Goal: Task Accomplishment & Management: Complete application form

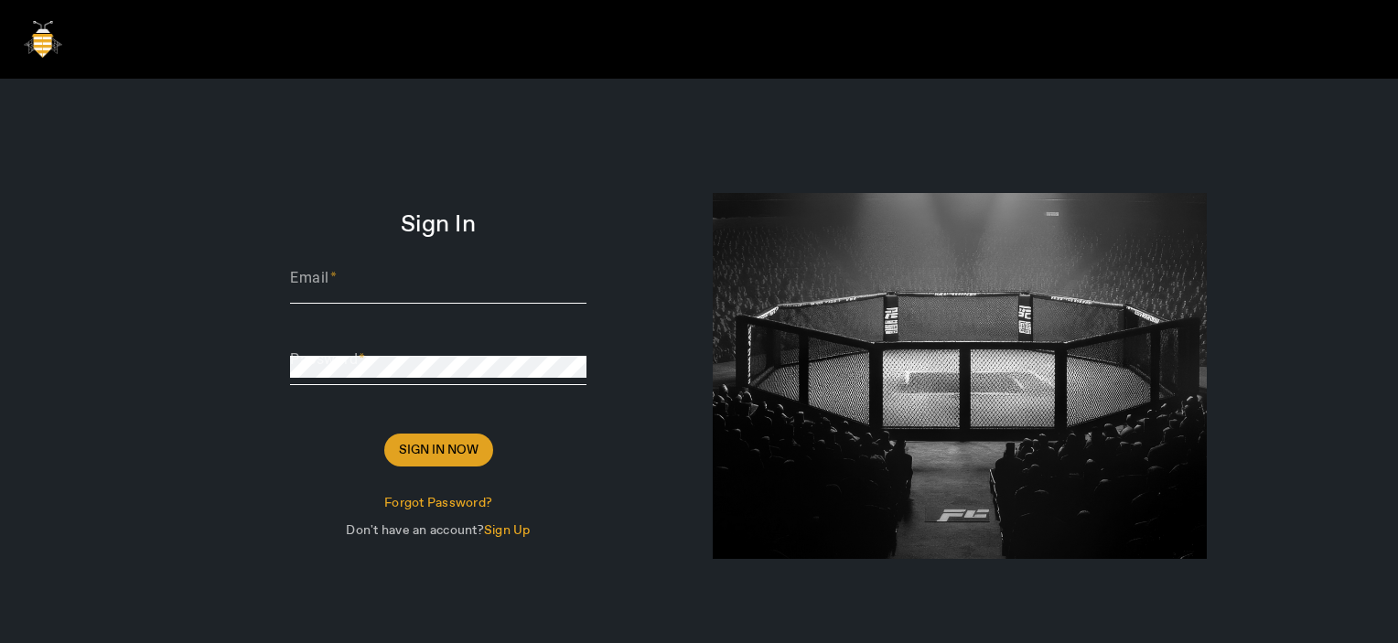
type input "[PERSON_NAME][EMAIL_ADDRESS][DOMAIN_NAME]"
click at [443, 136] on span at bounding box center [438, 450] width 109 height 44
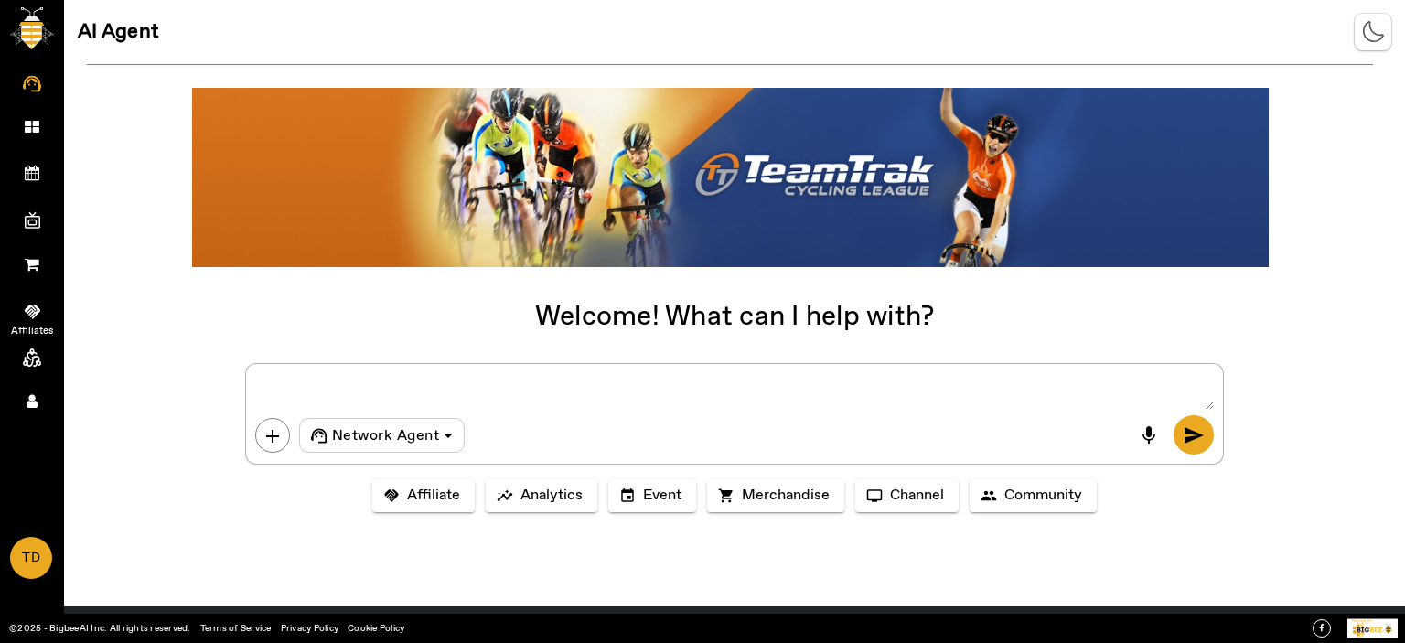
click at [43, 136] on span at bounding box center [32, 311] width 35 height 19
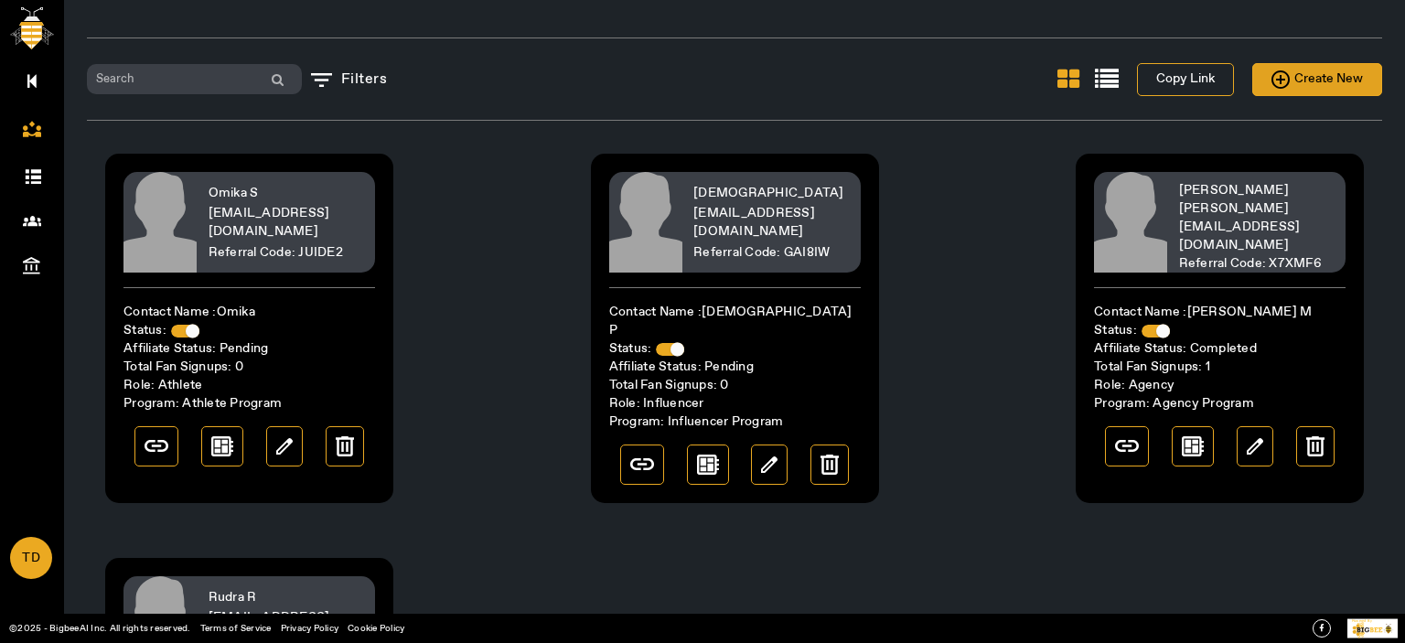
click at [1321, 80] on span "Create New" at bounding box center [1317, 79] width 91 height 23
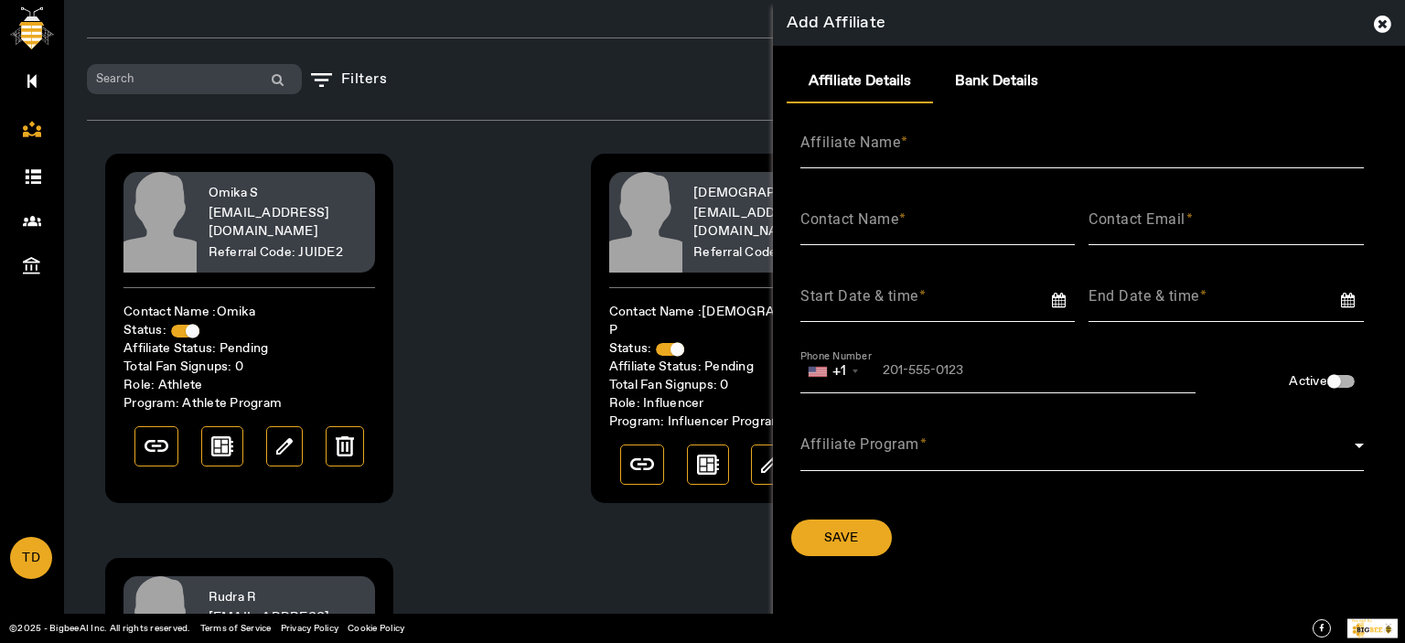
click at [1205, 136] on div "Contact Email" at bounding box center [1226, 219] width 275 height 51
paste input "[EMAIL_ADDRESS][DOMAIN_NAME]"
type input "[EMAIL_ADDRESS][DOMAIN_NAME]"
click at [897, 136] on mat-label "Affiliate Name" at bounding box center [851, 142] width 100 height 17
click at [897, 136] on input "Affiliate Name" at bounding box center [1083, 150] width 564 height 22
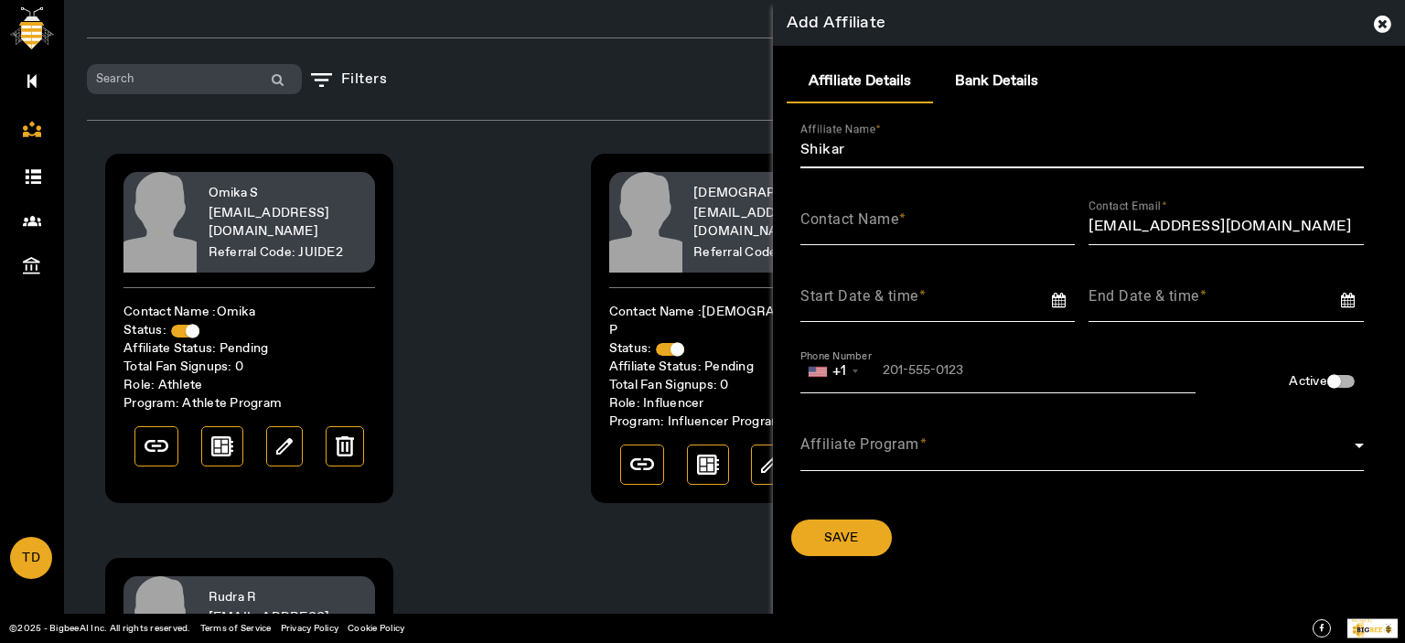
type input "Shikar"
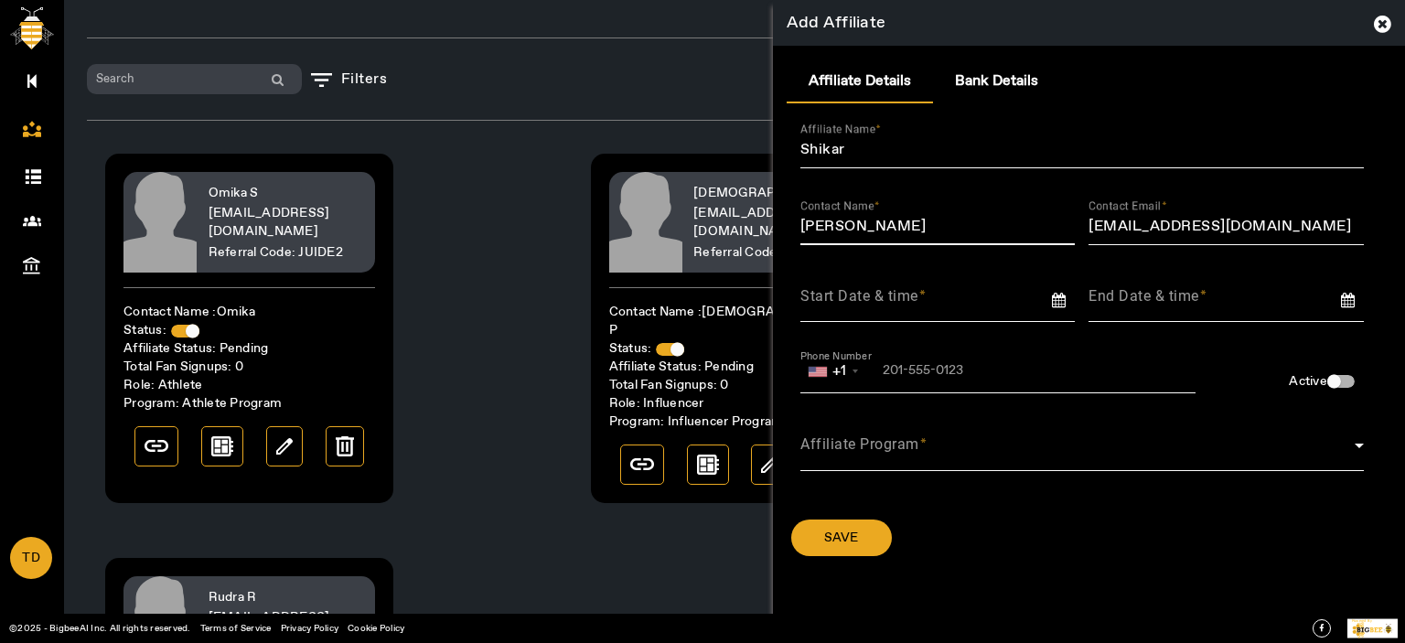
type input "[PERSON_NAME]"
click at [875, 136] on input at bounding box center [945, 297] width 289 height 24
type input "[DATE]"
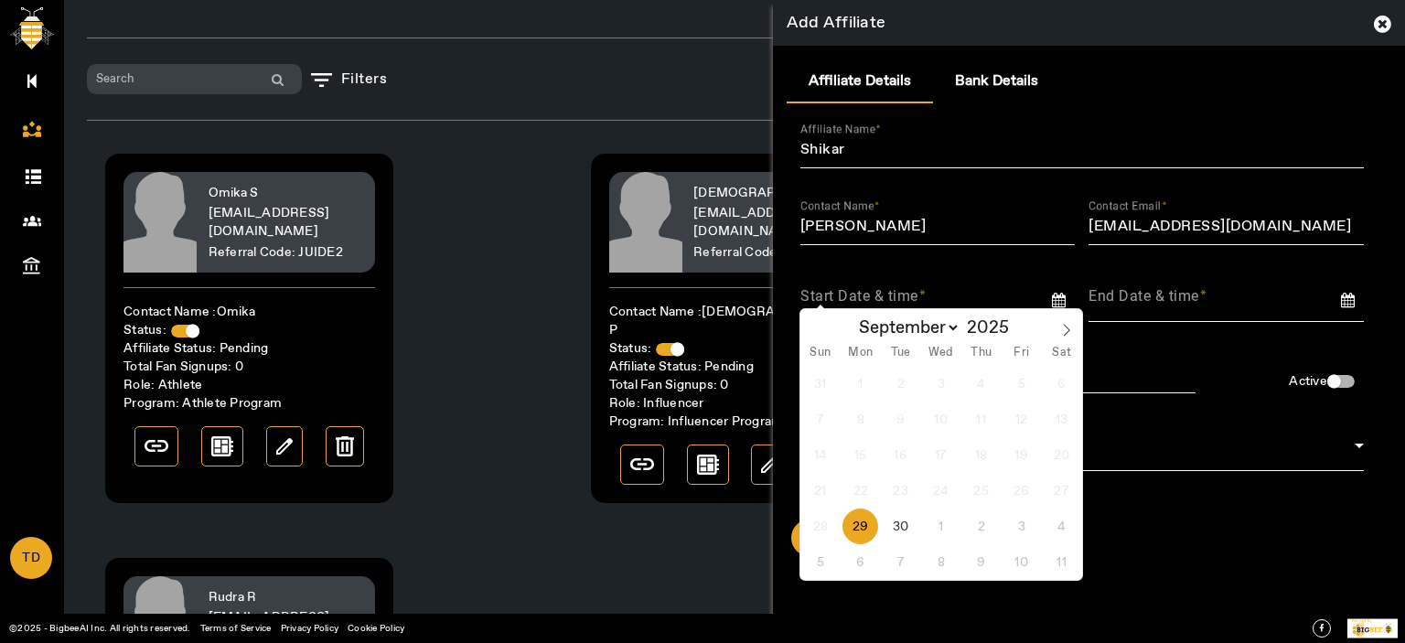
click at [865, 136] on span "29" at bounding box center [861, 527] width 36 height 36
type input "[DATE]"
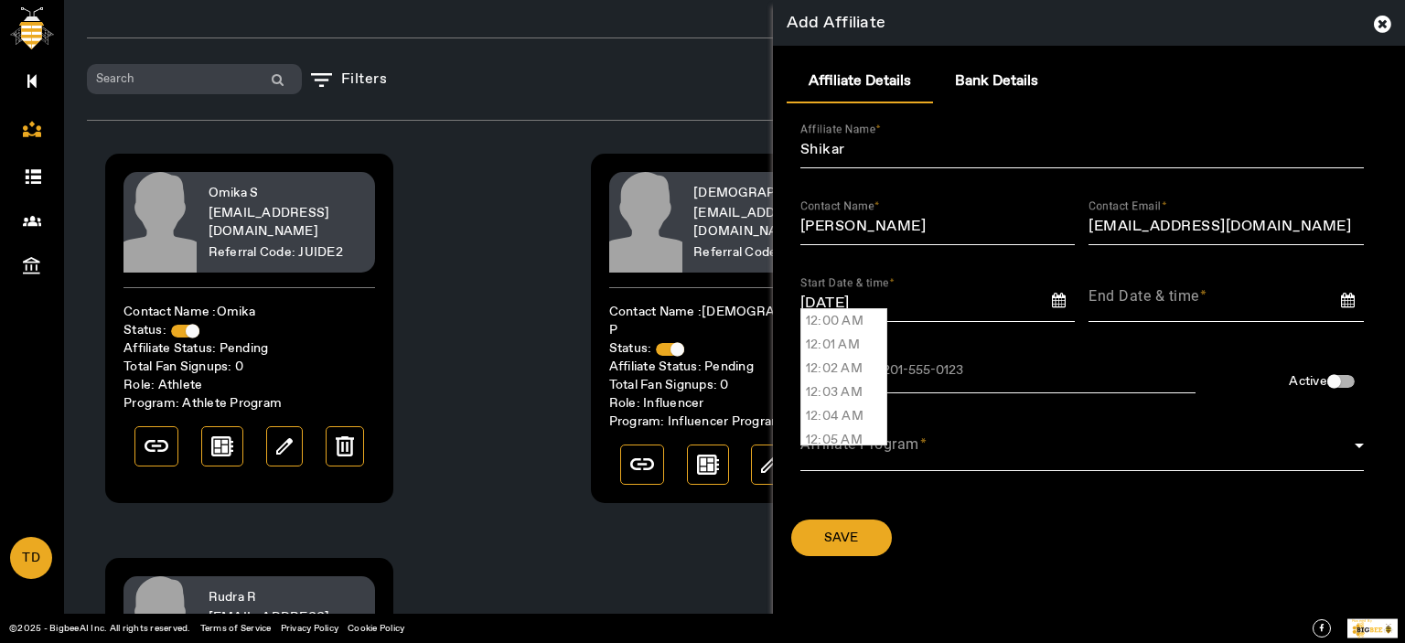
scroll to position [23456, 0]
type input "04:27 PM"
type input "[DATE] 04:27 PM"
type input "[DATE] 4:27 PM"
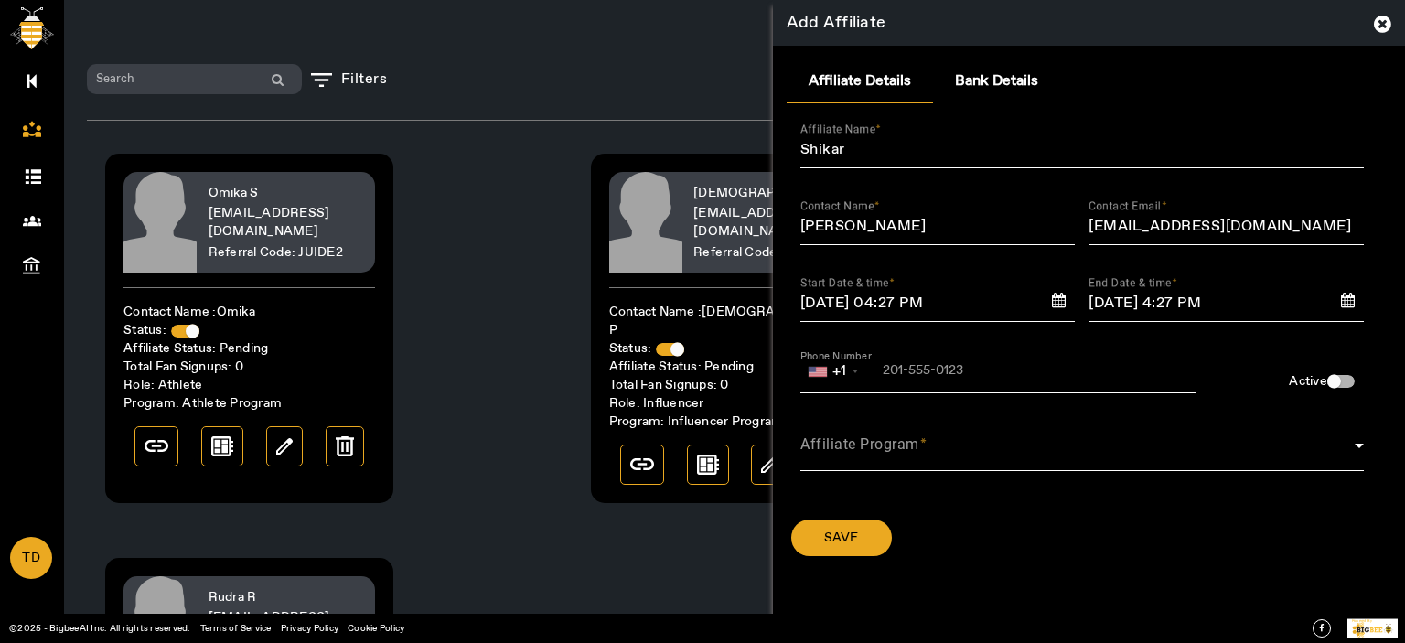
click at [912, 136] on div "+1" at bounding box center [998, 371] width 395 height 46
click at [918, 136] on input "tel" at bounding box center [927, 371] width 253 height 15
click at [1071, 136] on div "Affiliate Program" at bounding box center [1083, 445] width 564 height 52
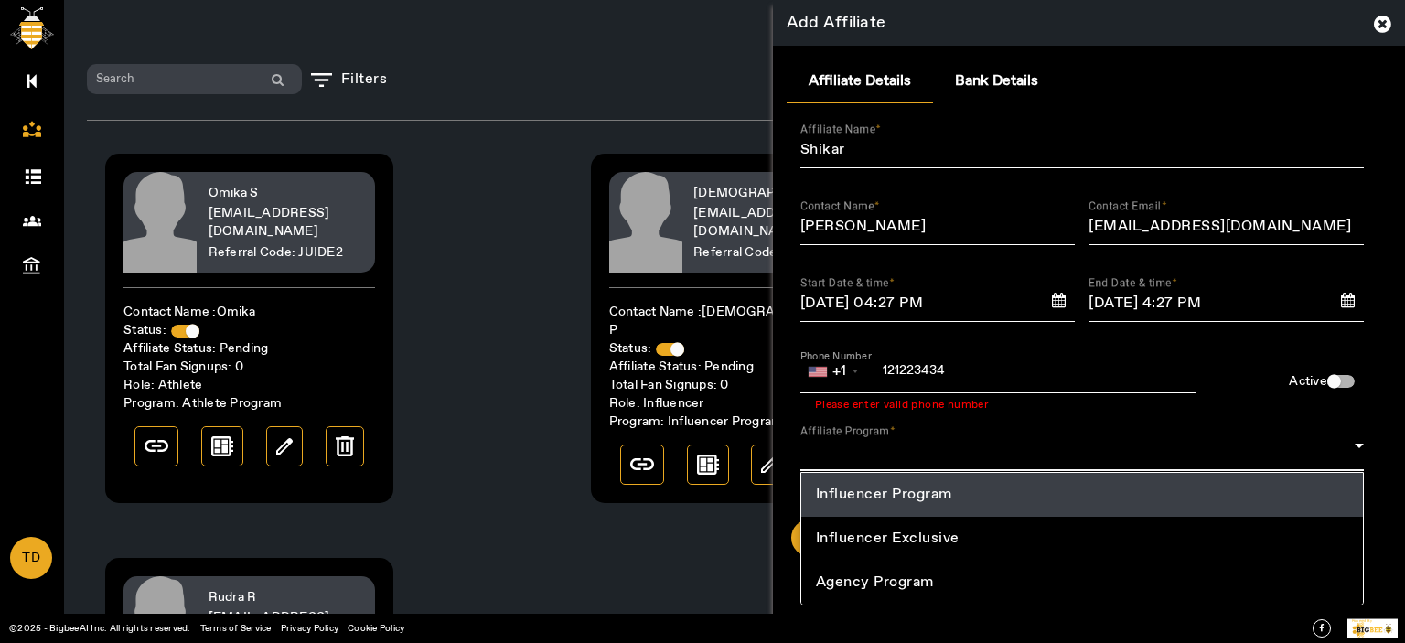
click at [987, 136] on div at bounding box center [702, 321] width 1405 height 643
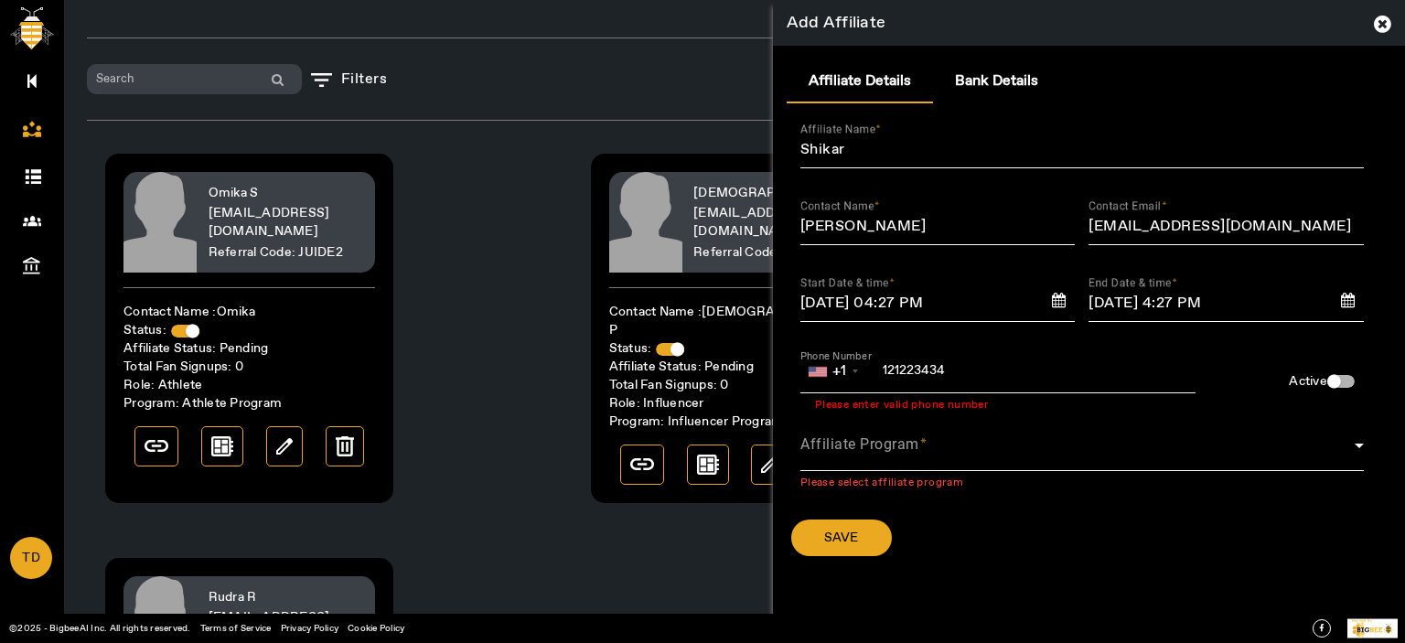
click at [983, 136] on div "[PHONE_NUMBER]" at bounding box center [998, 370] width 395 height 16
click at [977, 136] on div "[PHONE_NUMBER]" at bounding box center [998, 370] width 395 height 16
type input "12122343447"
click at [908, 136] on span at bounding box center [1078, 453] width 554 height 22
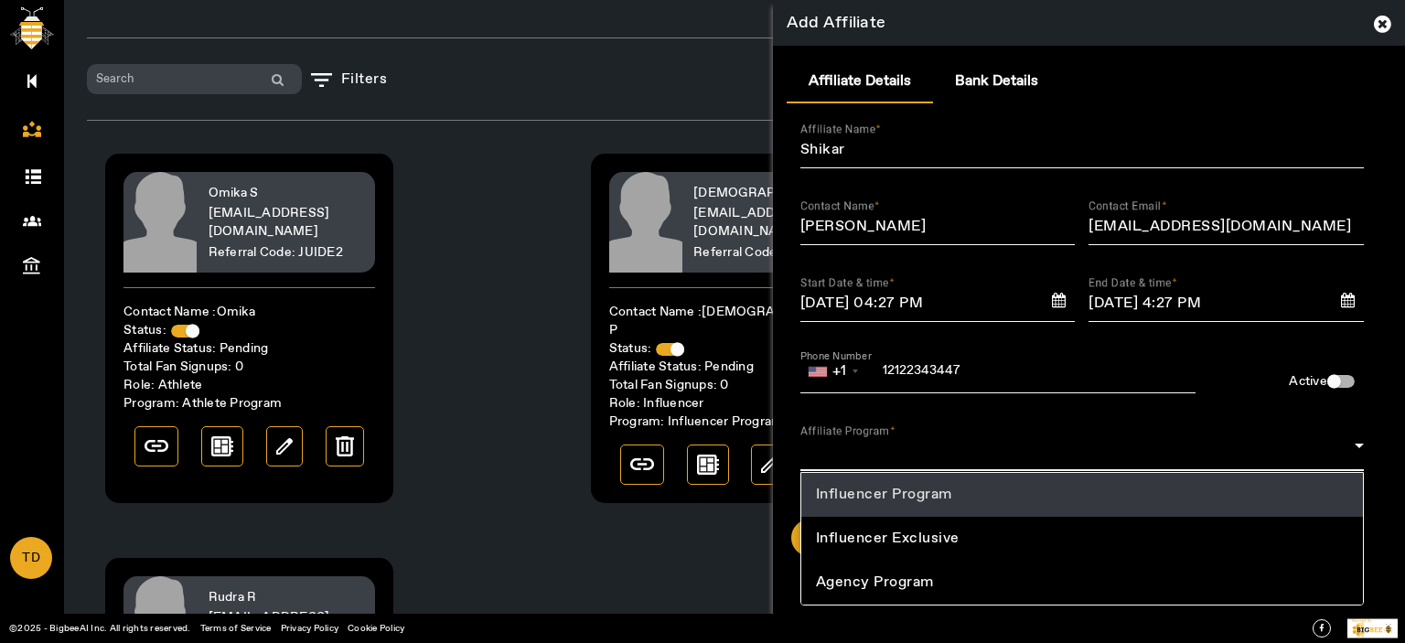
click at [951, 136] on span "Influencer Program" at bounding box center [884, 495] width 136 height 22
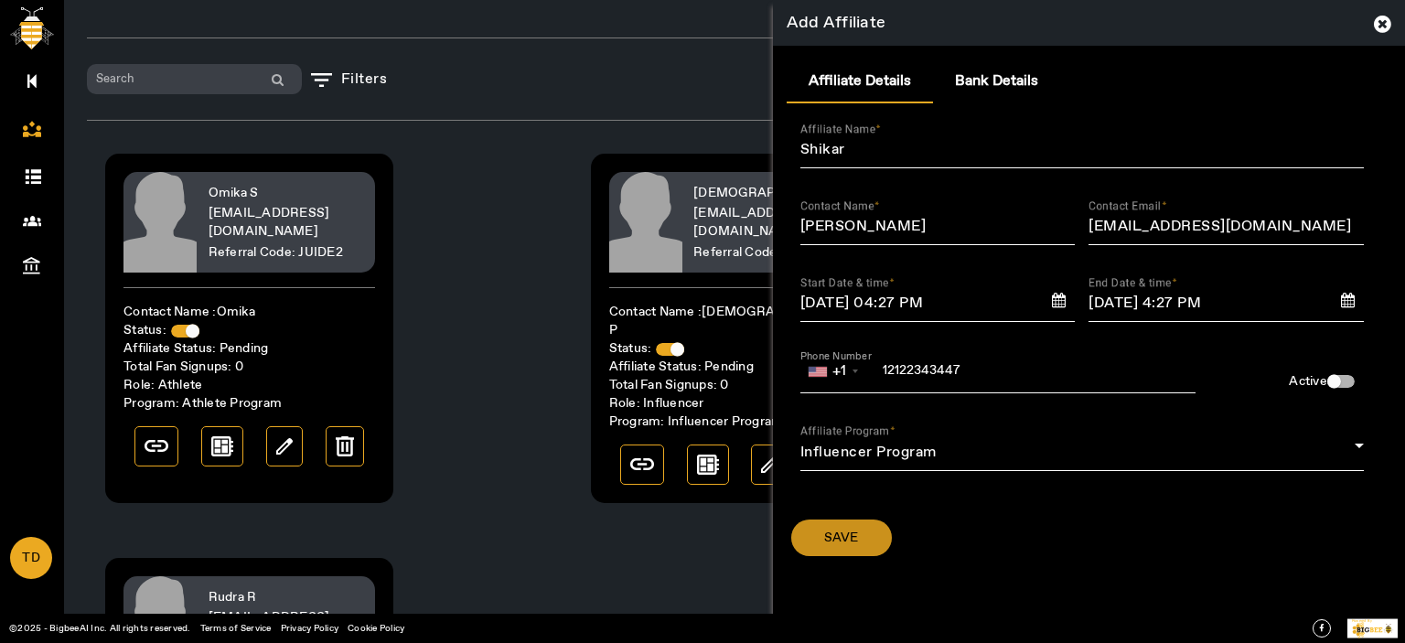
click at [864, 136] on span at bounding box center [841, 538] width 101 height 44
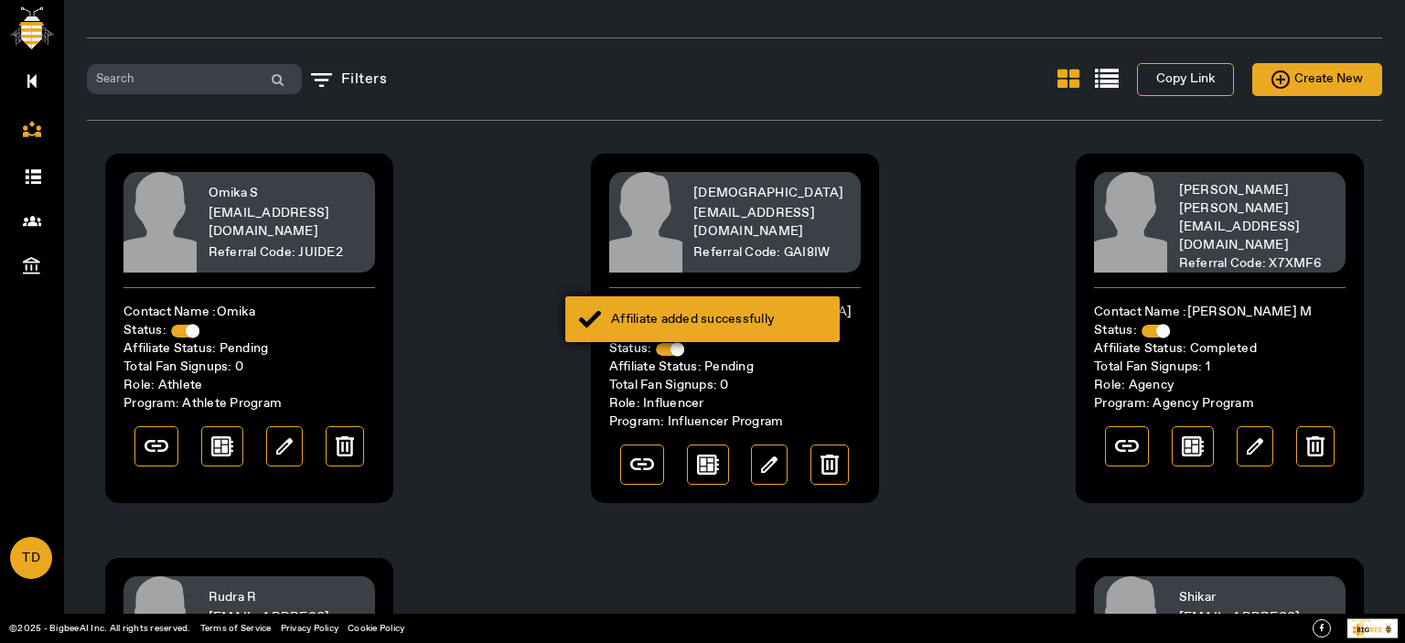
click at [749, 136] on div "Affiliate added successfully" at bounding box center [702, 319] width 274 height 46
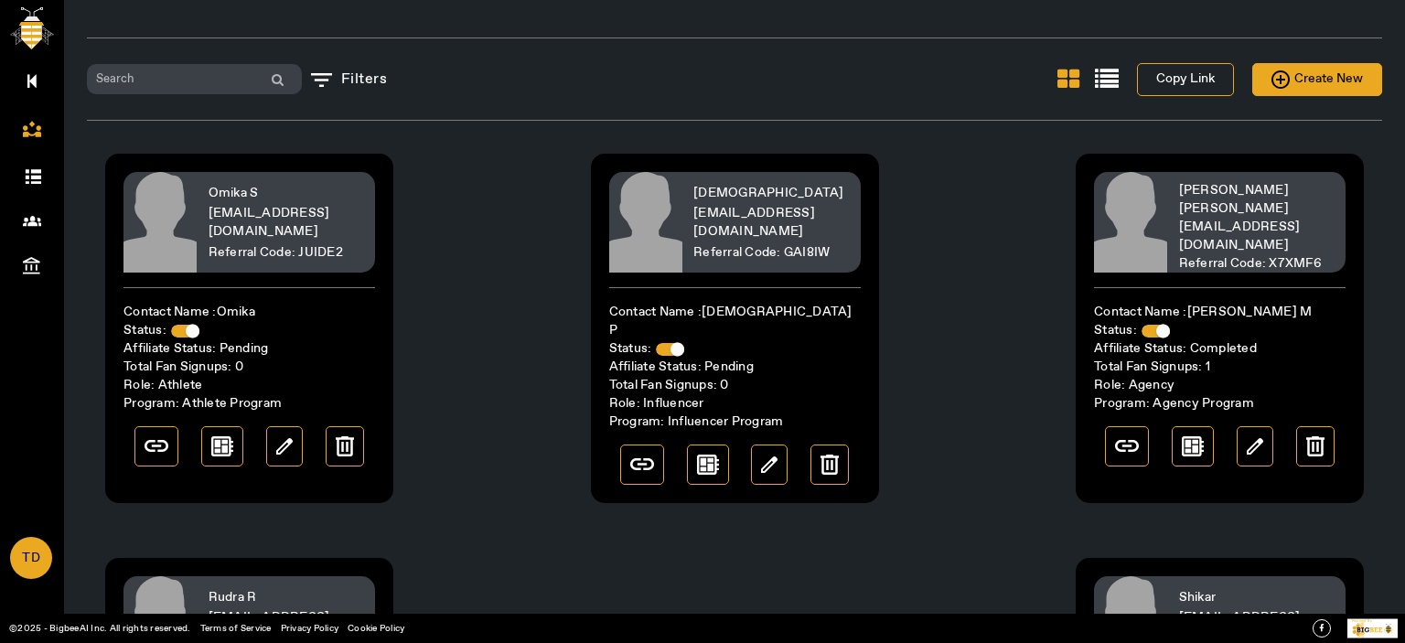
scroll to position [300, 0]
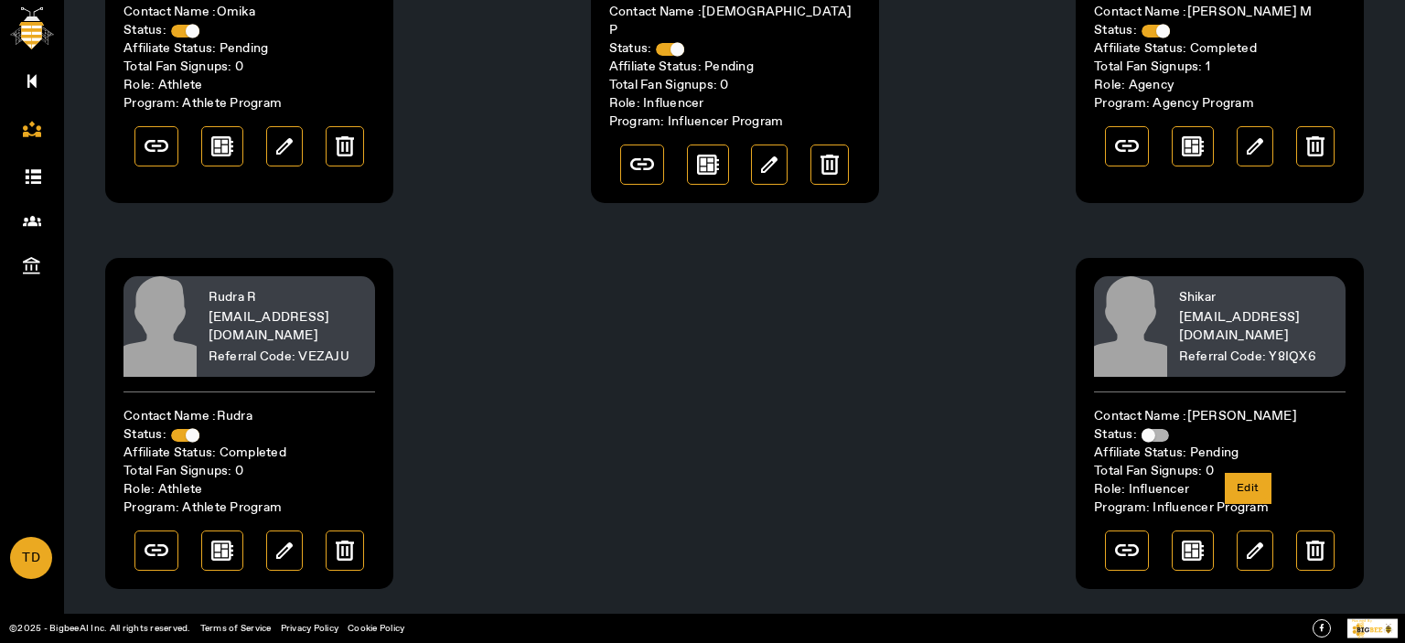
click at [1247, 136] on img at bounding box center [1255, 551] width 16 height 16
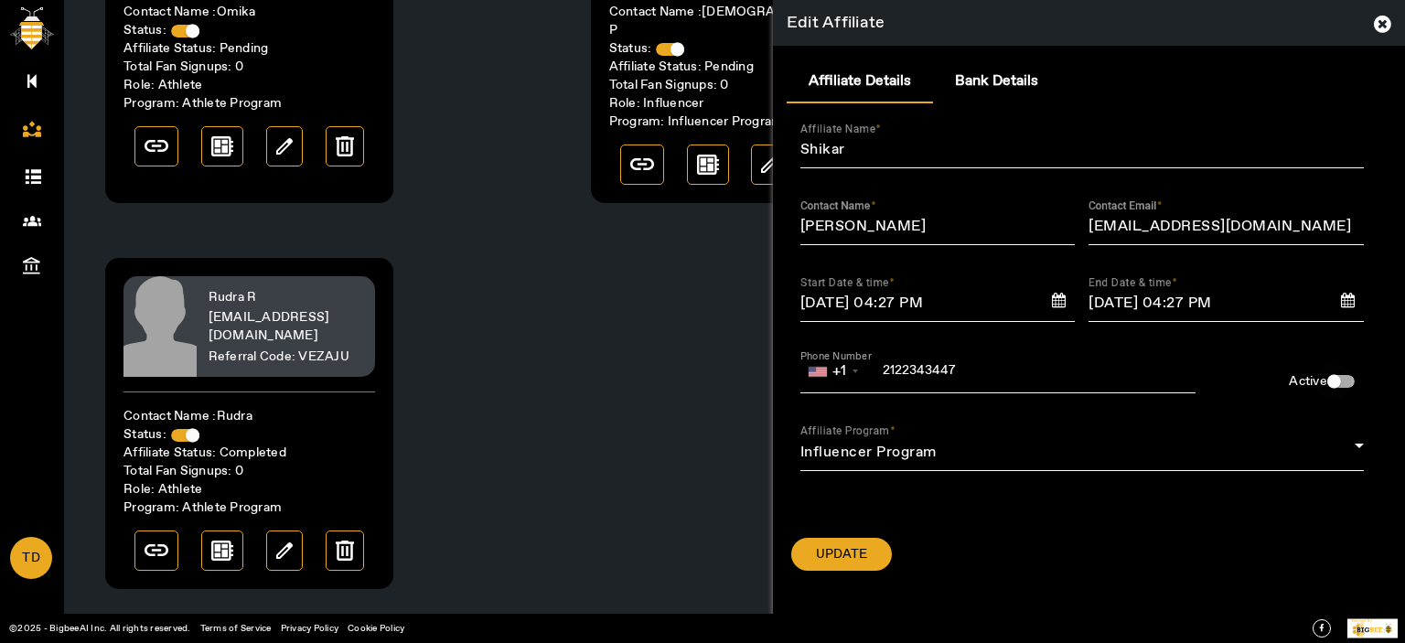
click at [1336, 136] on div "button" at bounding box center [1335, 382] width 14 height 14
click at [850, 136] on span at bounding box center [841, 554] width 101 height 44
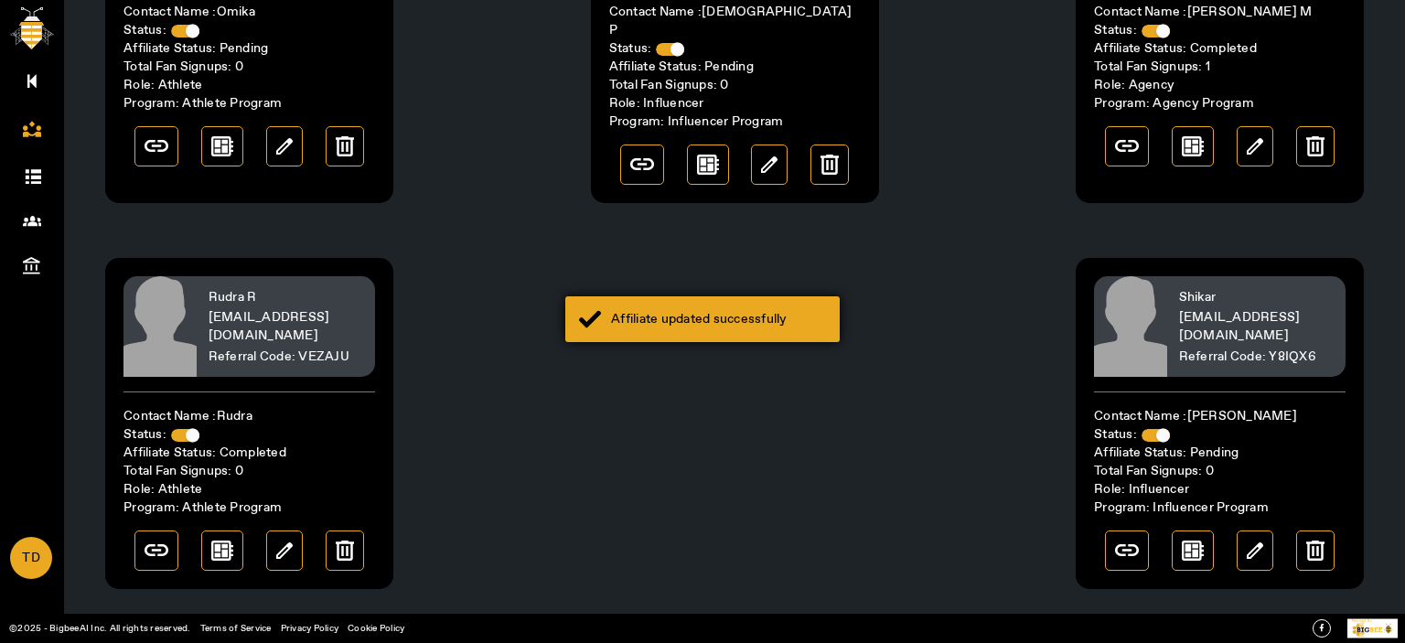
click at [703, 136] on div "Affiliate updated successfully" at bounding box center [702, 319] width 274 height 46
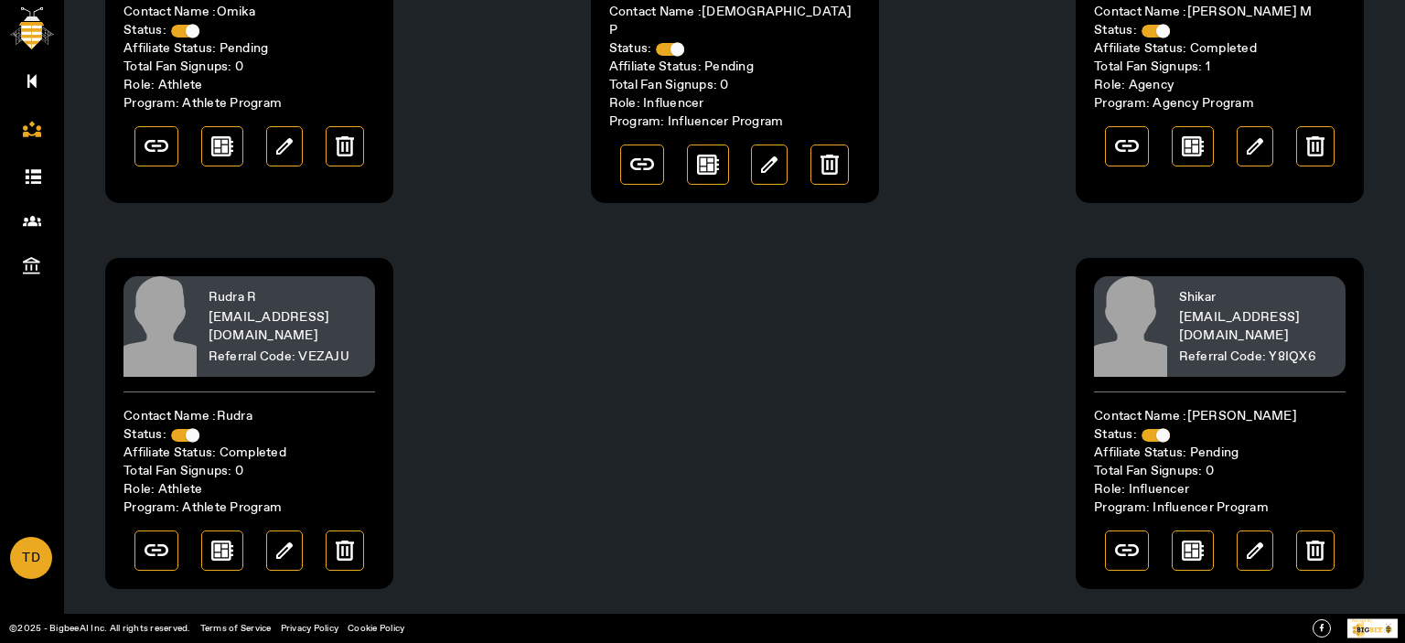
scroll to position [0, 0]
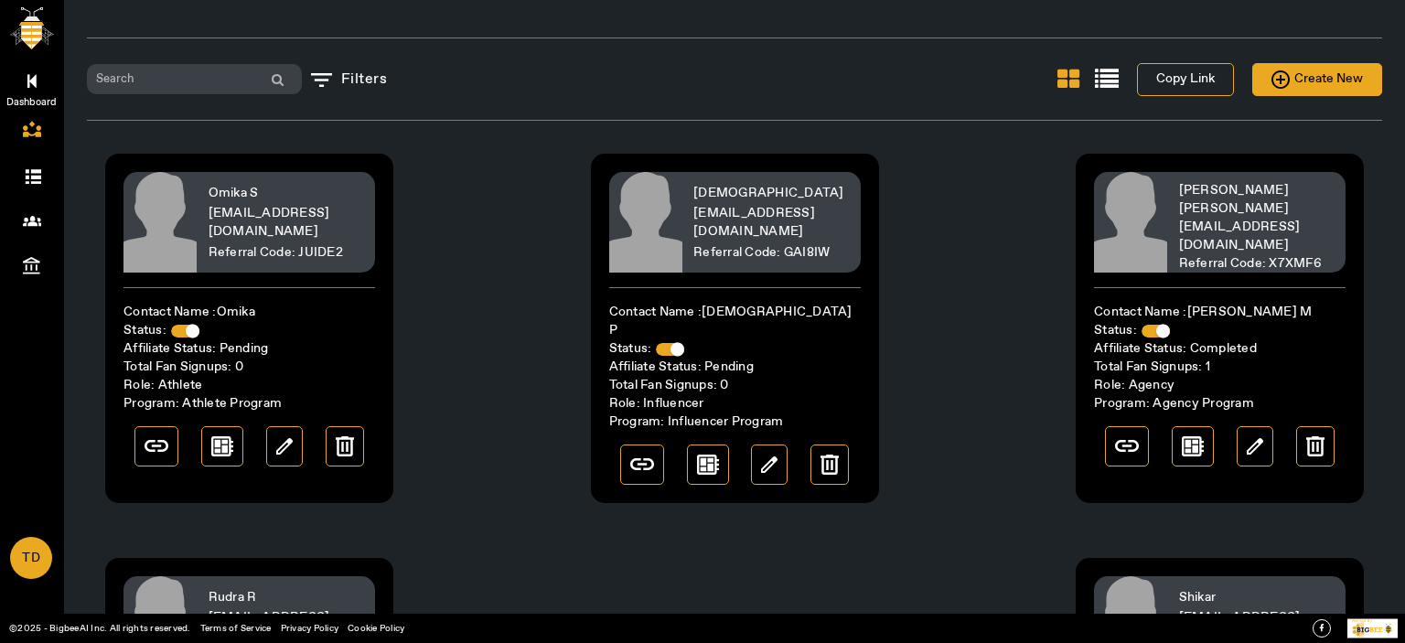
click at [25, 60] on link "Dashboard" at bounding box center [32, 80] width 64 height 46
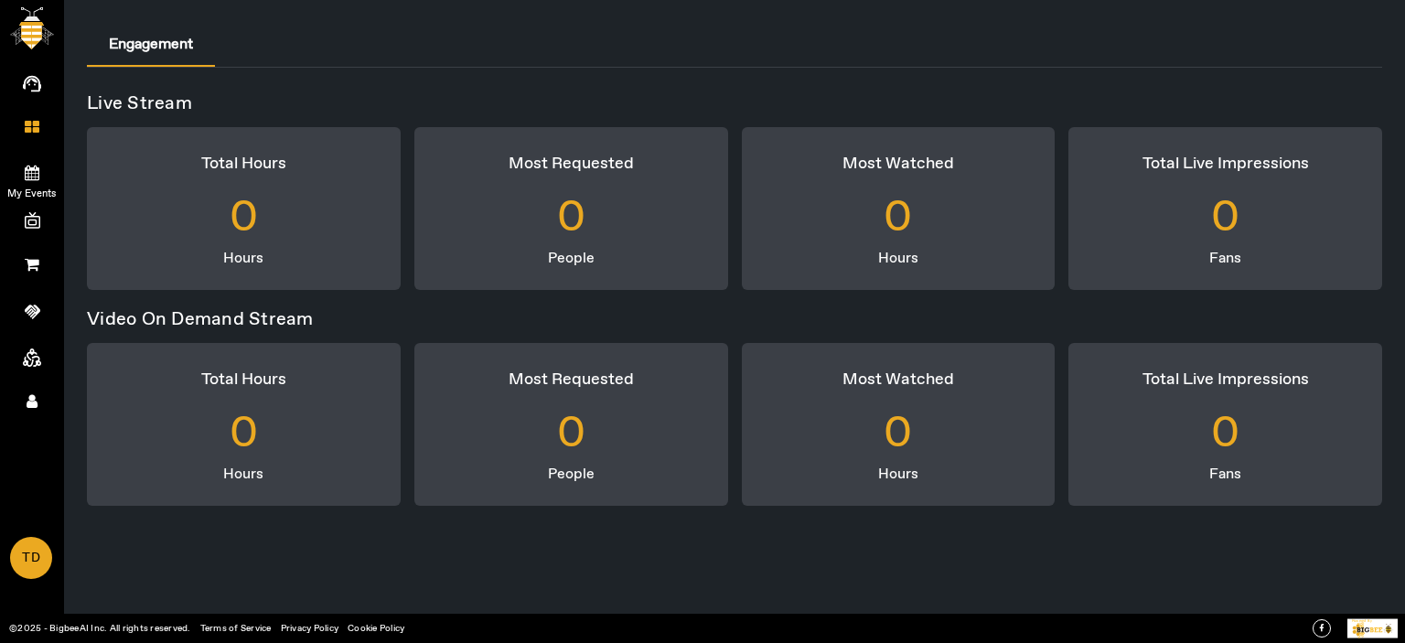
click at [26, 136] on icon at bounding box center [32, 173] width 15 height 16
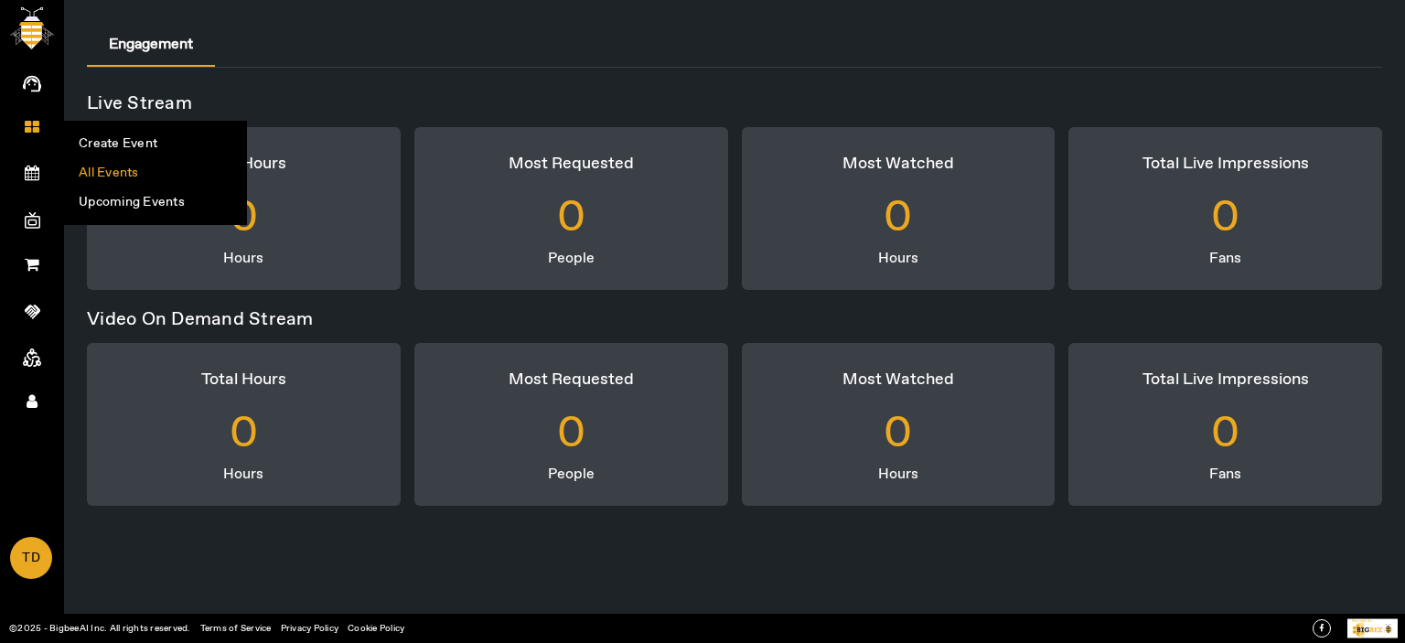
click at [102, 136] on li "All Events" at bounding box center [155, 172] width 181 height 29
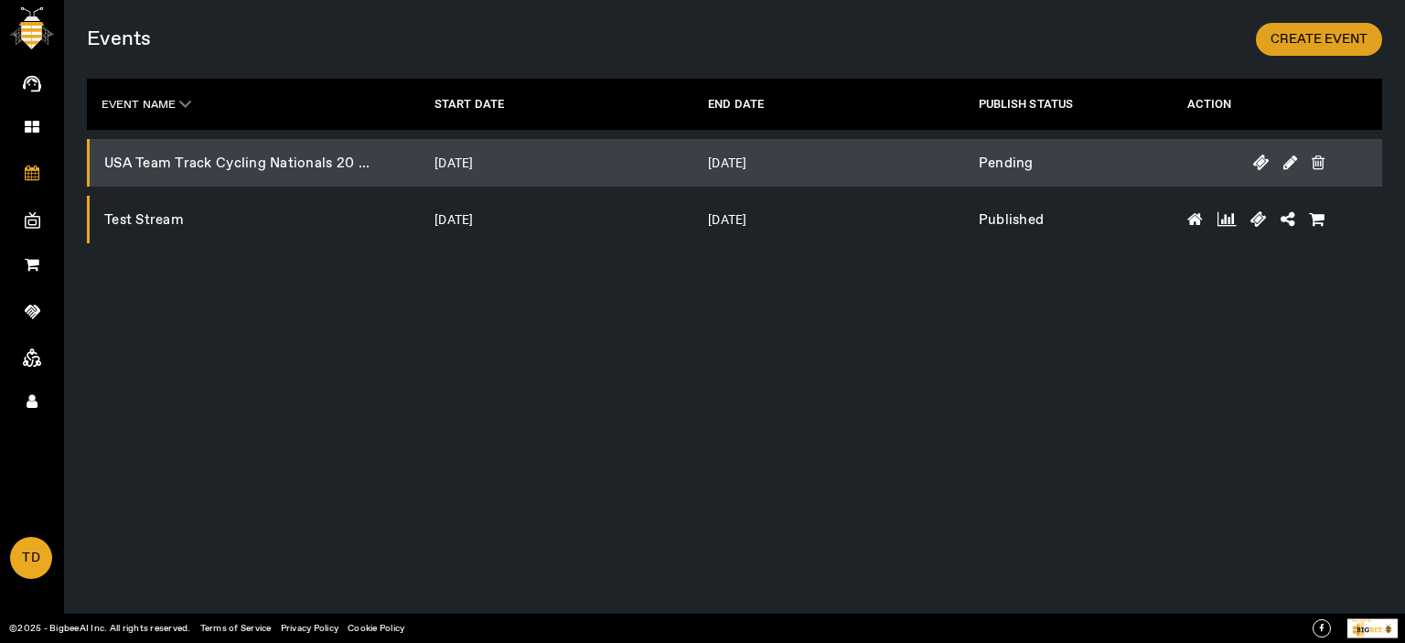
click at [1340, 36] on span "CREATE EVENT" at bounding box center [1319, 39] width 97 height 18
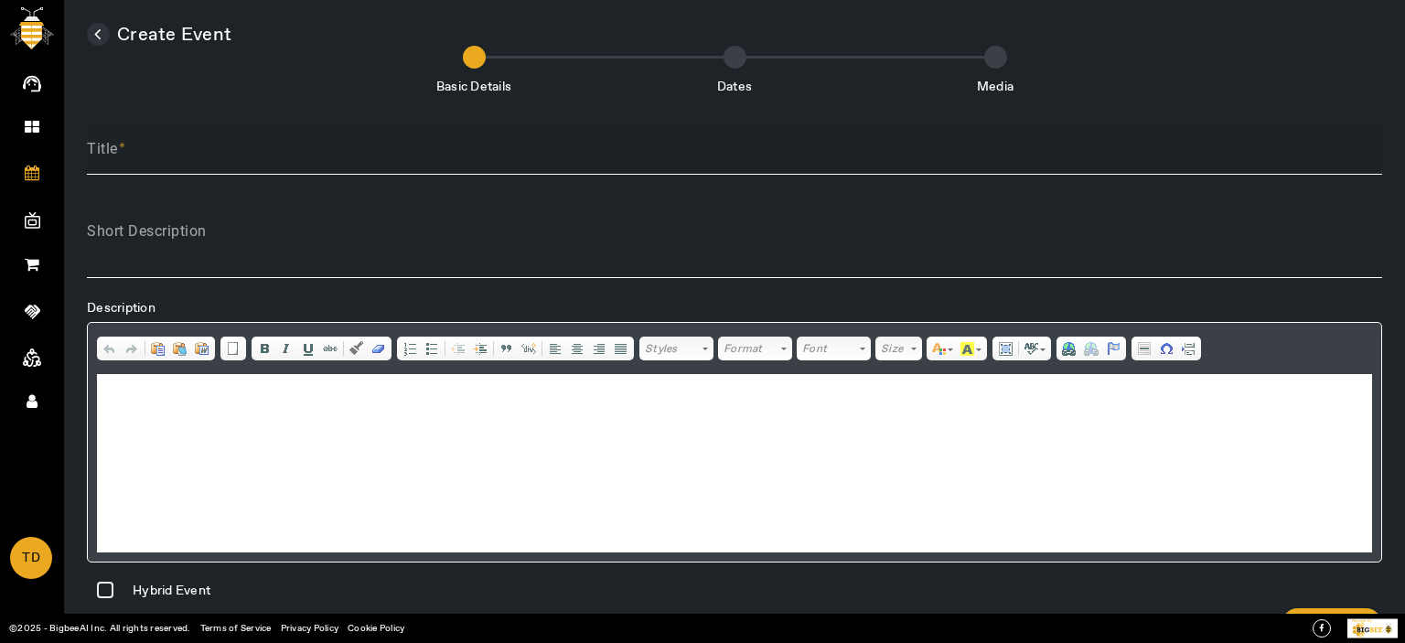
click at [258, 136] on input "Title" at bounding box center [735, 156] width 1296 height 22
click at [271, 136] on input "Test Streaming in Production Server" at bounding box center [735, 156] width 1296 height 22
type input "Test Streaming in Production Server"
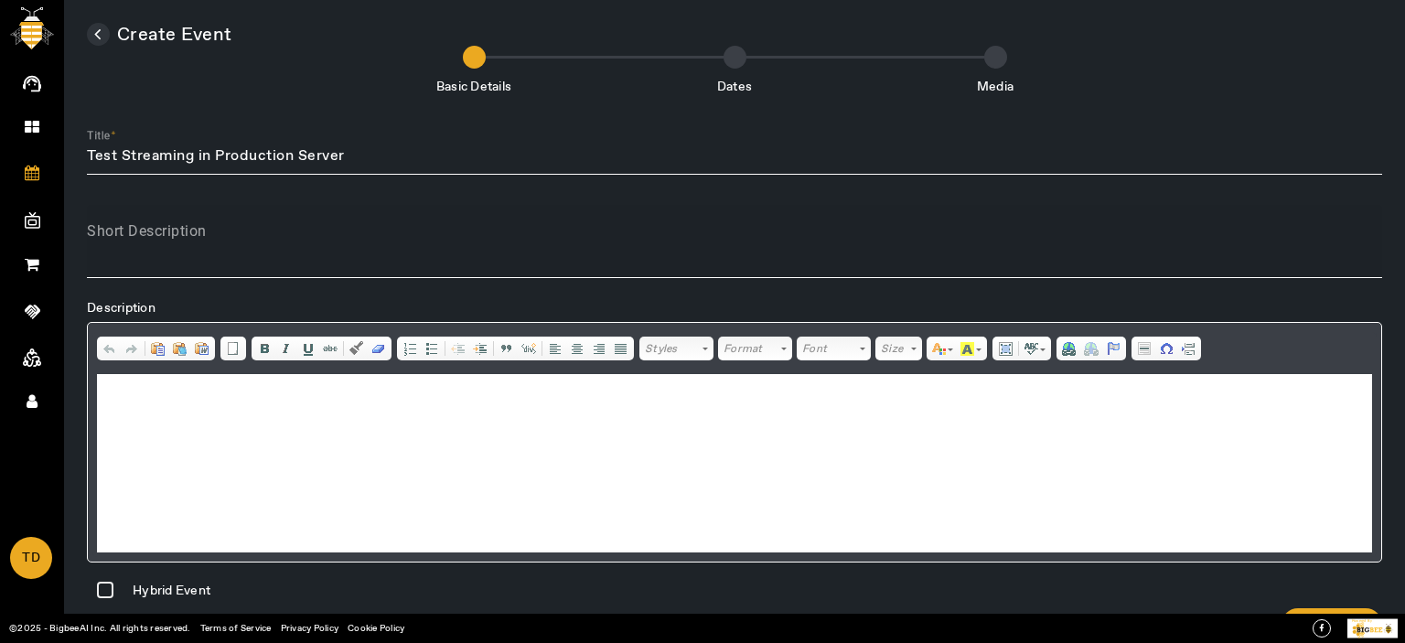
click at [347, 136] on div "Short Description" at bounding box center [735, 241] width 1296 height 73
paste textarea "Test Streaming in Production Server"
type textarea "Test Streaming in Production Server"
click at [318, 136] on html at bounding box center [734, 402] width 1275 height 56
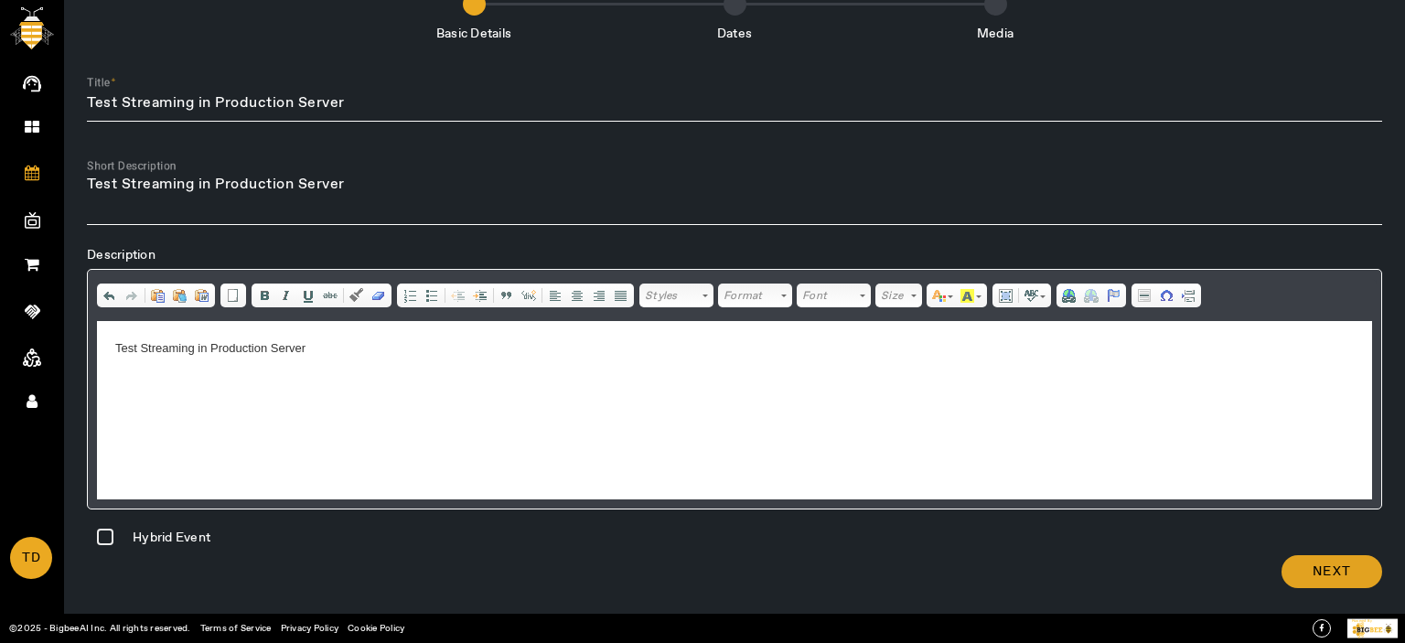
click at [1329, 136] on span "Next" at bounding box center [1332, 572] width 38 height 18
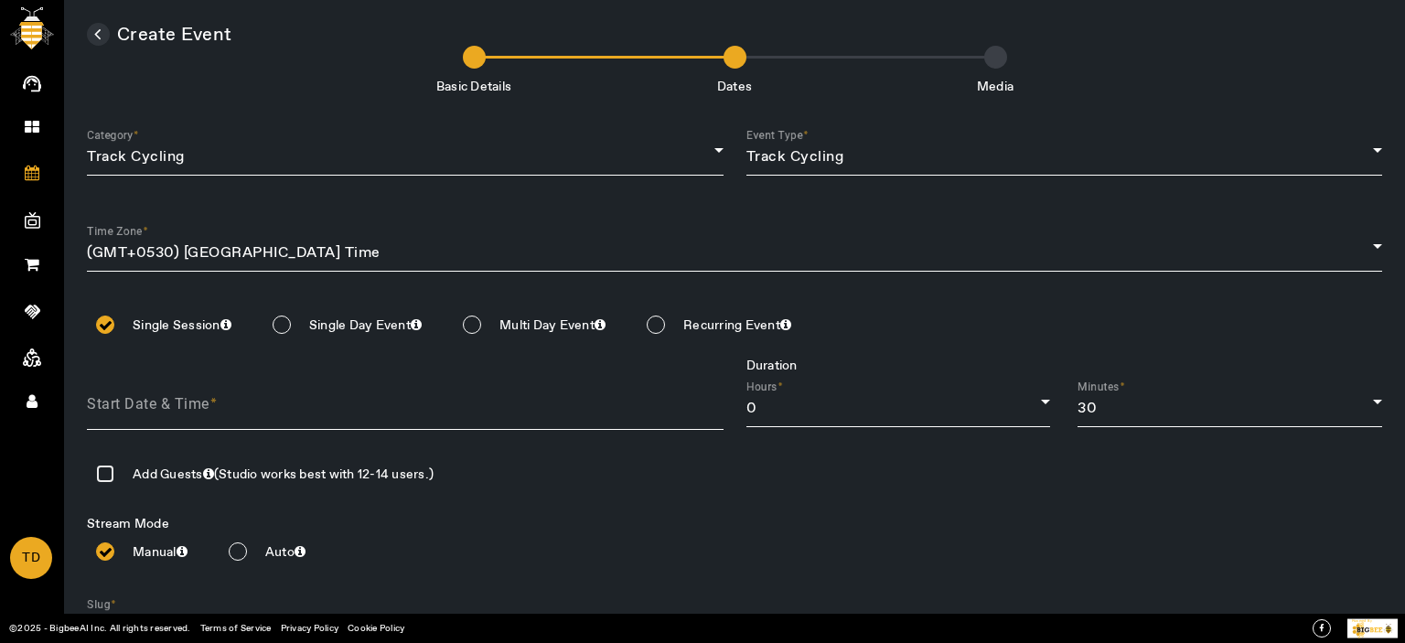
scroll to position [112, 0]
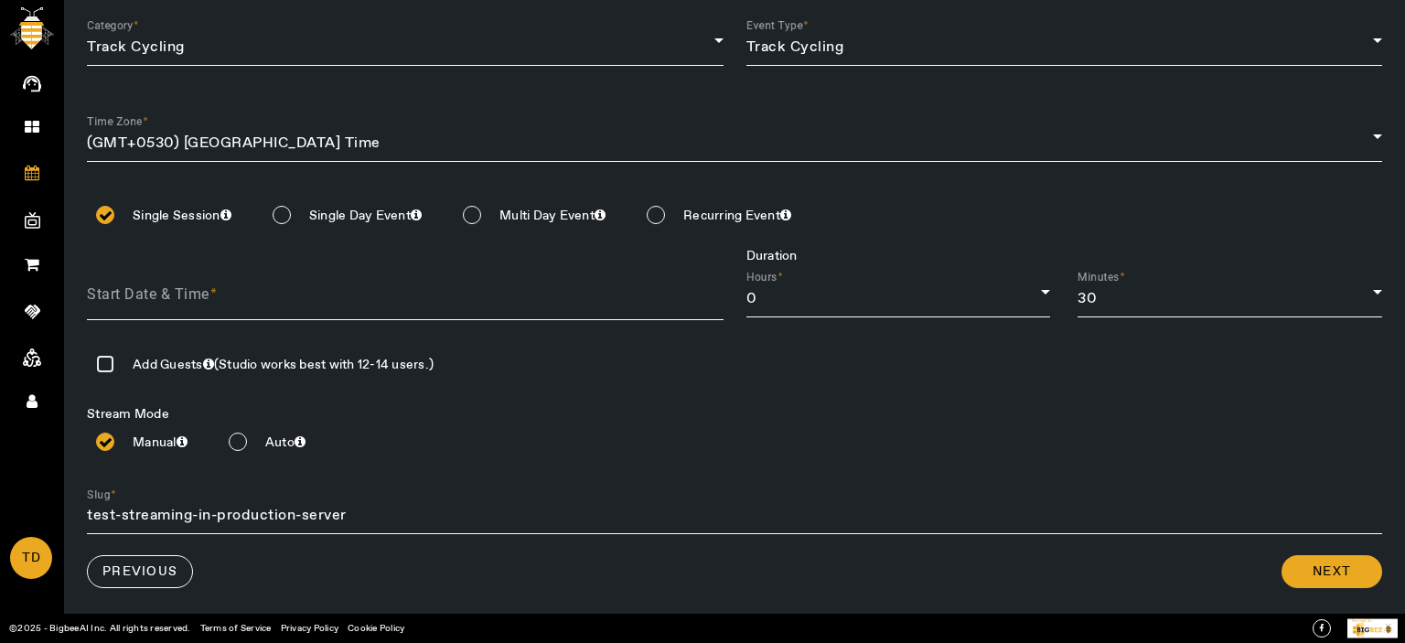
click at [167, 136] on input at bounding box center [417, 296] width 660 height 27
type input "[DATE]"
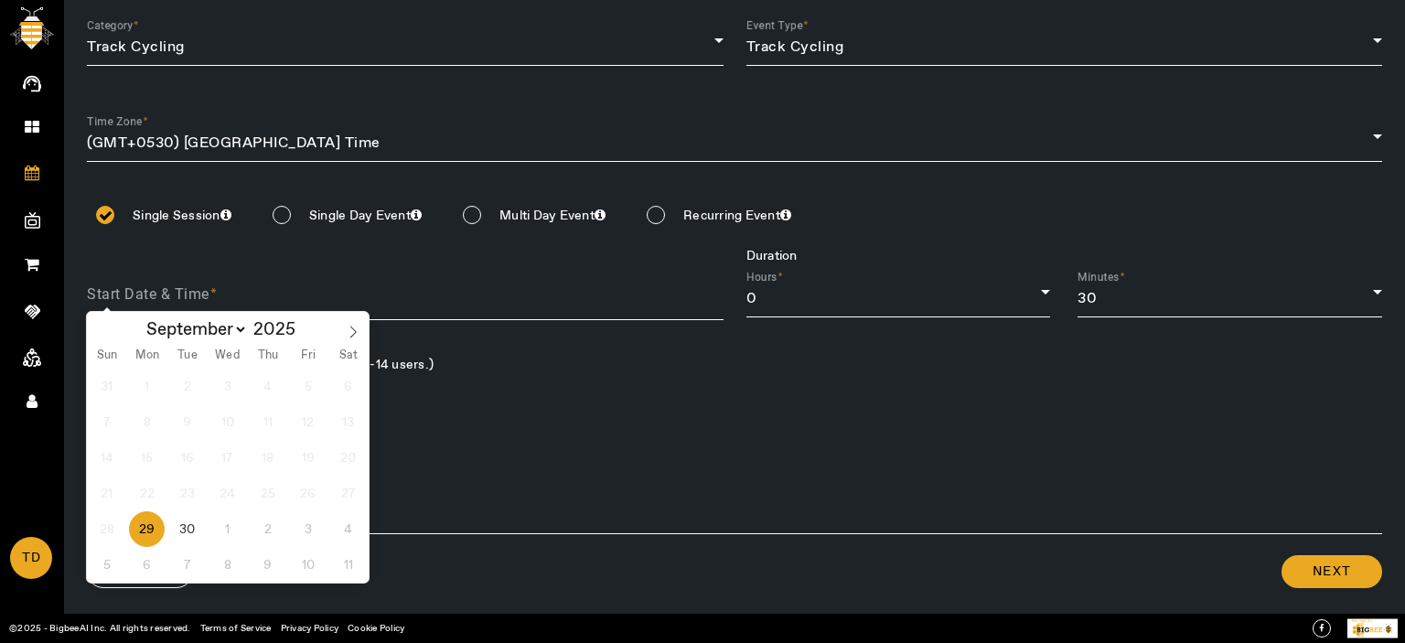
click at [147, 136] on span "29" at bounding box center [147, 529] width 36 height 36
type input "[DATE]"
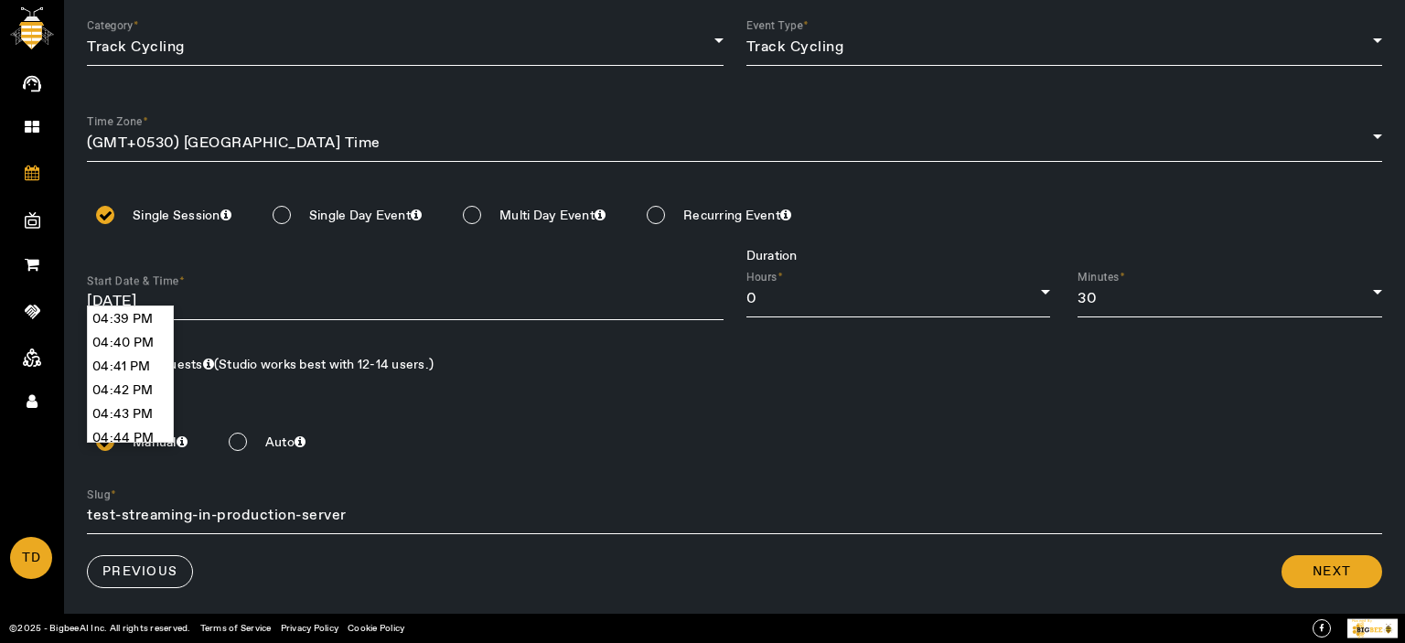
scroll to position [23883, 0]
type input "04:45 PM"
type input "[DATE] 04:45 PM"
type input "test-streaming-in-production-server-[DATE]"
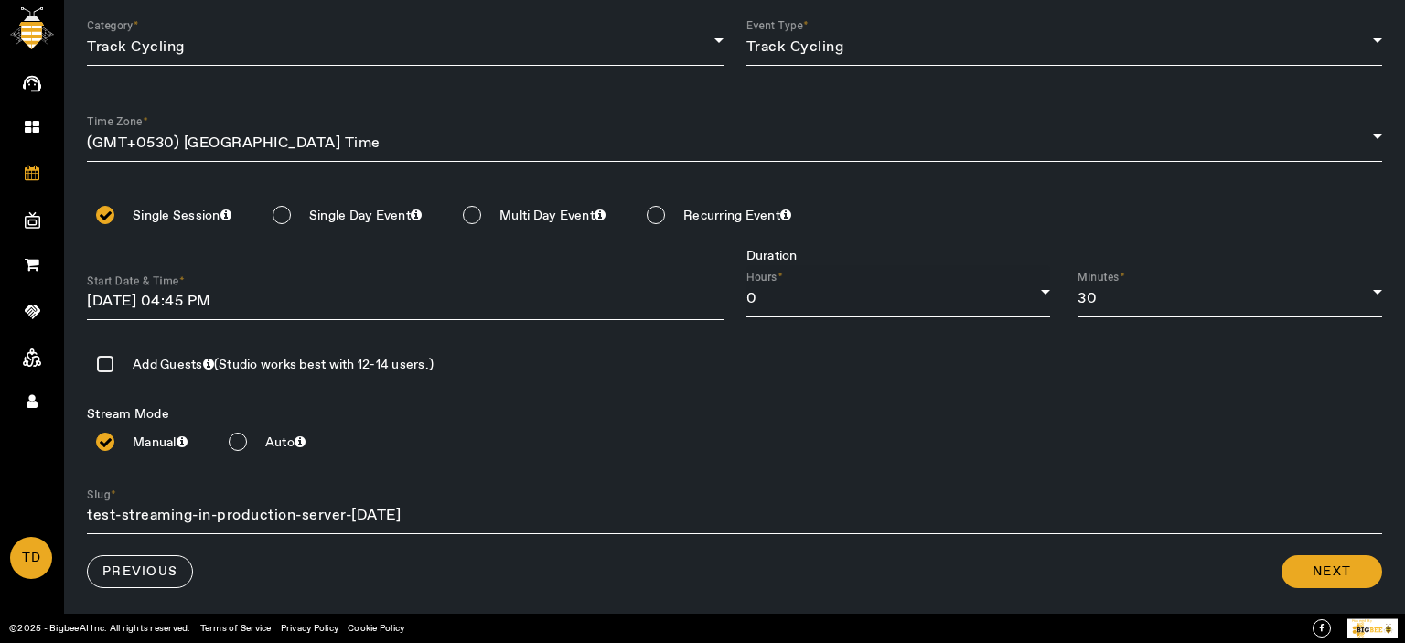
click at [900, 136] on div "Hours 0" at bounding box center [899, 291] width 305 height 52
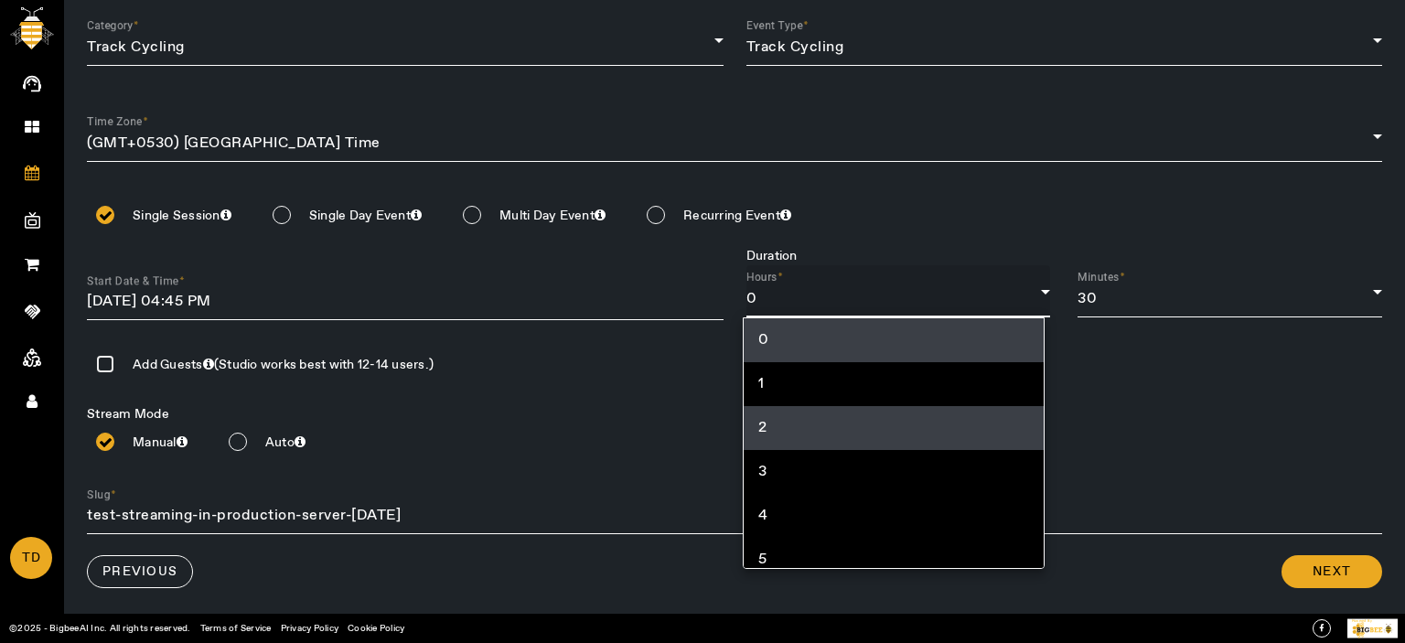
click at [791, 136] on mat-option "2" at bounding box center [894, 428] width 301 height 44
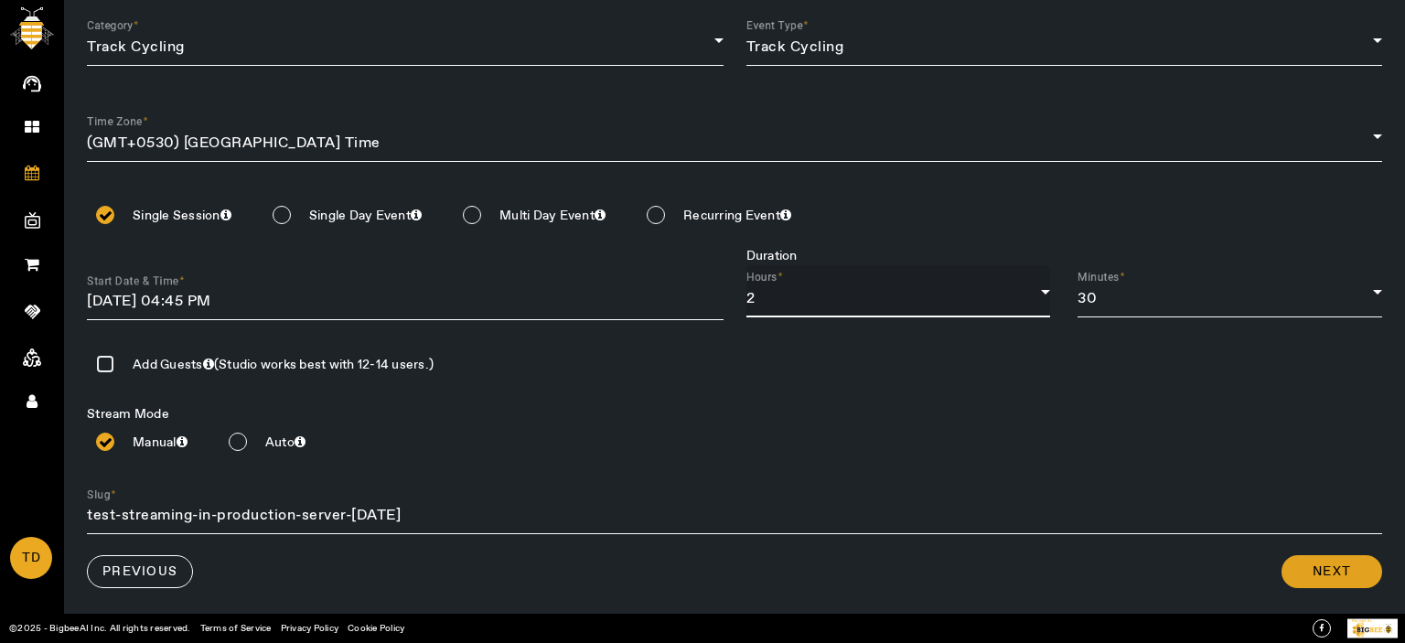
click at [1349, 136] on span at bounding box center [1332, 572] width 101 height 44
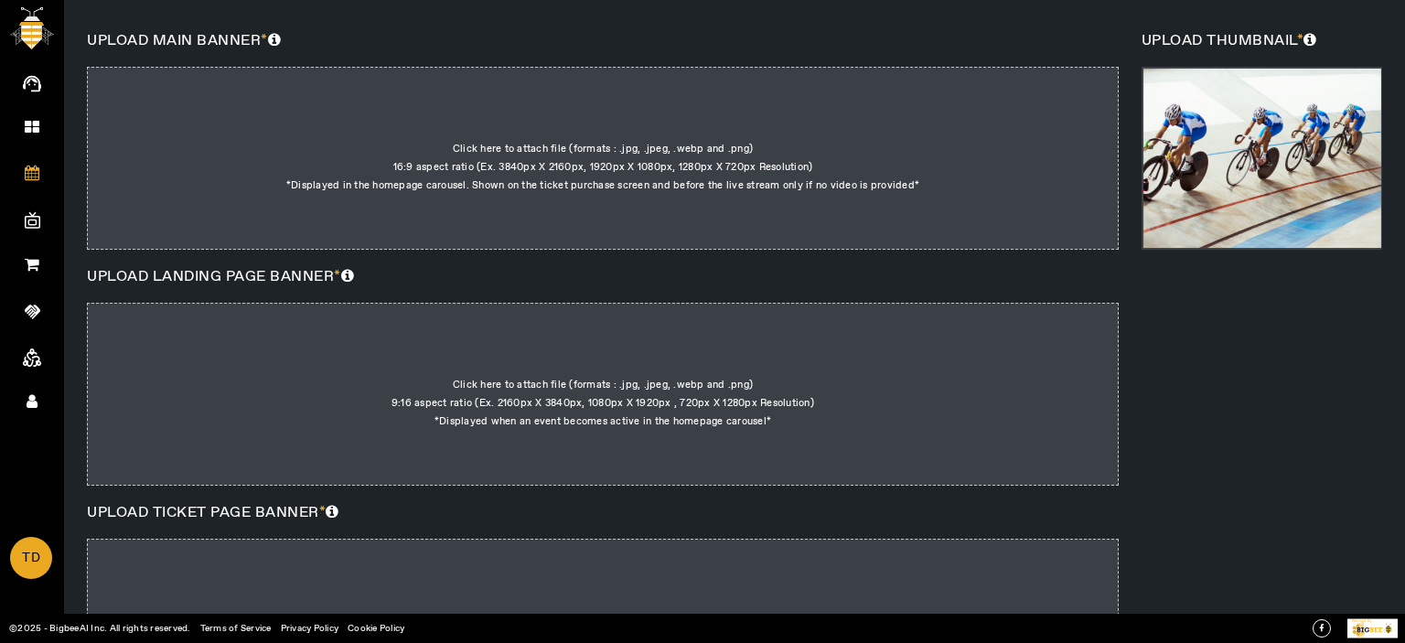
scroll to position [0, 0]
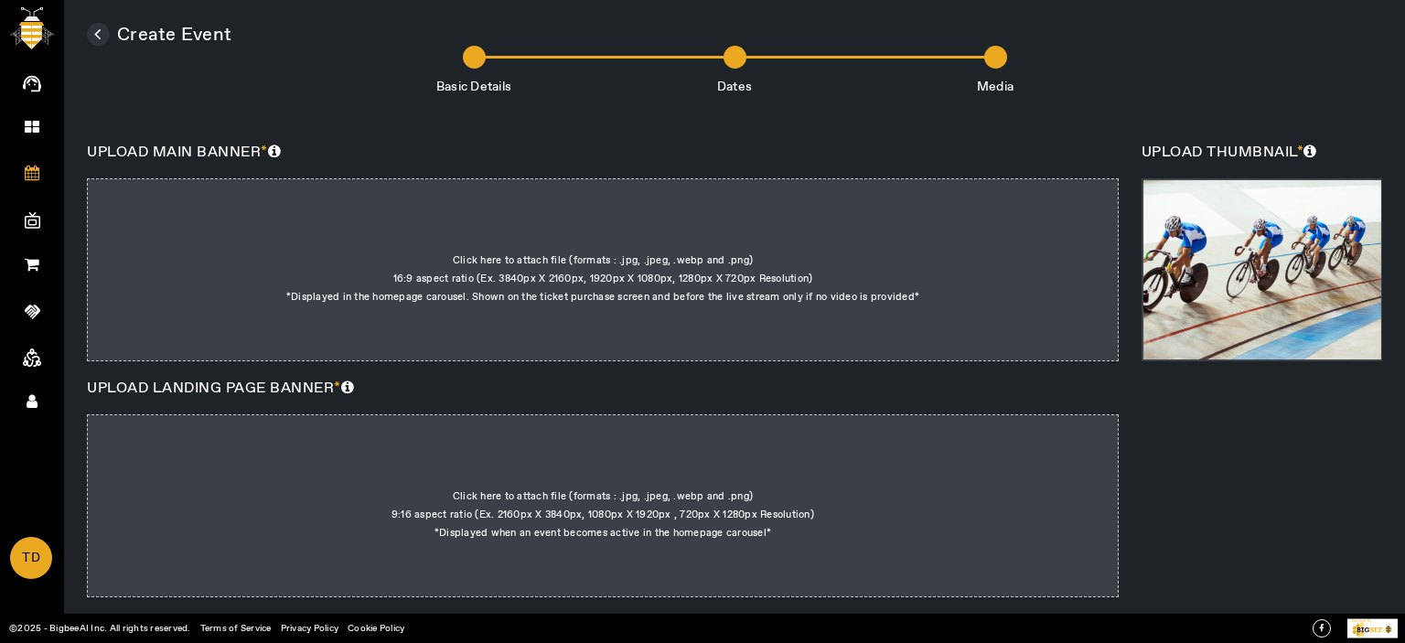
click at [615, 136] on div at bounding box center [603, 269] width 1032 height 183
click at [920, 136] on input "Click here to attach file (formats : .jpg, .jpeg, .webp and .png) 16:9 aspect r…" at bounding box center [920, 215] width 1 height 1
type input "C:\fakepath\1749552935266.png"
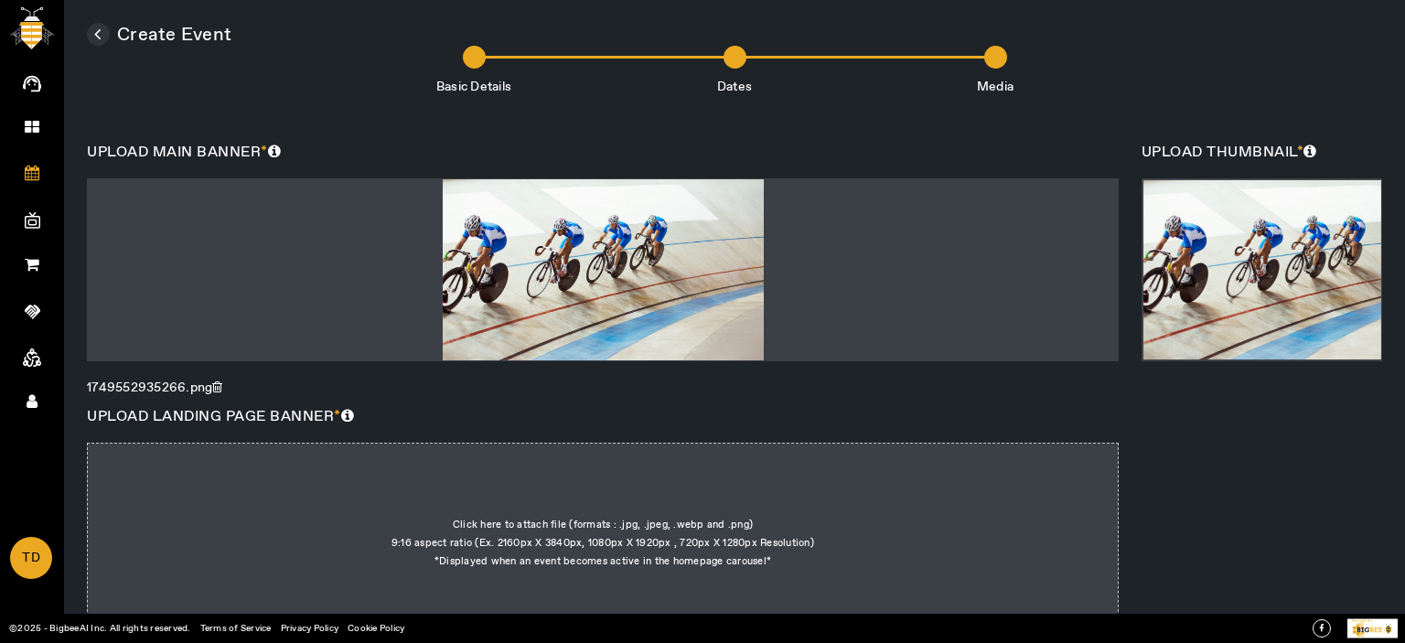
click at [665, 136] on div at bounding box center [603, 534] width 1032 height 183
click at [771, 136] on input "Click here to attach file (formats : .jpg, .jpeg, .webp and .png) 9:16 aspect r…" at bounding box center [771, 479] width 1 height 1
type input "C:\fakepath\1749552943233.png"
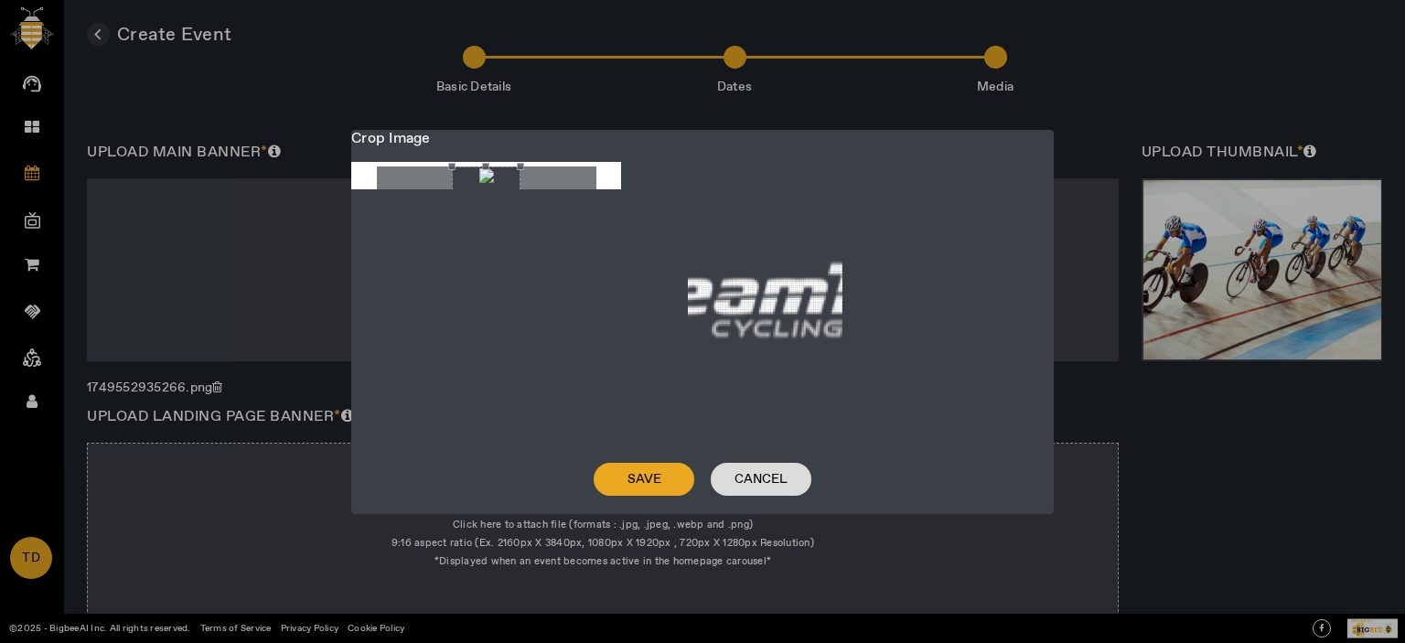
click at [758, 136] on span "Cancel" at bounding box center [761, 479] width 53 height 18
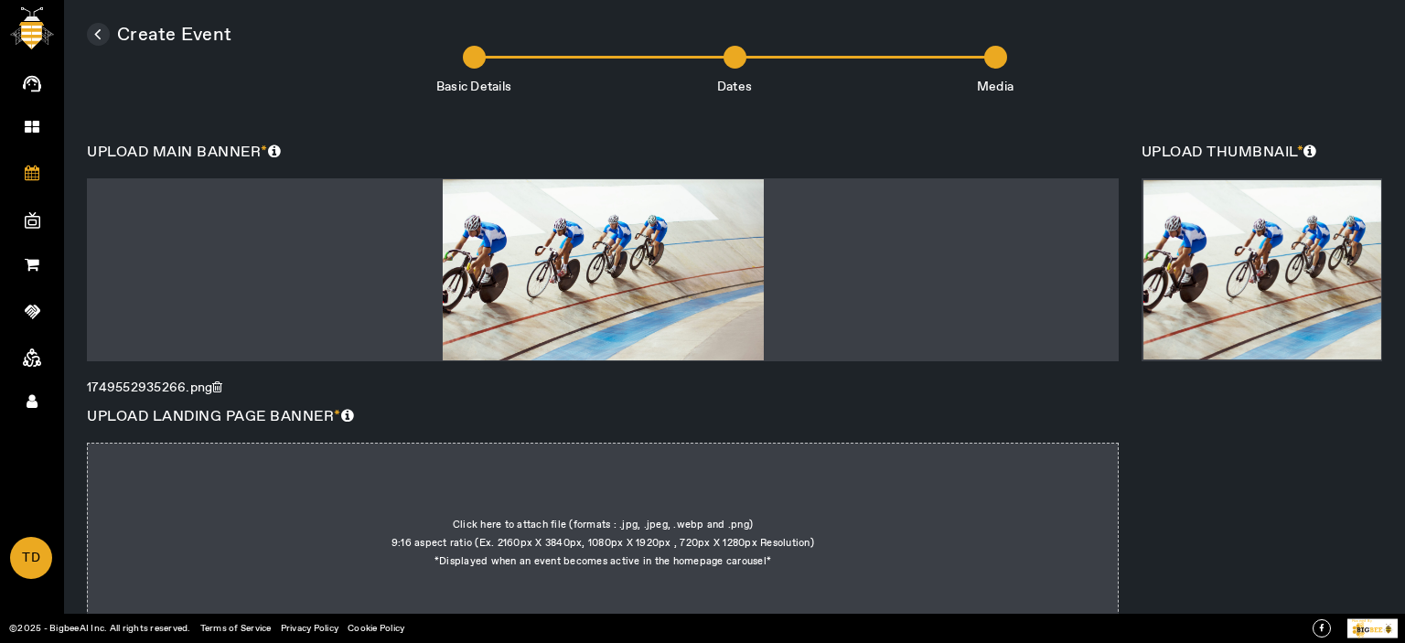
click at [578, 136] on div at bounding box center [603, 534] width 1032 height 183
click at [771, 136] on input "Click here to attach file (formats : .jpg, .jpeg, .webp and .png) 9:16 aspect r…" at bounding box center [771, 479] width 1 height 1
type input "C:\fakepath\images11.jfif"
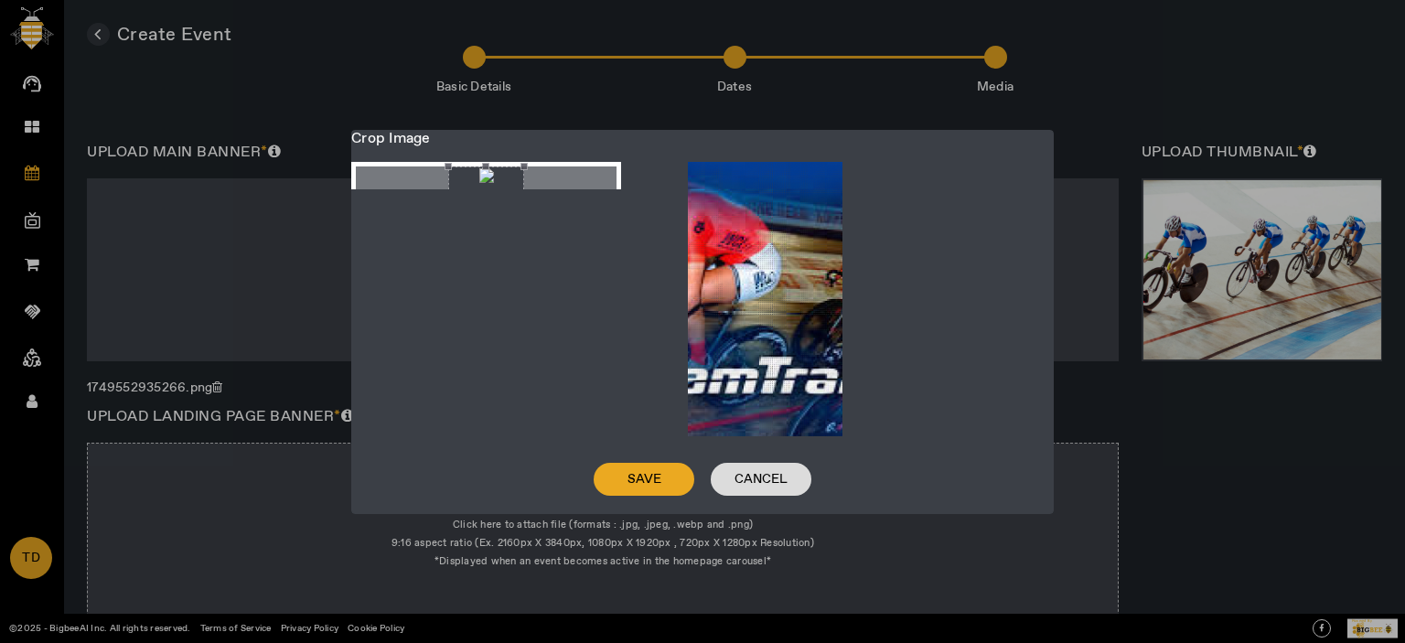
click at [776, 136] on span "Cancel" at bounding box center [761, 479] width 53 height 18
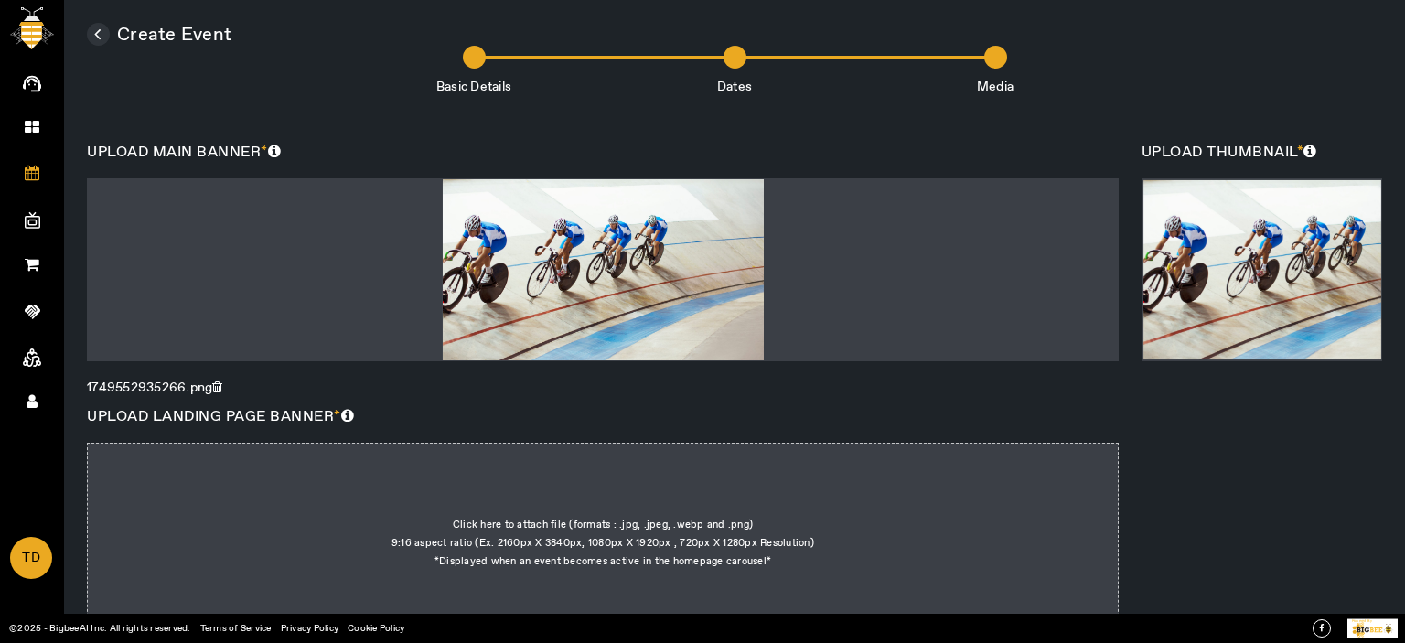
click at [653, 136] on div at bounding box center [603, 534] width 1032 height 183
click at [771, 136] on input "Click here to attach file (formats : .jpg, .jpeg, .webp and .png) 9:16 aspect r…" at bounding box center [771, 479] width 1 height 1
type input "C:\fakepath\images (13).jfif"
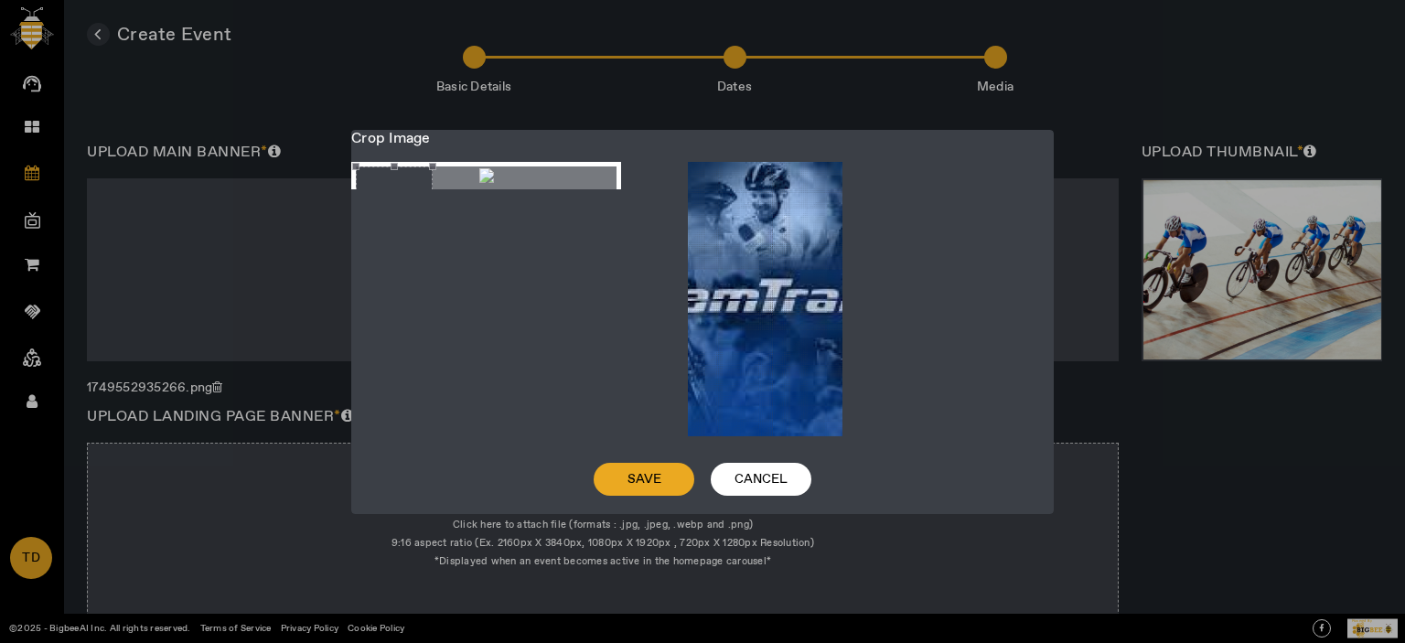
drag, startPoint x: 488, startPoint y: 237, endPoint x: 365, endPoint y: 248, distance: 123.1
click at [365, 136] on div "Crop photo" at bounding box center [394, 234] width 77 height 135
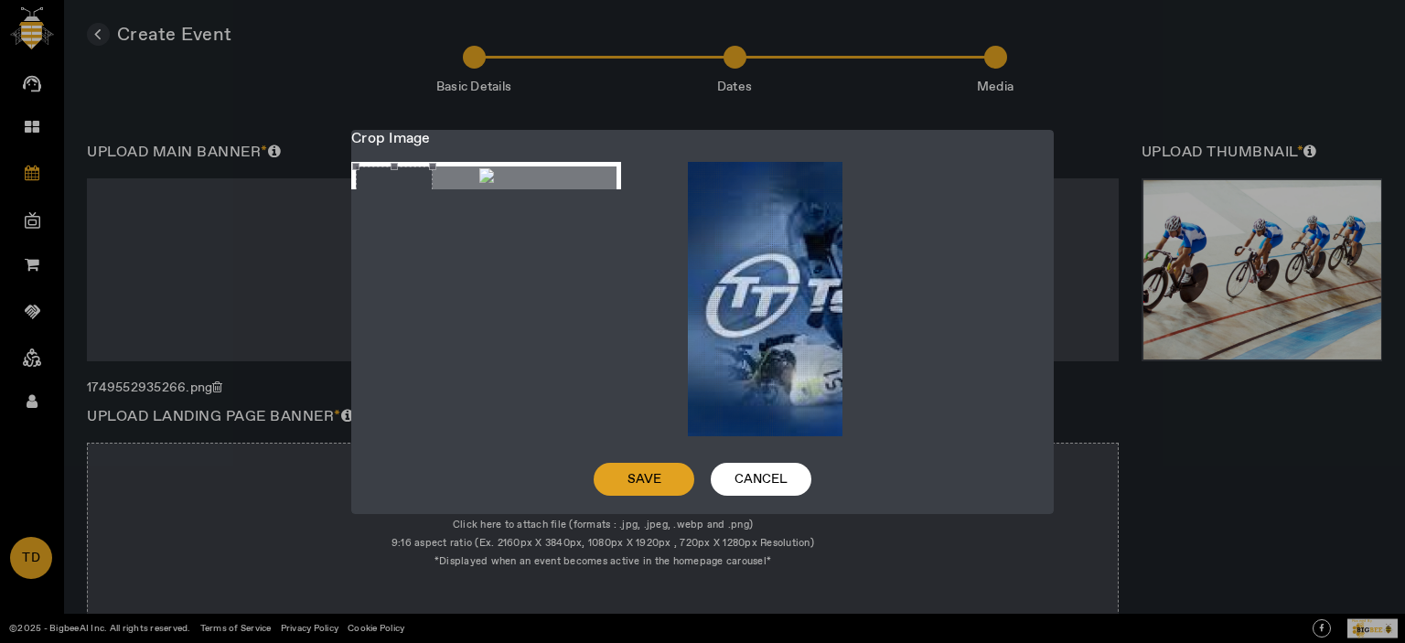
click at [644, 136] on span at bounding box center [644, 479] width 101 height 44
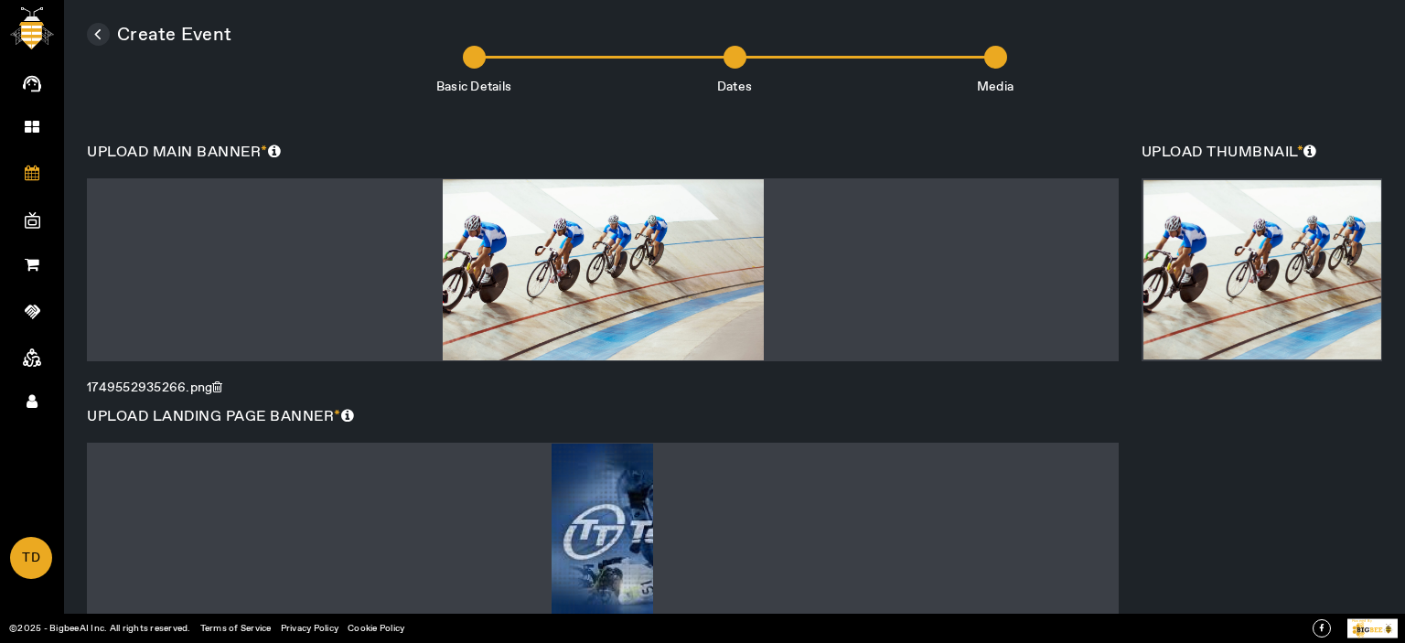
scroll to position [683, 0]
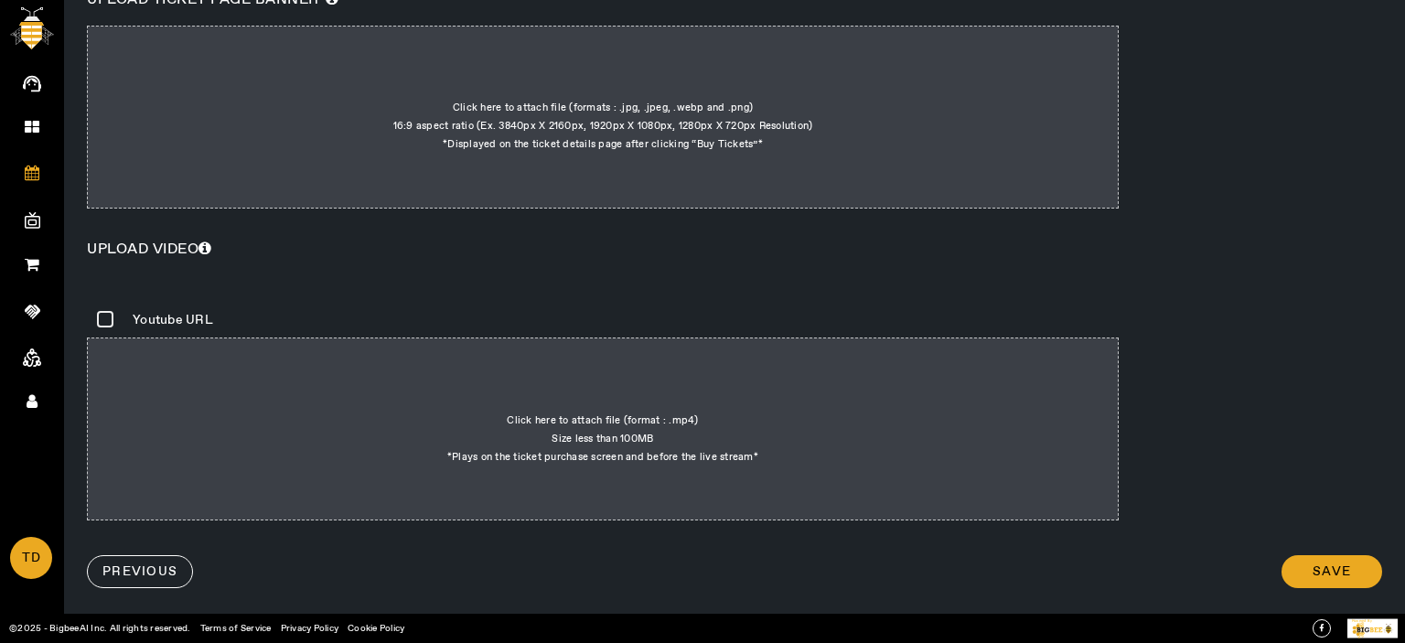
click at [650, 35] on div at bounding box center [603, 117] width 1032 height 183
click at [763, 62] on input "Click here to attach file (formats : .jpg, .jpeg, .webp and .png) 16:9 aspect r…" at bounding box center [763, 62] width 1 height 1
type input "C:\fakepath\teamtrak-CL-reverse-1024x272.png"
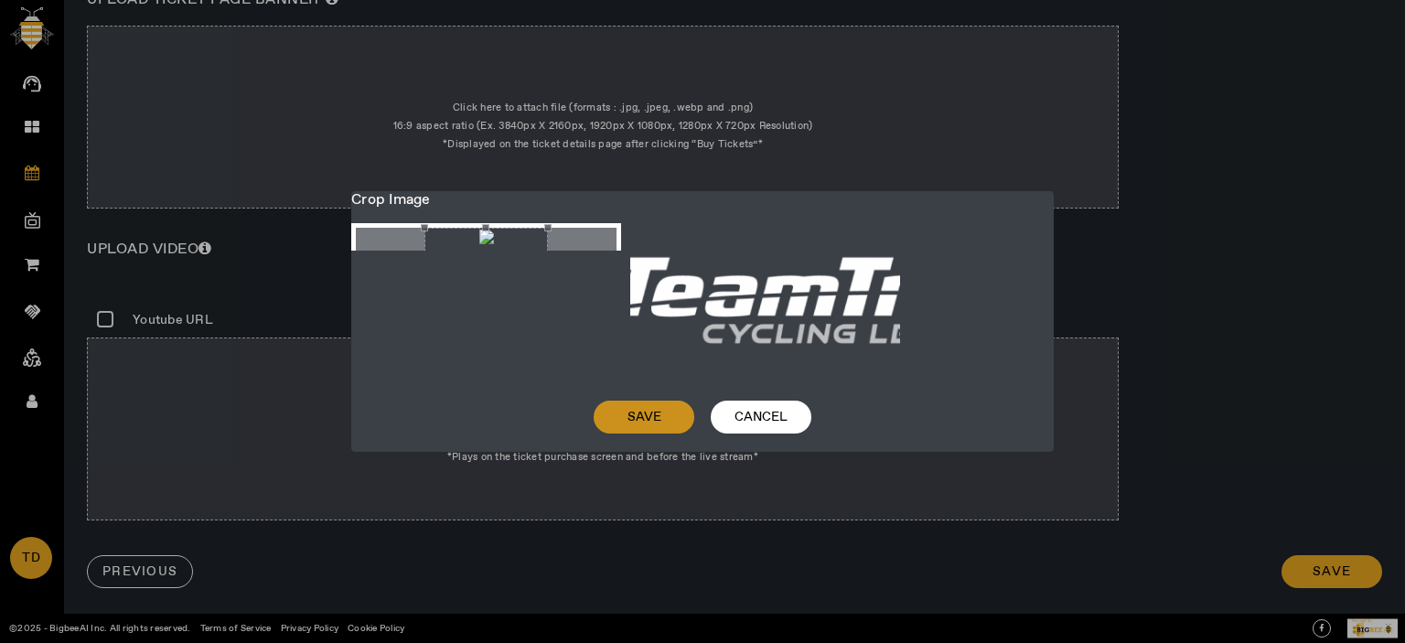
click at [612, 136] on span at bounding box center [644, 417] width 101 height 44
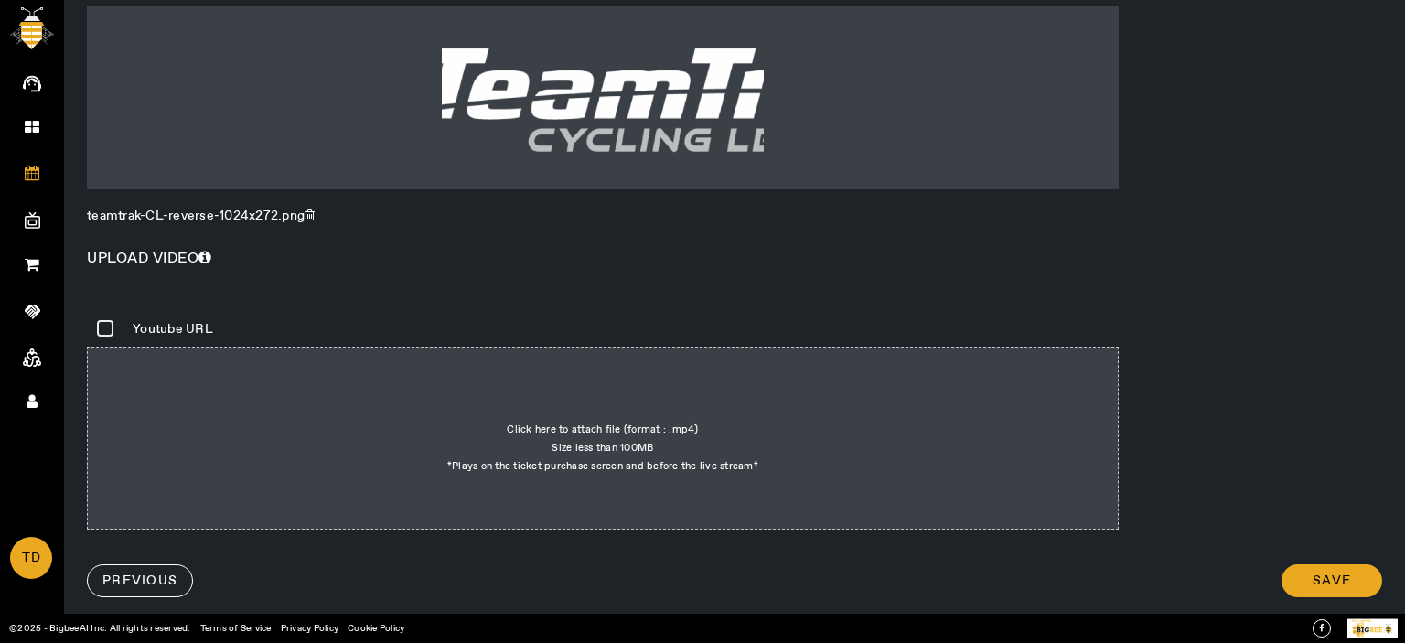
scroll to position [711, 0]
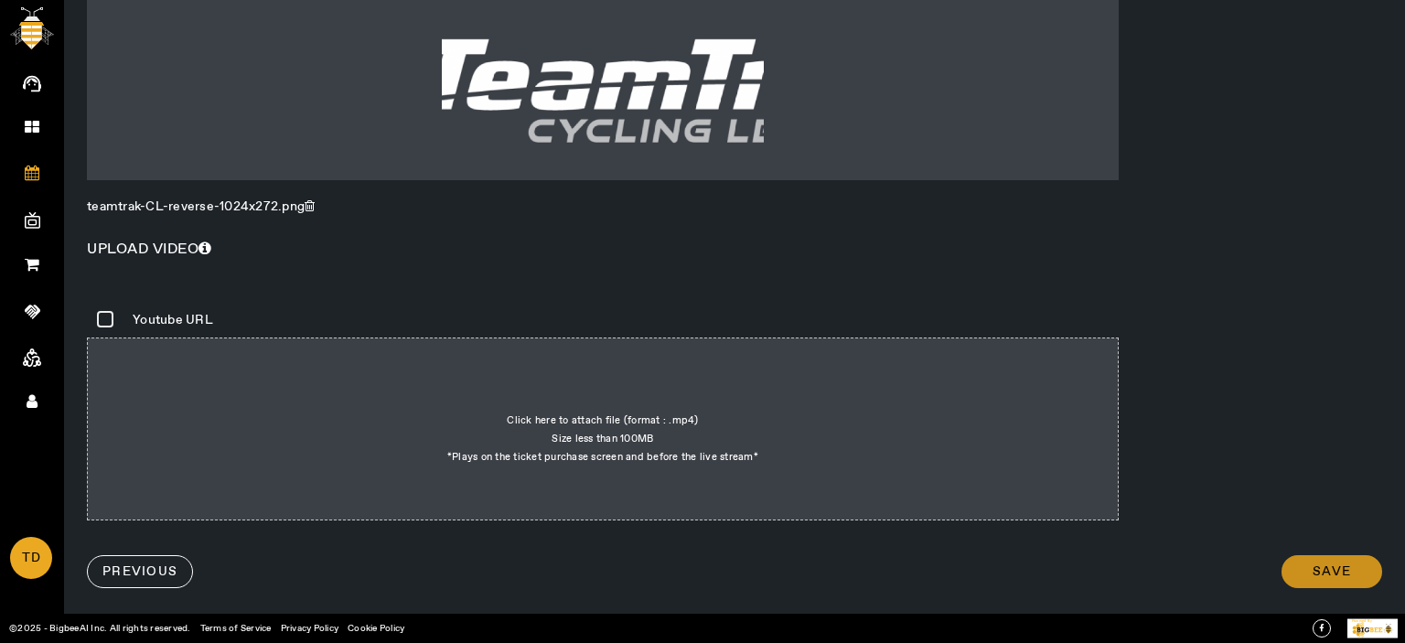
click at [1326, 136] on span "Save" at bounding box center [1332, 572] width 38 height 18
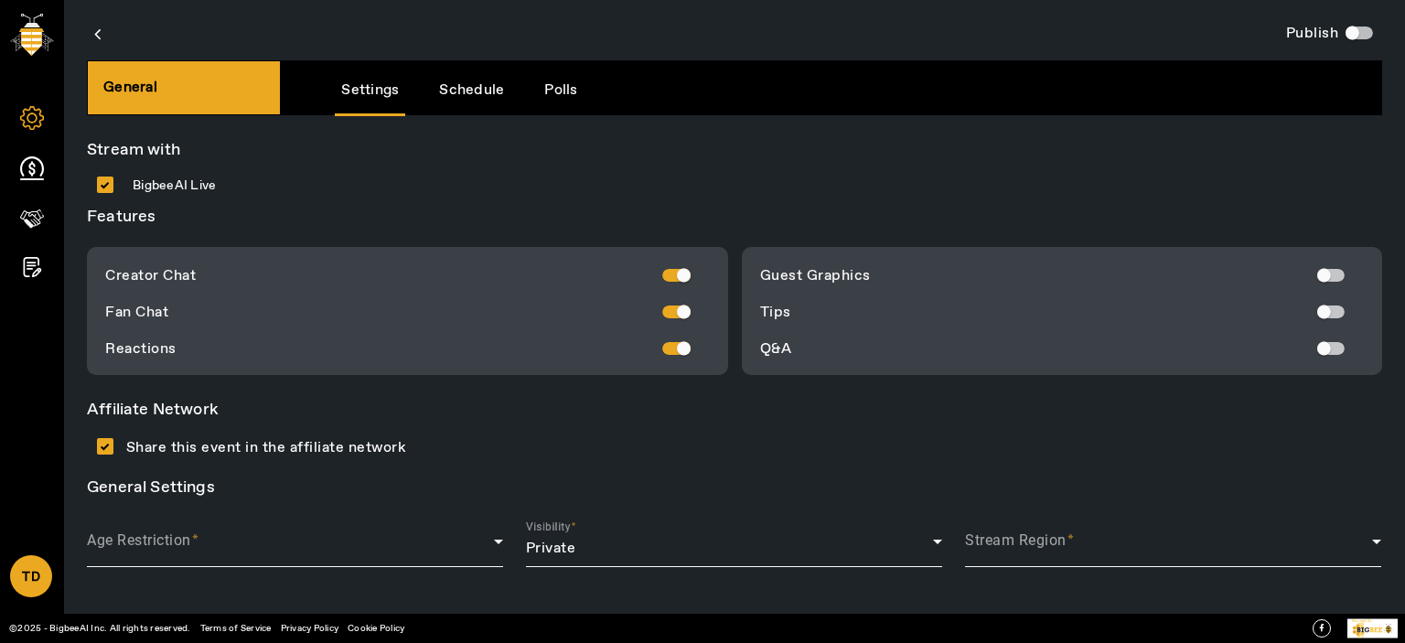
scroll to position [4, 0]
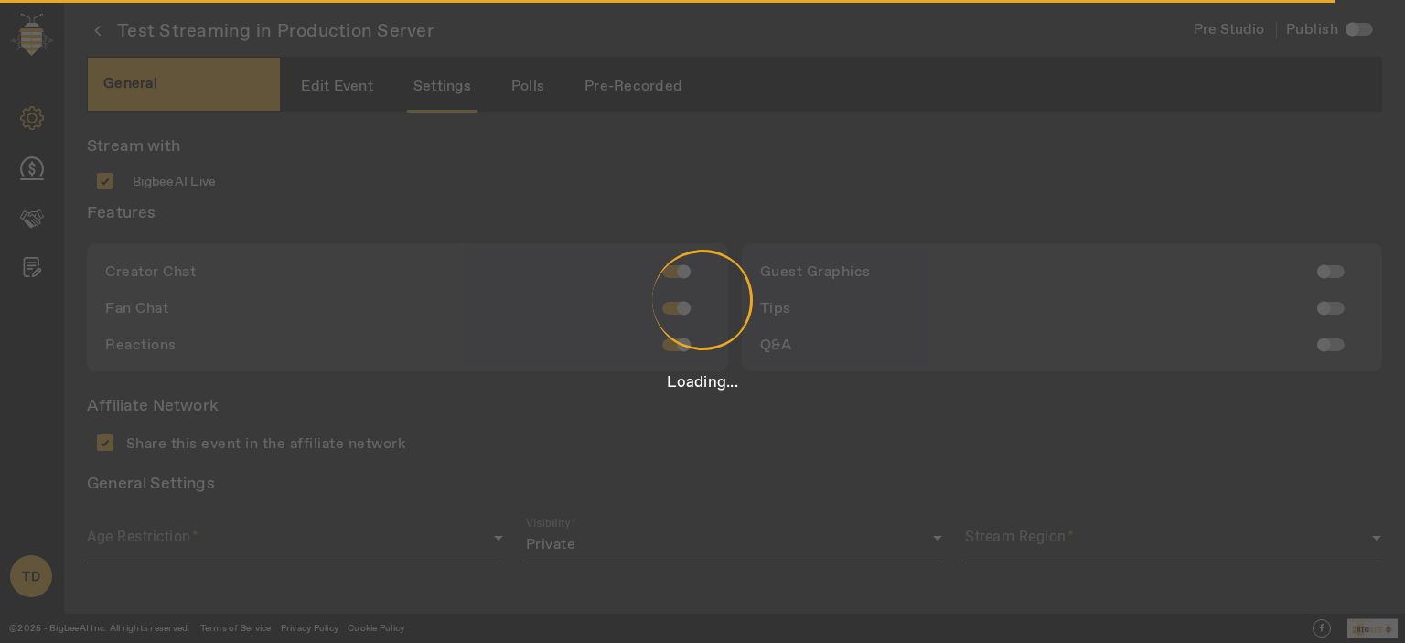
type input "Hosted by"
type input "[PERSON_NAME]"
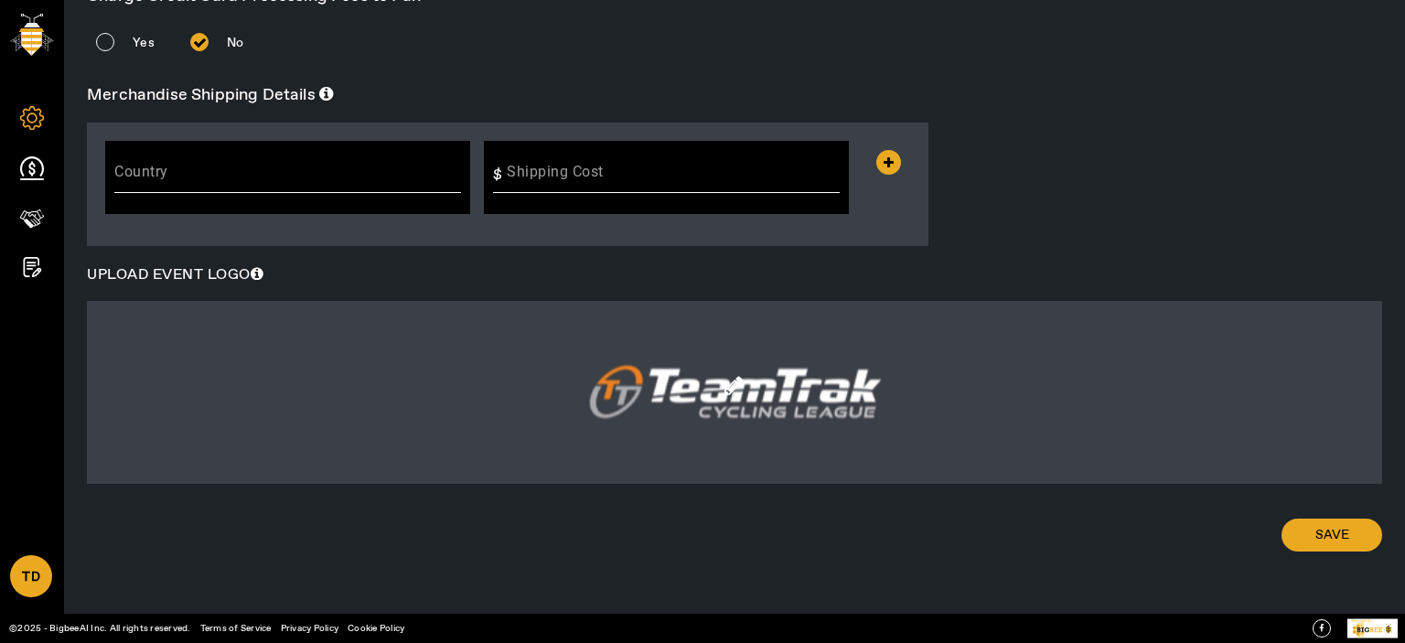
scroll to position [0, 0]
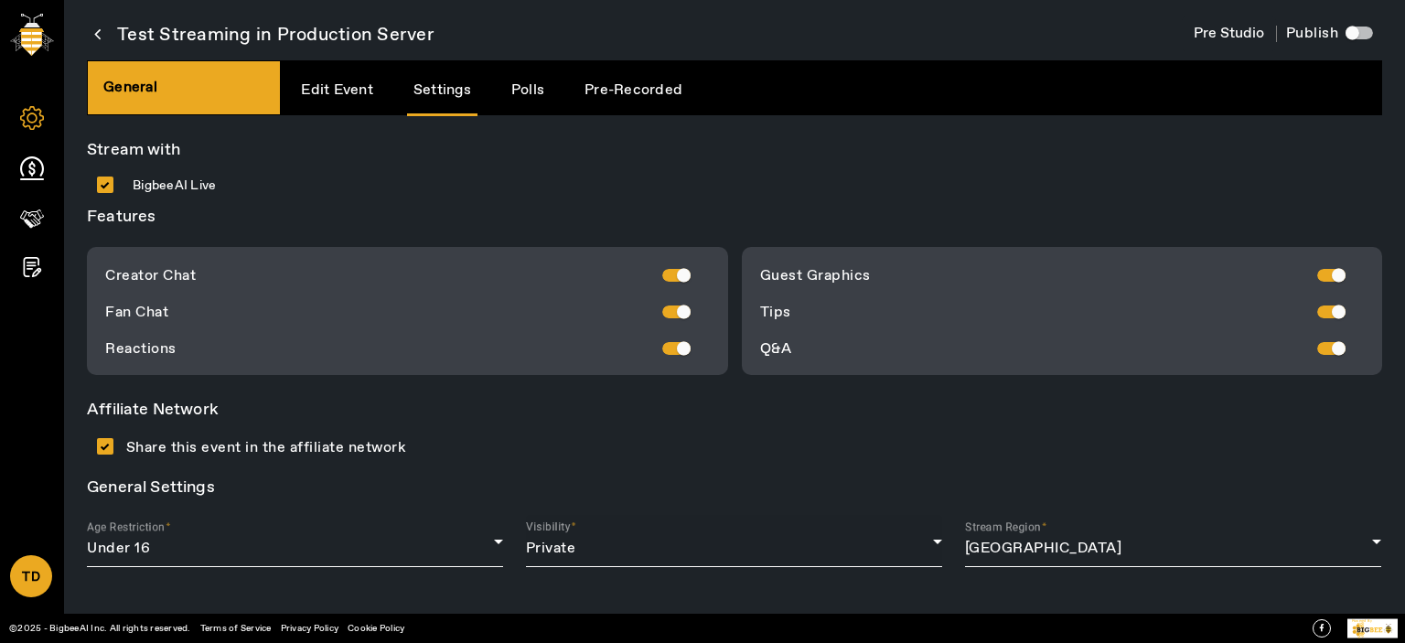
click at [640, 136] on div "Visibility Private" at bounding box center [734, 541] width 416 height 52
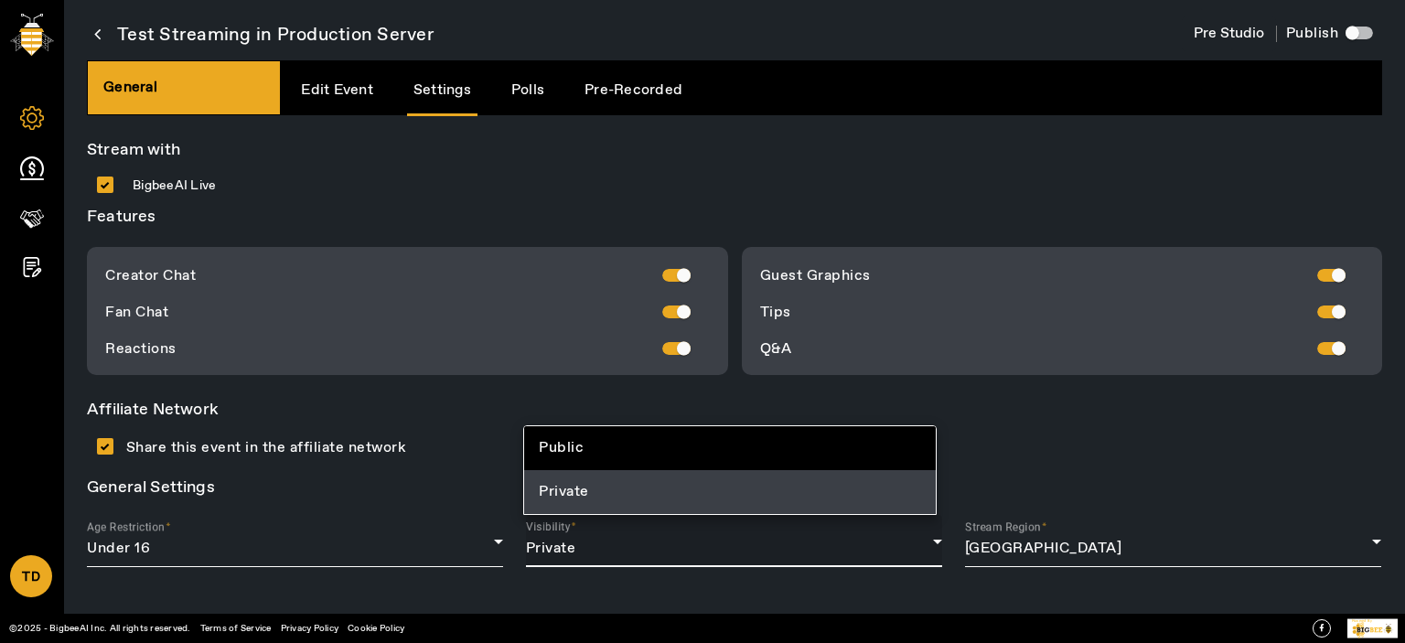
drag, startPoint x: 1237, startPoint y: 375, endPoint x: 1240, endPoint y: 396, distance: 21.2
click at [1239, 136] on div at bounding box center [702, 321] width 1405 height 643
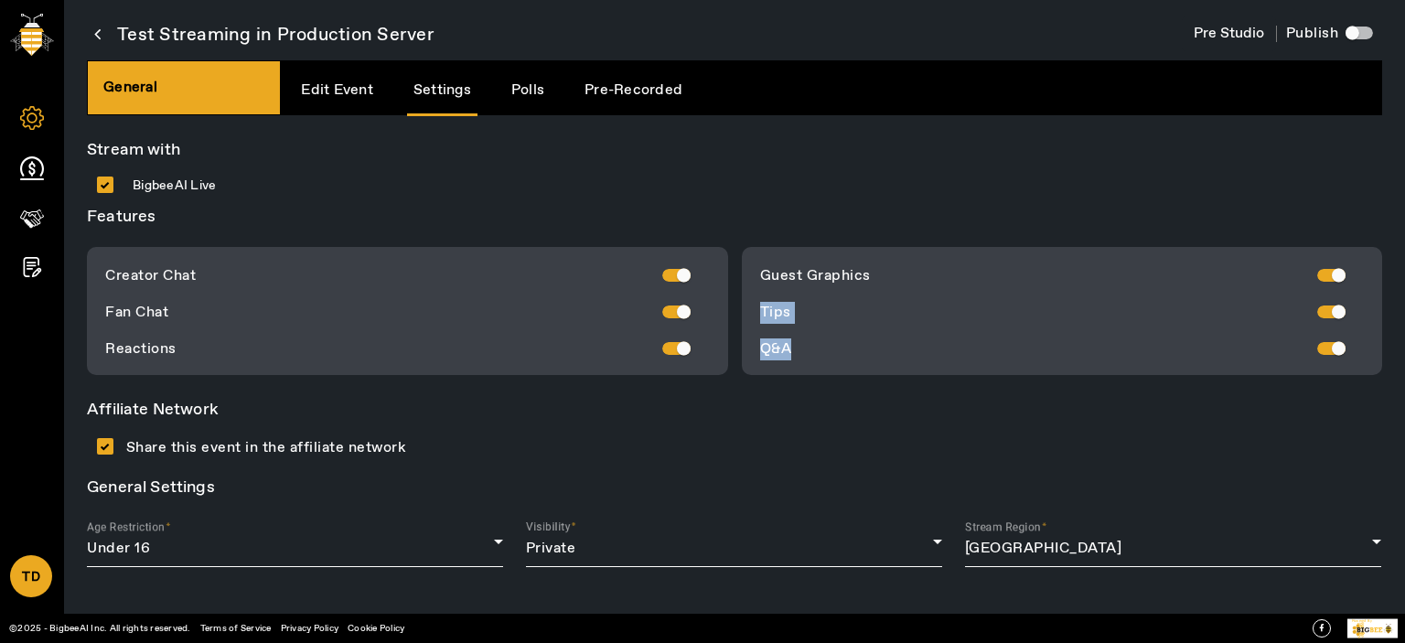
drag, startPoint x: 1404, startPoint y: 253, endPoint x: 1398, endPoint y: 337, distance: 83.5
click at [1400, 136] on div "Test Streaming in Production Server Pre Studio Publish General Edit Event Setti…" at bounding box center [734, 321] width 1341 height 643
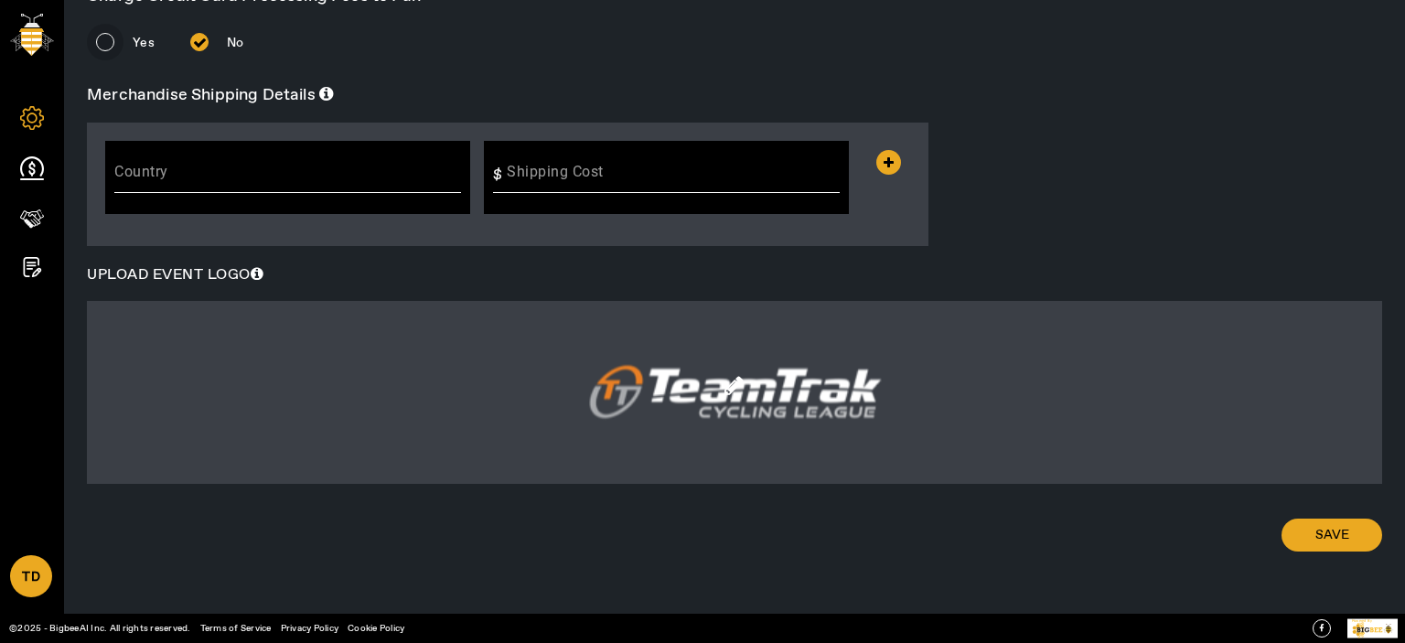
click at [102, 45] on input "Yes" at bounding box center [105, 42] width 37 height 37
radio input "true"
click at [253, 136] on input "Country" at bounding box center [287, 178] width 347 height 22
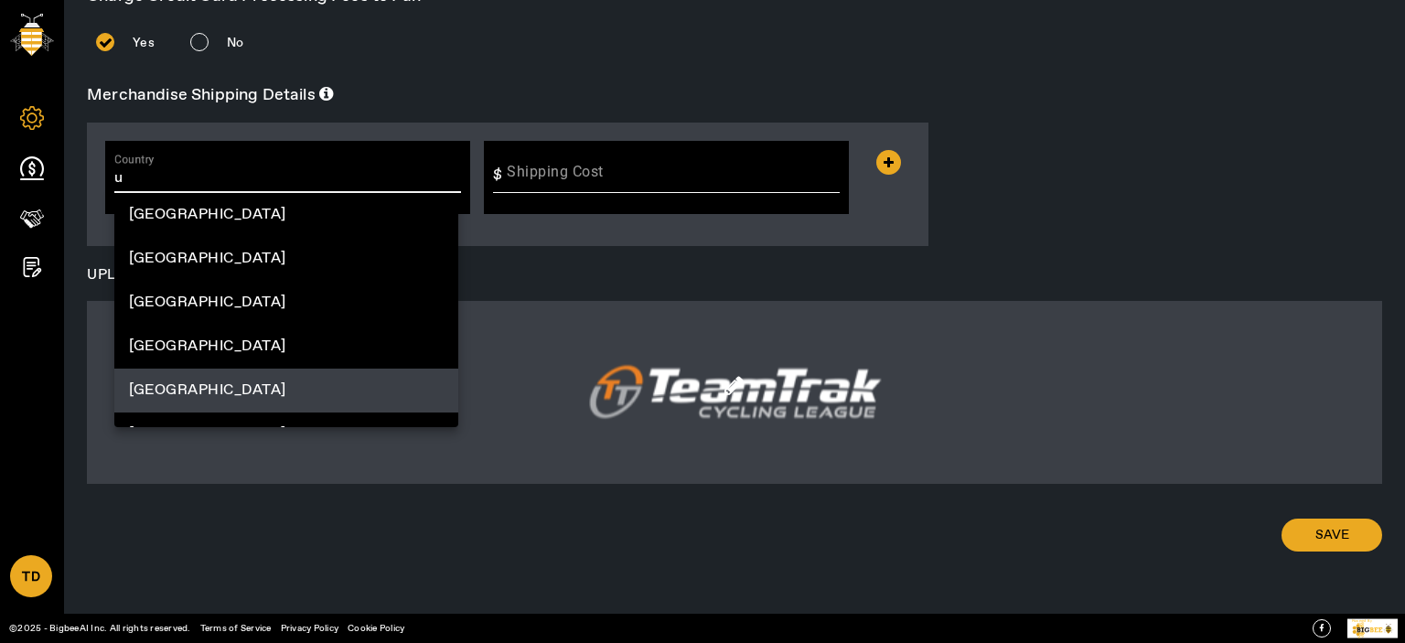
click at [270, 136] on mat-option "[GEOGRAPHIC_DATA]" at bounding box center [286, 391] width 344 height 44
type input "[GEOGRAPHIC_DATA]"
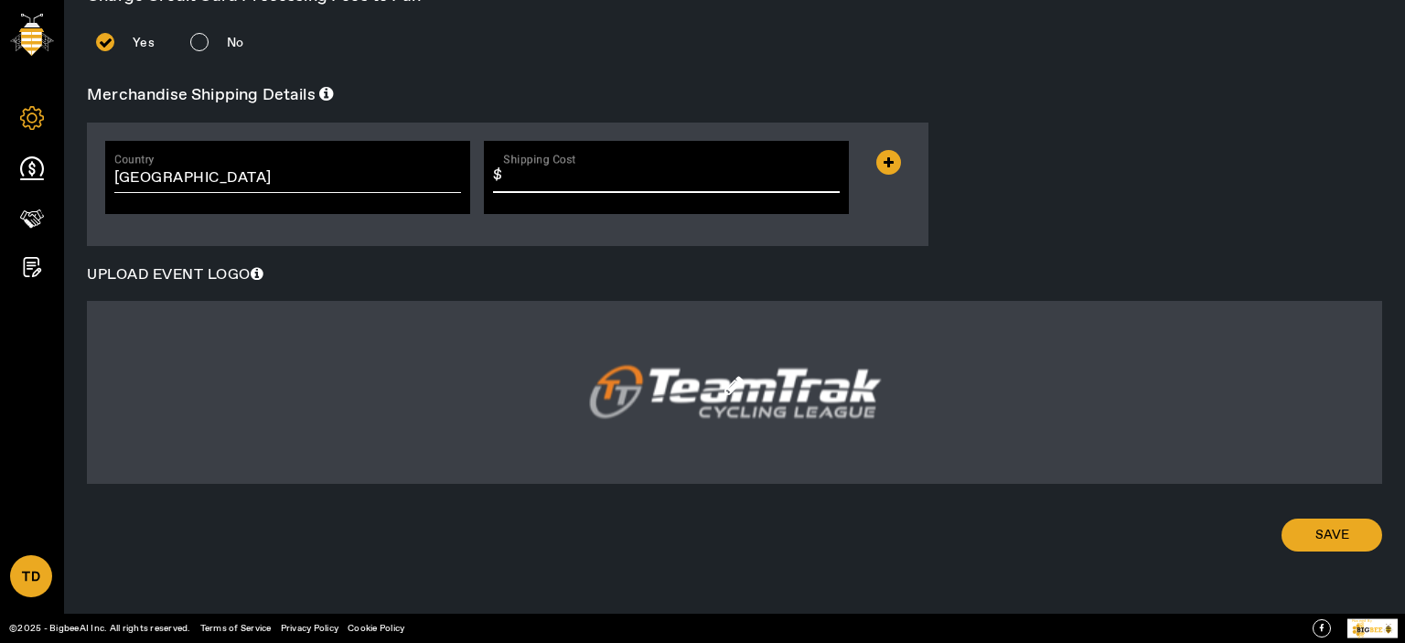
click at [595, 136] on input "Shipping Cost" at bounding box center [679, 176] width 343 height 22
type input "3.50"
drag, startPoint x: 1338, startPoint y: 533, endPoint x: 1355, endPoint y: 525, distance: 19.2
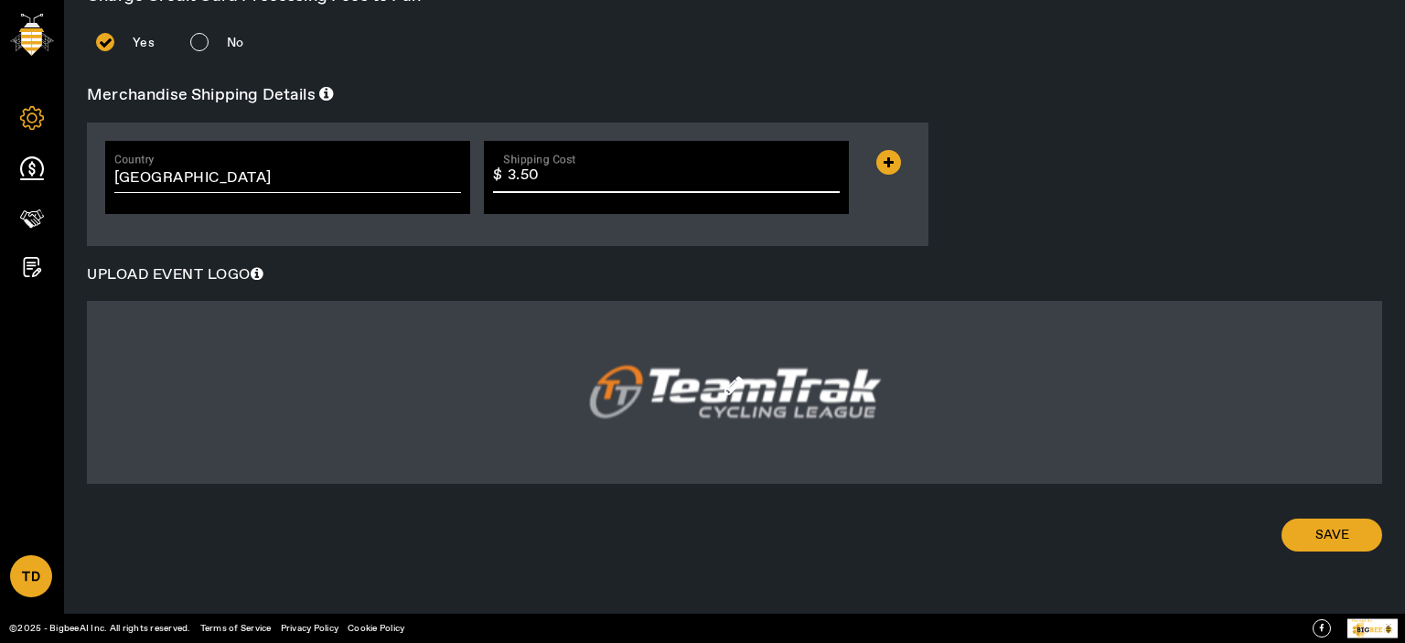
click at [1338, 136] on span "Save" at bounding box center [1333, 535] width 34 height 18
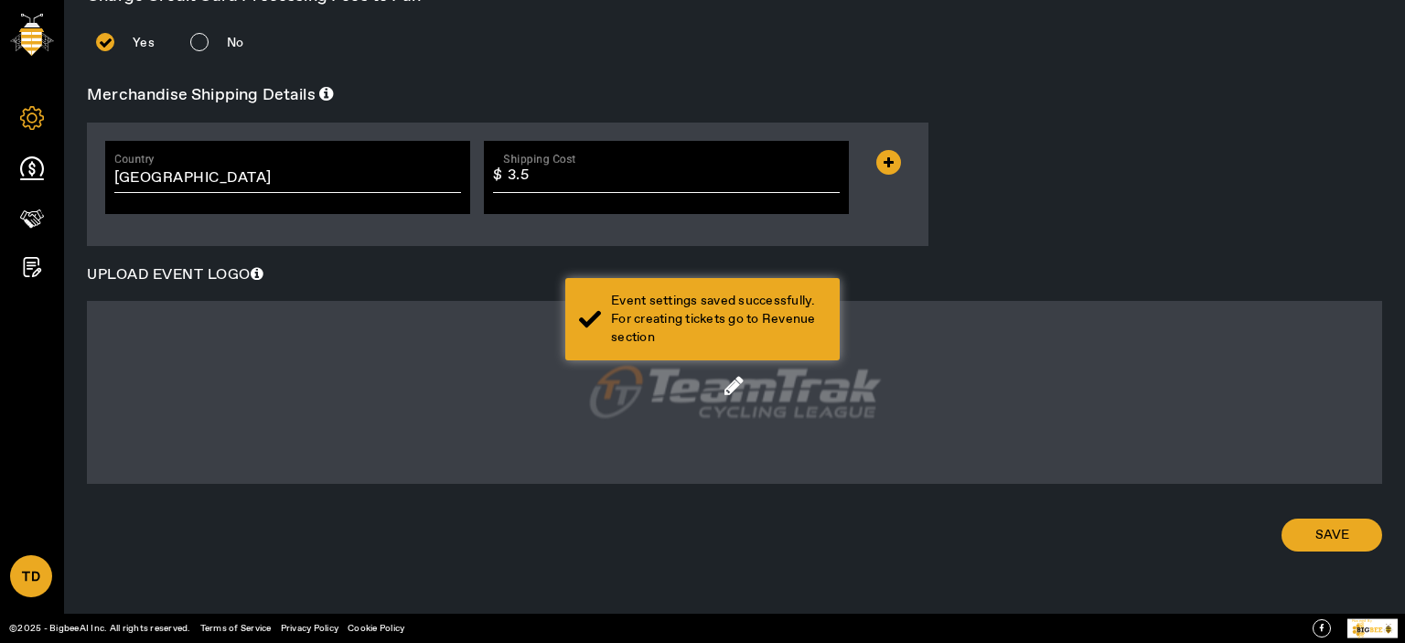
drag, startPoint x: 674, startPoint y: 317, endPoint x: 864, endPoint y: 331, distance: 189.9
click at [674, 136] on div "Event settings saved successfully. For creating tickets go to Revenue section" at bounding box center [718, 319] width 215 height 55
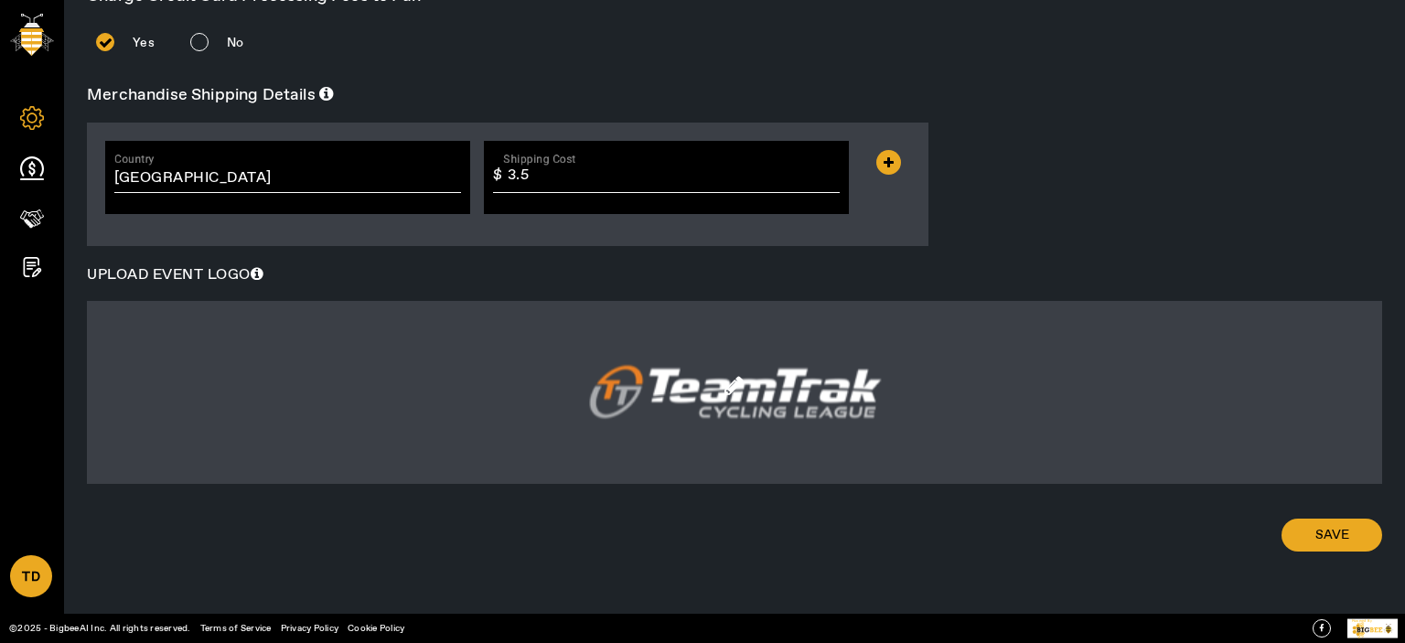
click at [1332, 136] on div "Save" at bounding box center [735, 539] width 1296 height 97
click at [1347, 136] on span at bounding box center [1332, 535] width 101 height 44
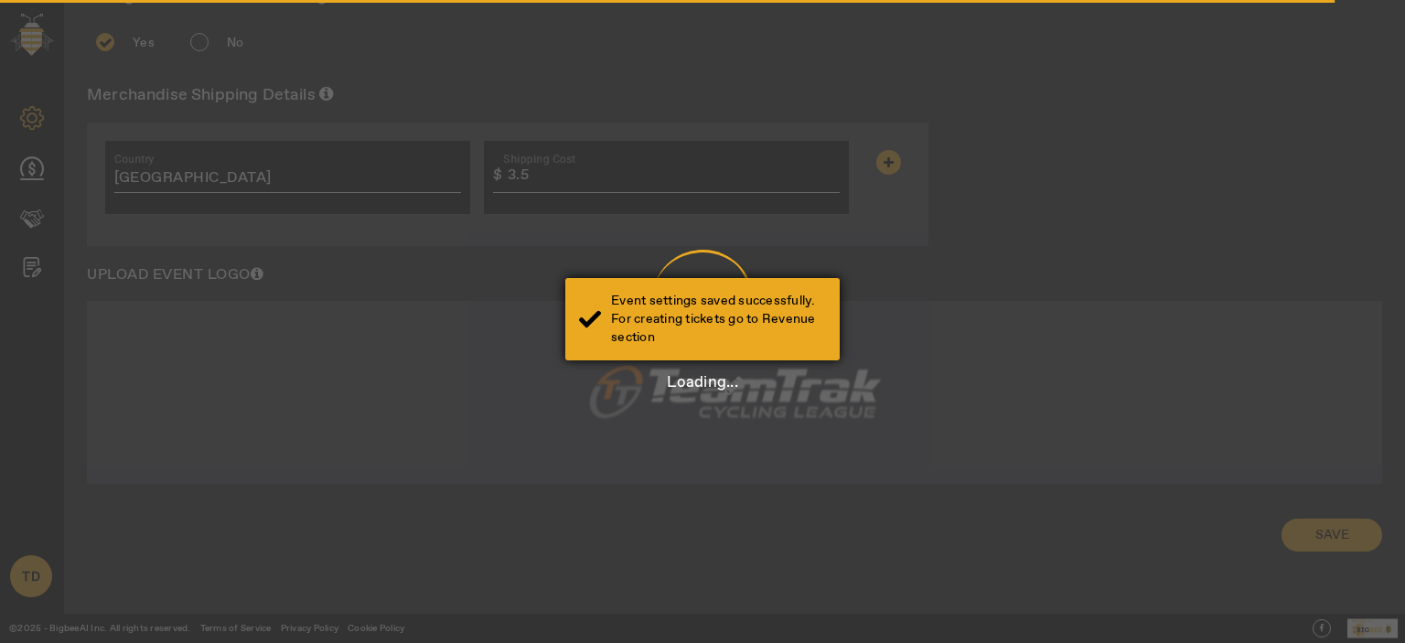
scroll to position [806, 0]
click at [662, 136] on div "Event settings saved successfully. For creating tickets go to Revenue section" at bounding box center [718, 319] width 215 height 55
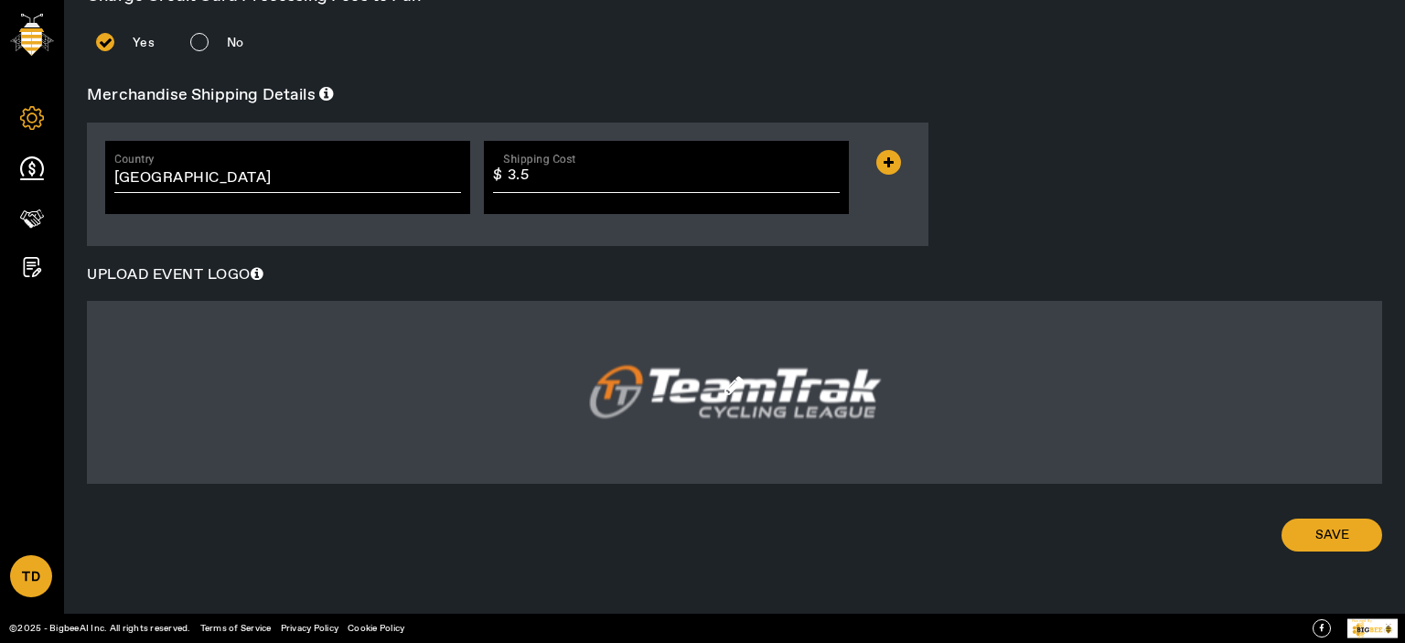
scroll to position [0, 0]
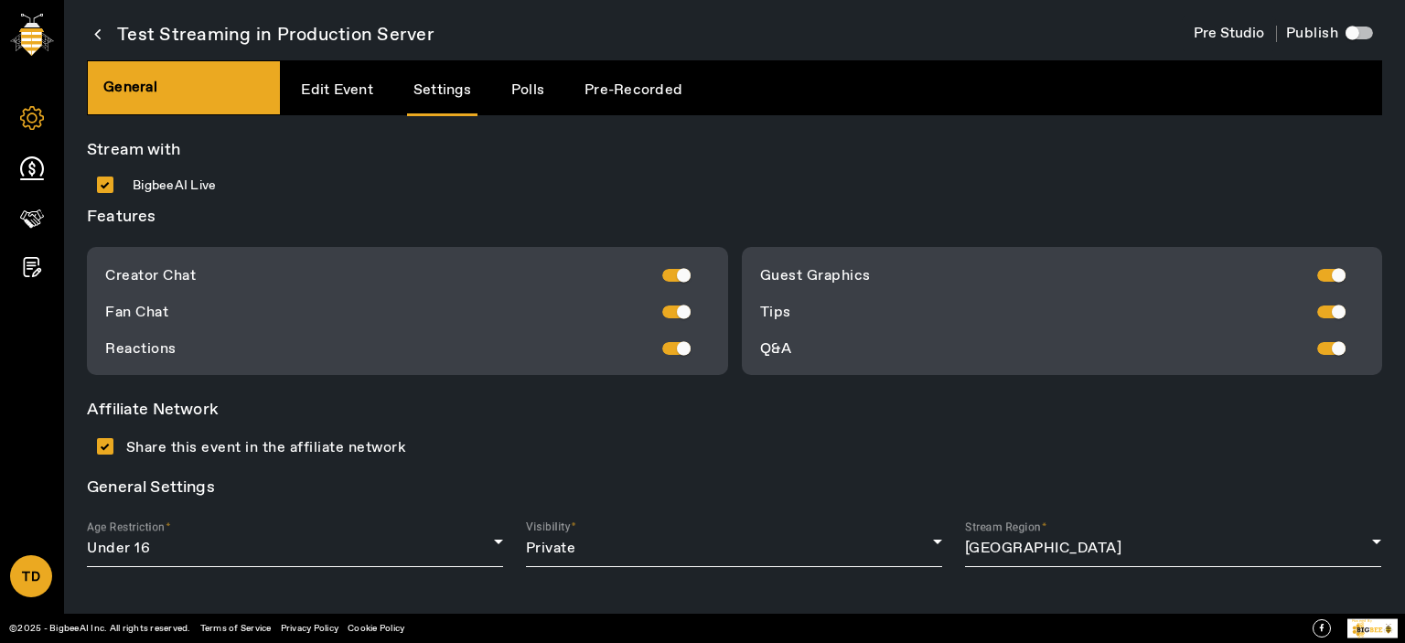
click at [543, 82] on link "Polls" at bounding box center [528, 90] width 46 height 47
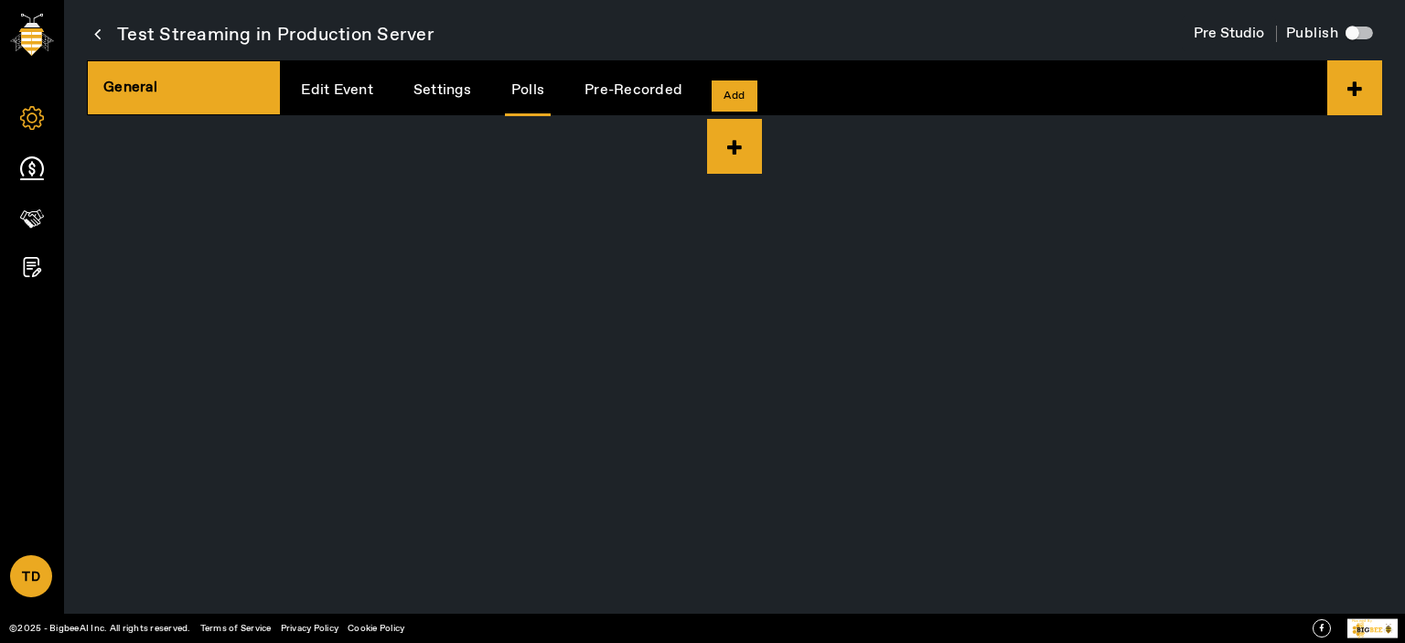
click at [725, 136] on icon at bounding box center [734, 146] width 55 height 55
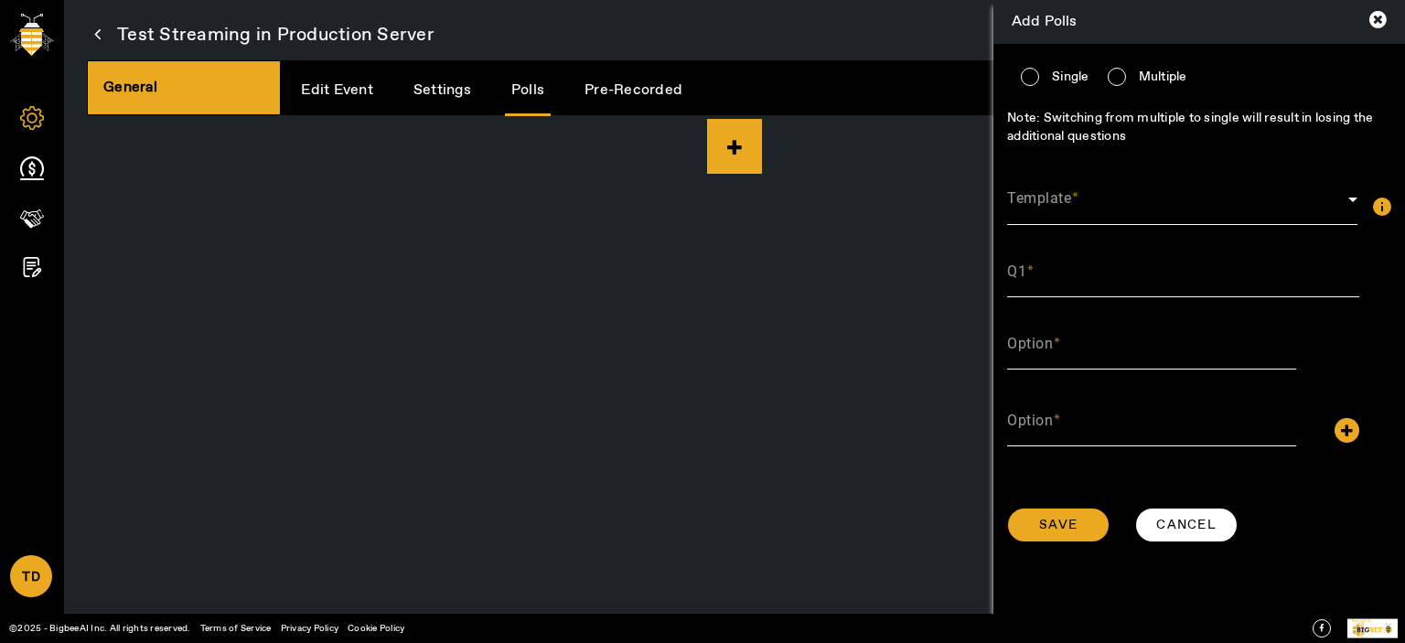
click at [1057, 136] on span at bounding box center [1177, 207] width 341 height 22
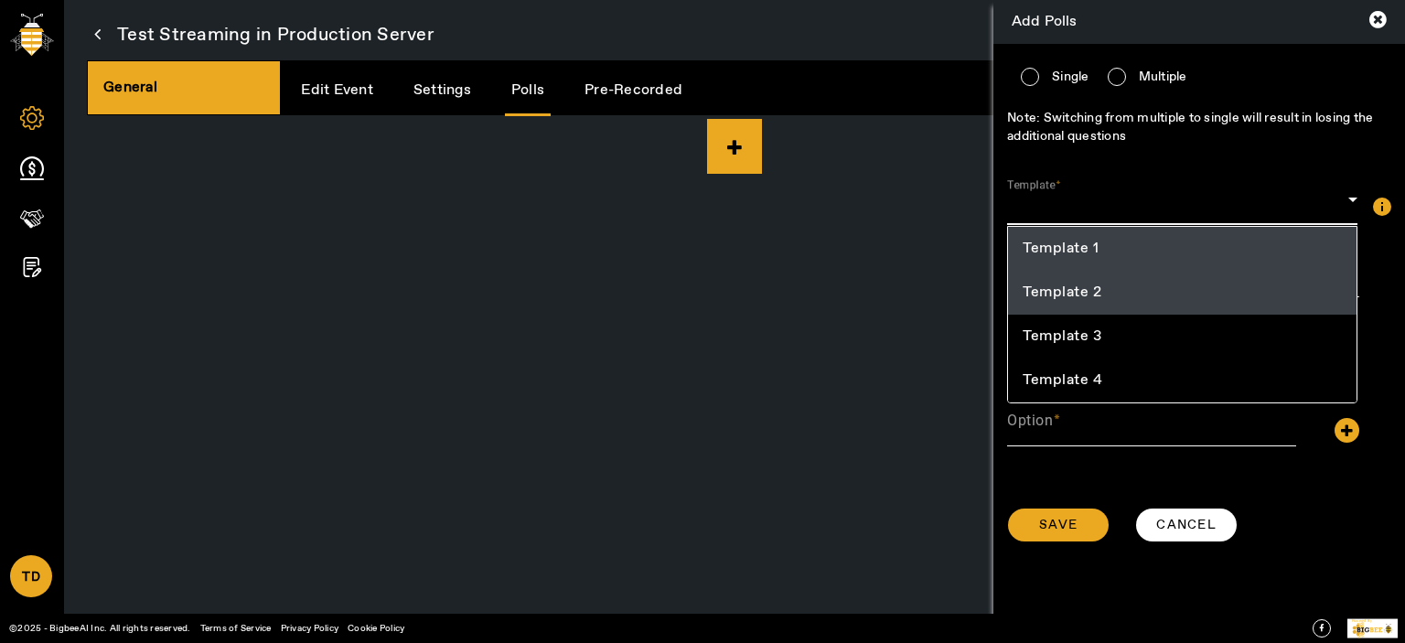
click at [1073, 136] on span "Template 2" at bounding box center [1062, 293] width 79 height 22
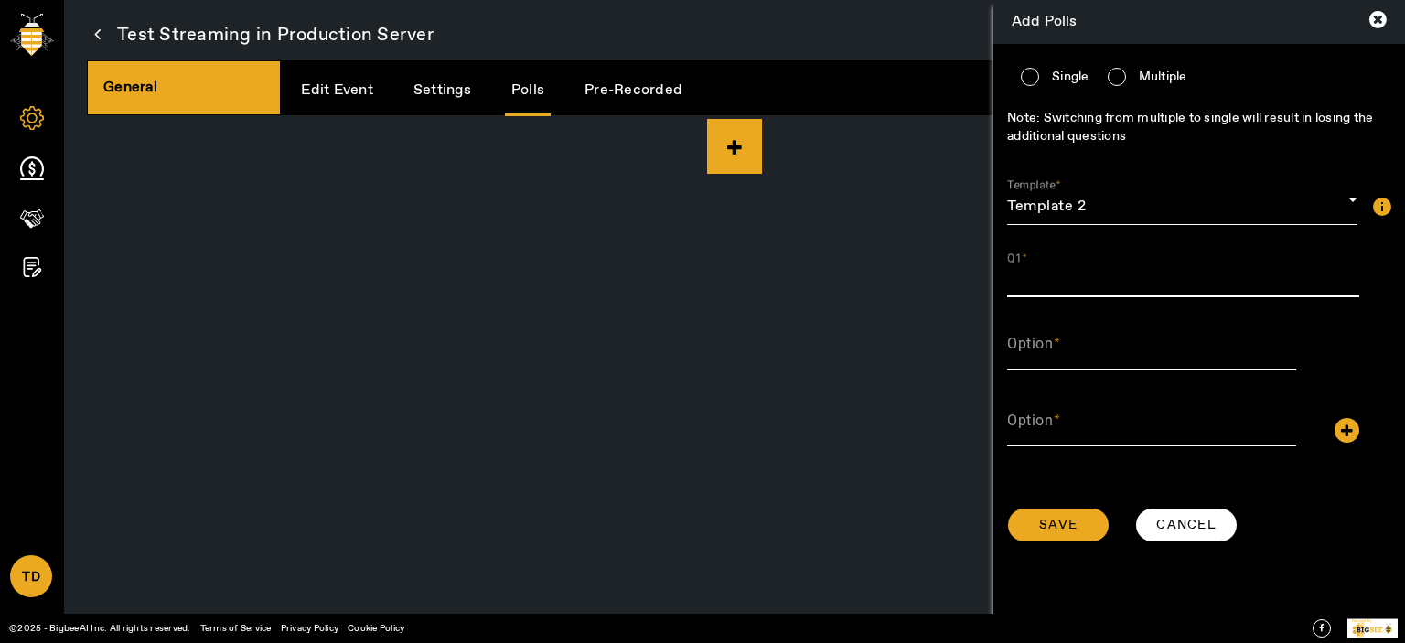
click at [1064, 136] on input "Q1" at bounding box center [1183, 279] width 352 height 22
type input "Test"
type input "1"
type input "2"
click at [1063, 136] on span at bounding box center [1058, 525] width 101 height 44
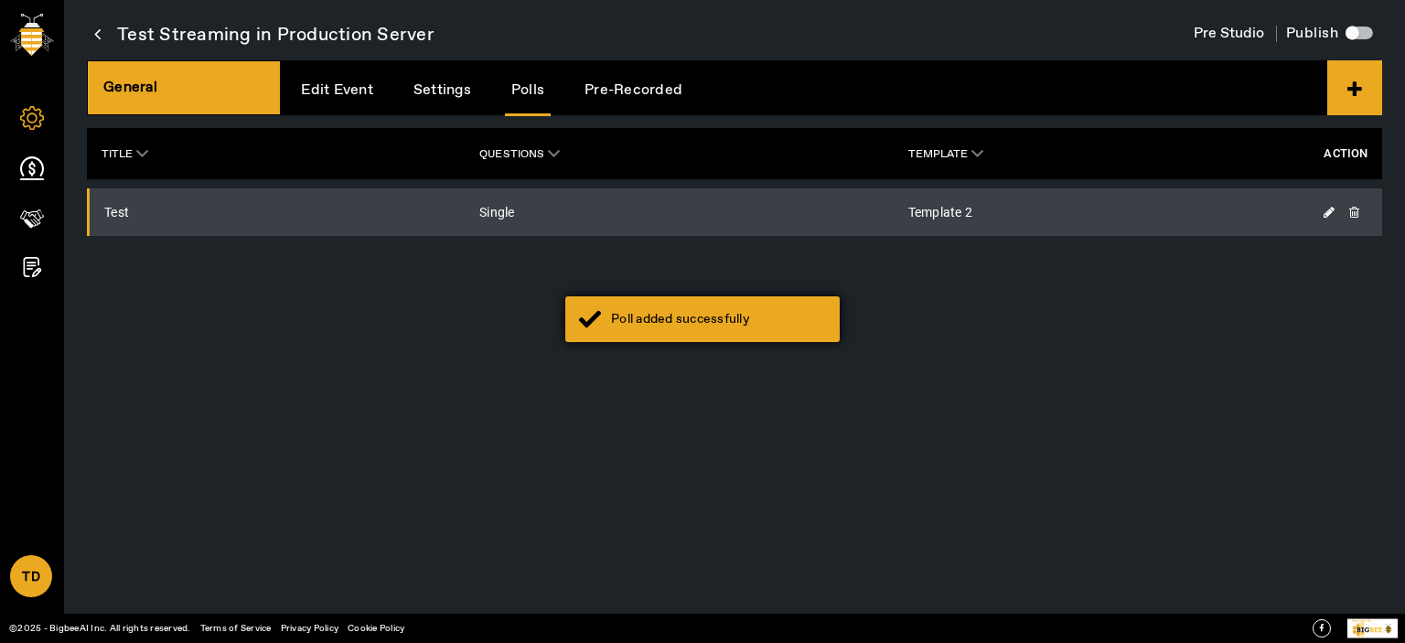
click at [728, 136] on div "Poll added successfully" at bounding box center [702, 319] width 274 height 46
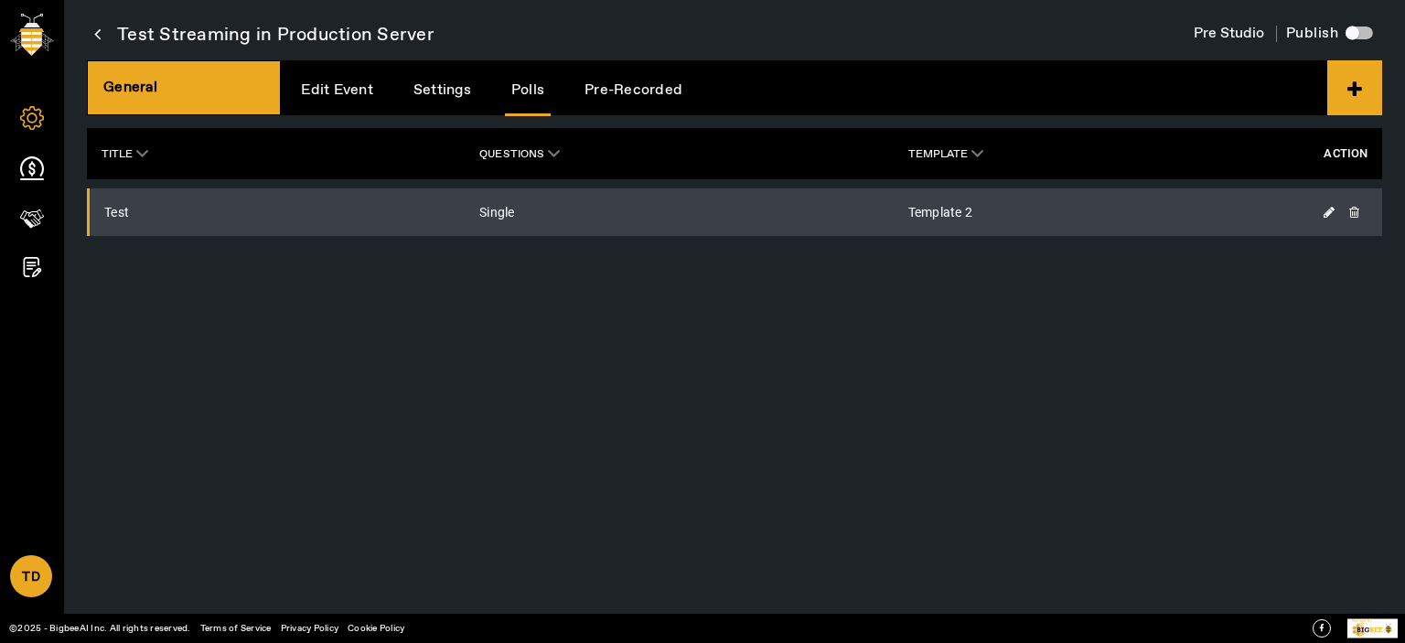
click at [36, 136] on icon at bounding box center [32, 168] width 24 height 24
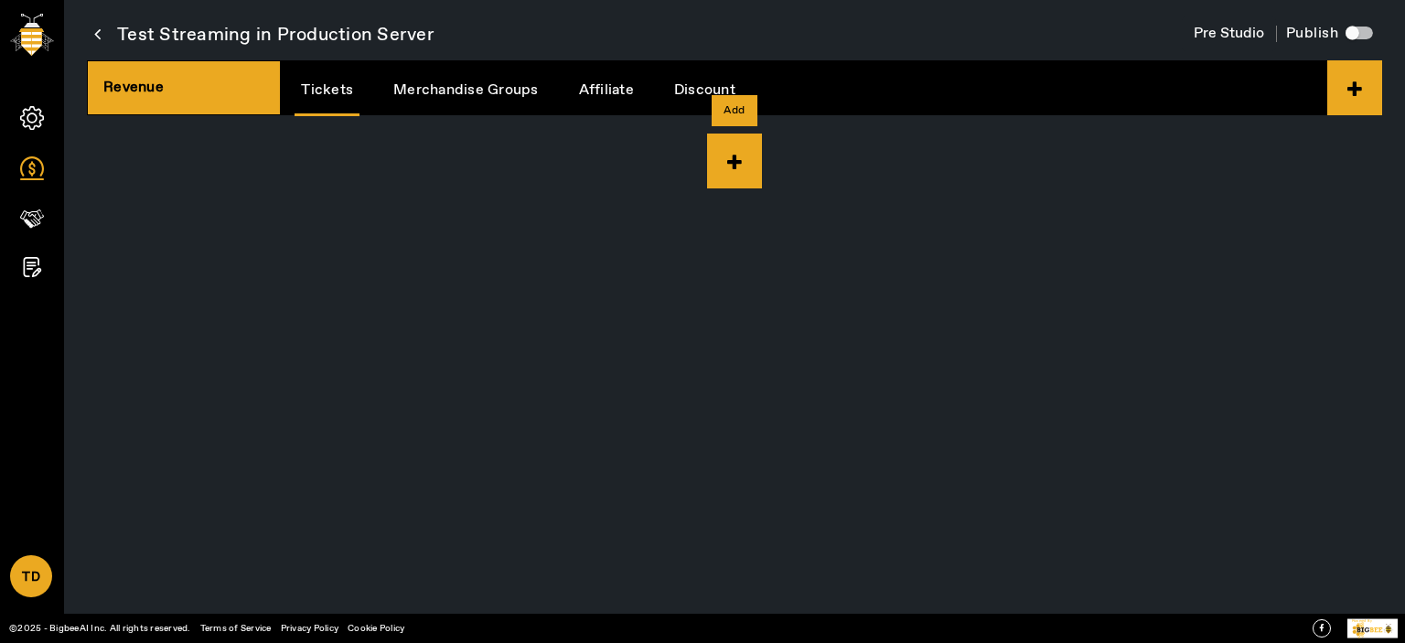
click at [717, 136] on icon at bounding box center [734, 161] width 55 height 55
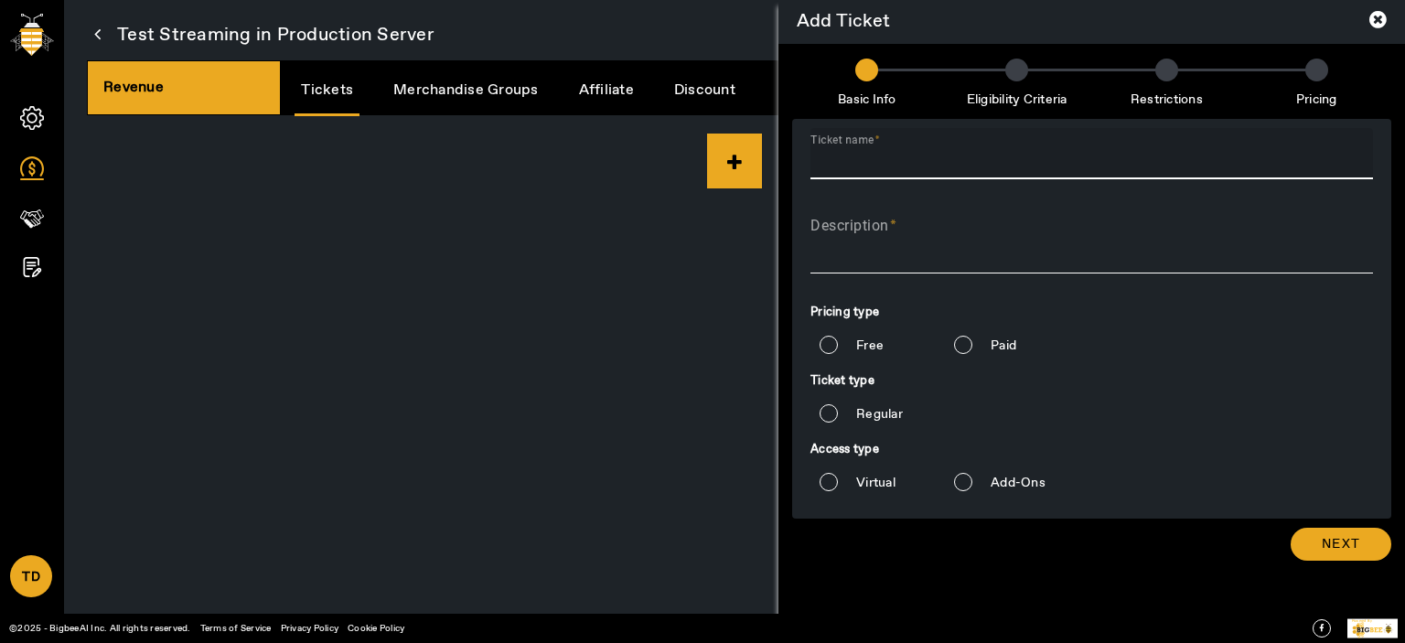
click at [834, 136] on input "Ticket name" at bounding box center [1092, 161] width 563 height 22
type input "Live"
type textarea "Live"
click at [1339, 136] on span "Next" at bounding box center [1341, 544] width 38 height 18
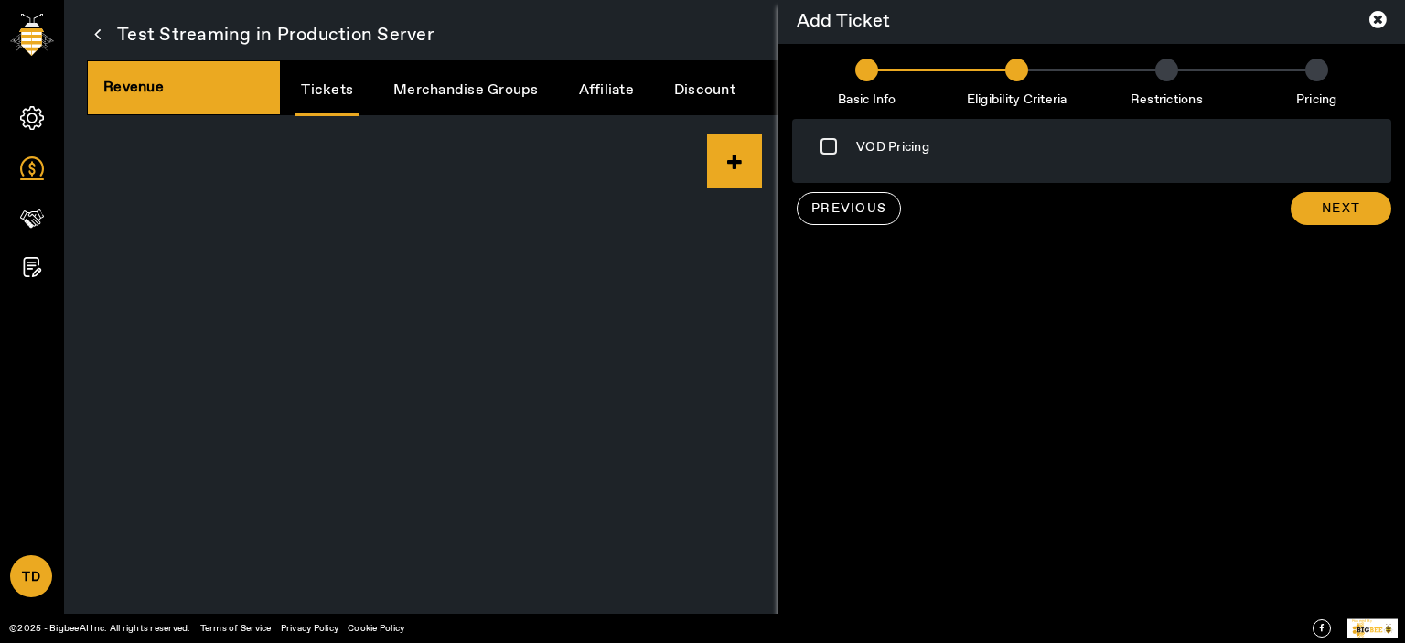
click at [844, 136] on span "PREVIOUS" at bounding box center [849, 209] width 75 height 23
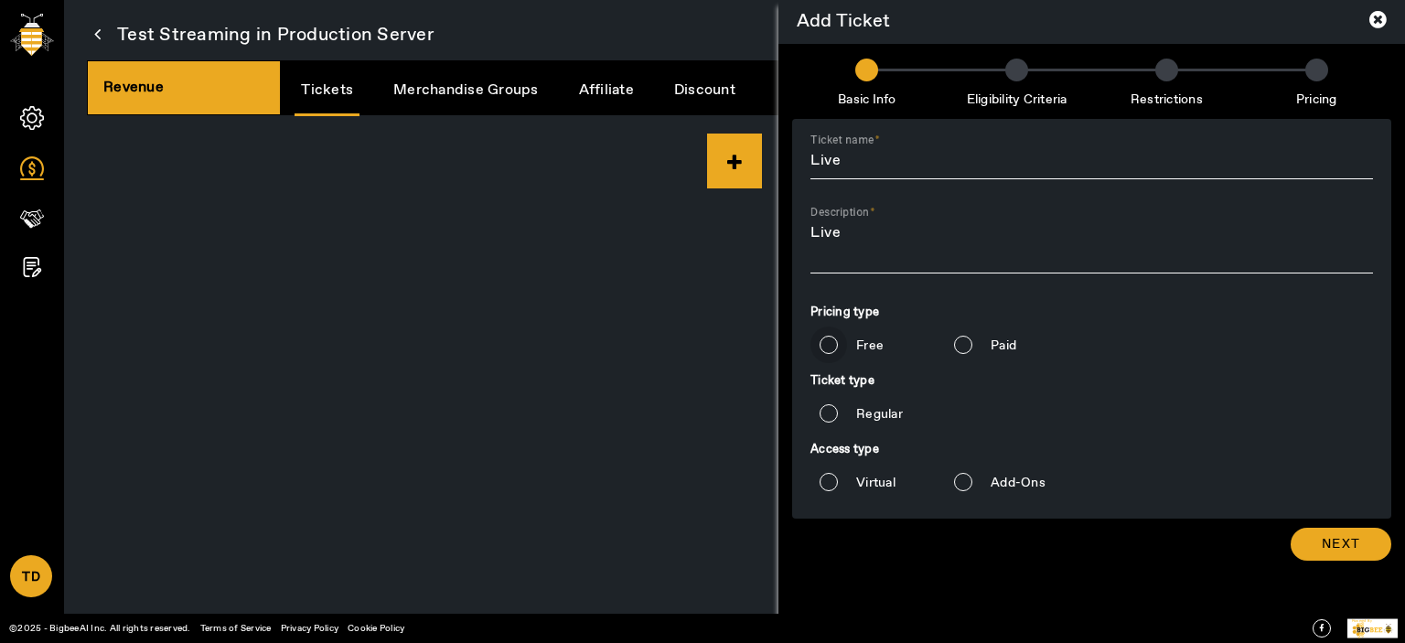
click at [845, 136] on input "Free" at bounding box center [829, 345] width 37 height 37
radio input "true"
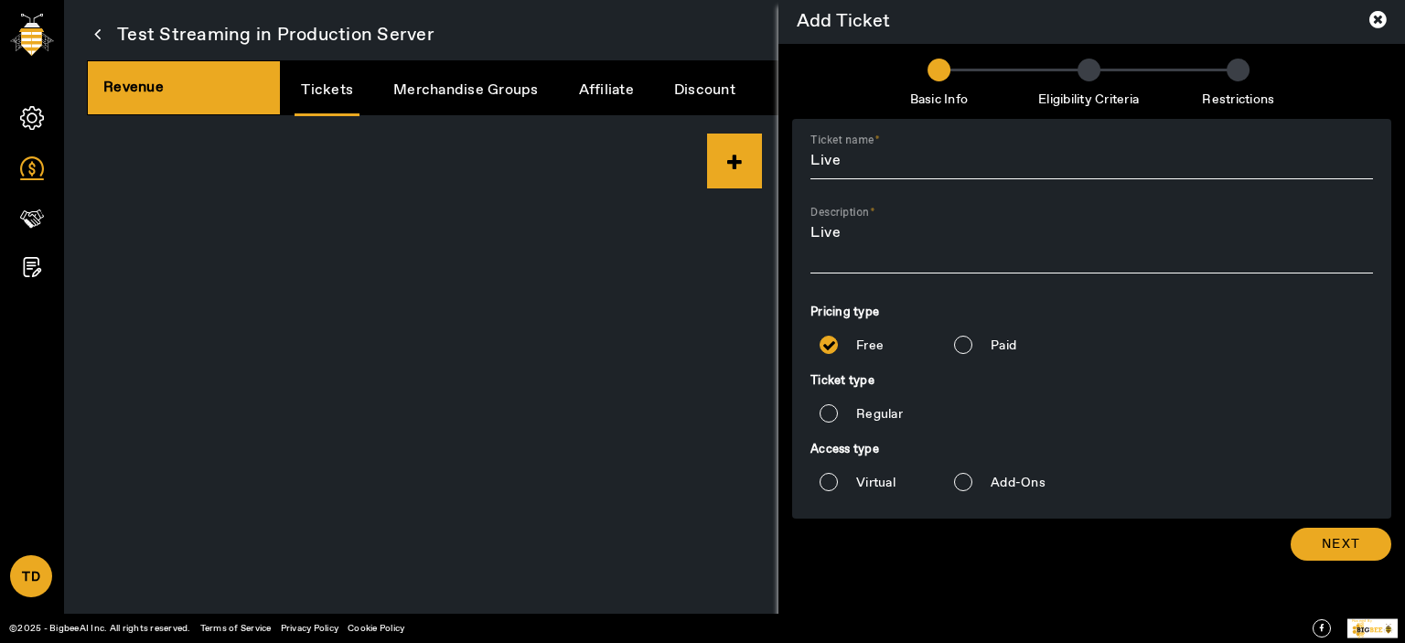
click at [1333, 136] on span "Next" at bounding box center [1341, 544] width 38 height 18
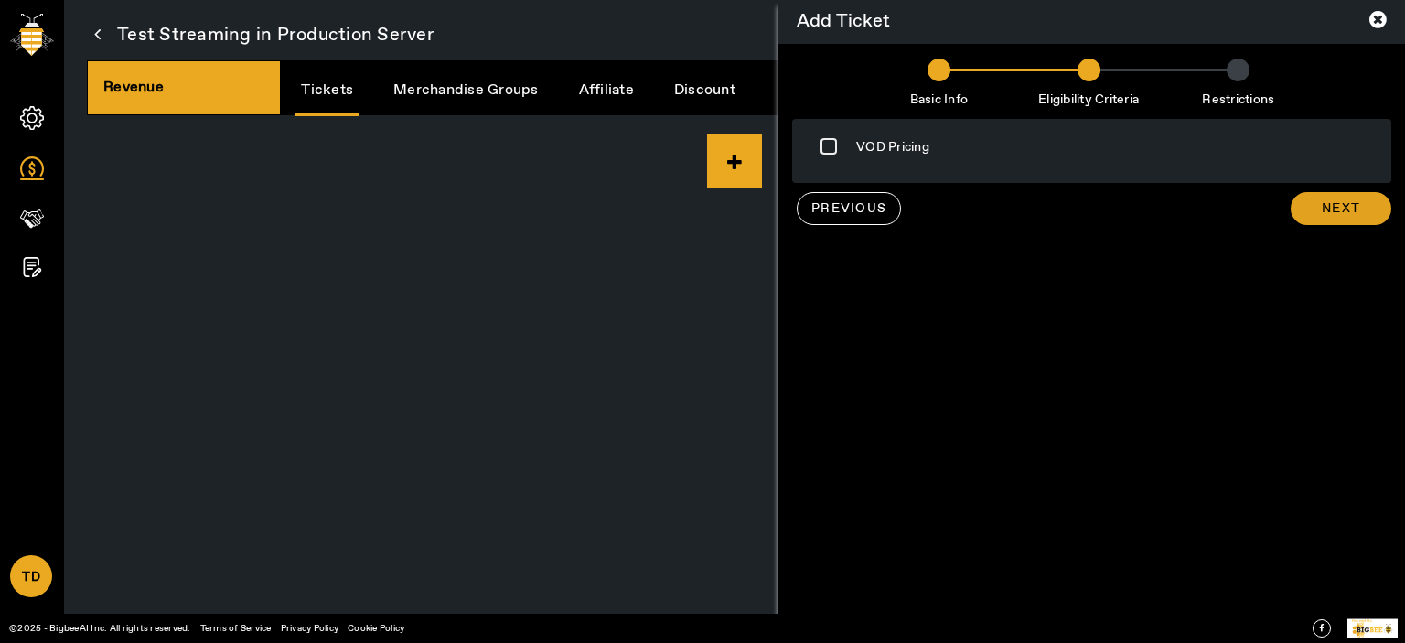
click at [1329, 136] on span "Next" at bounding box center [1341, 208] width 38 height 18
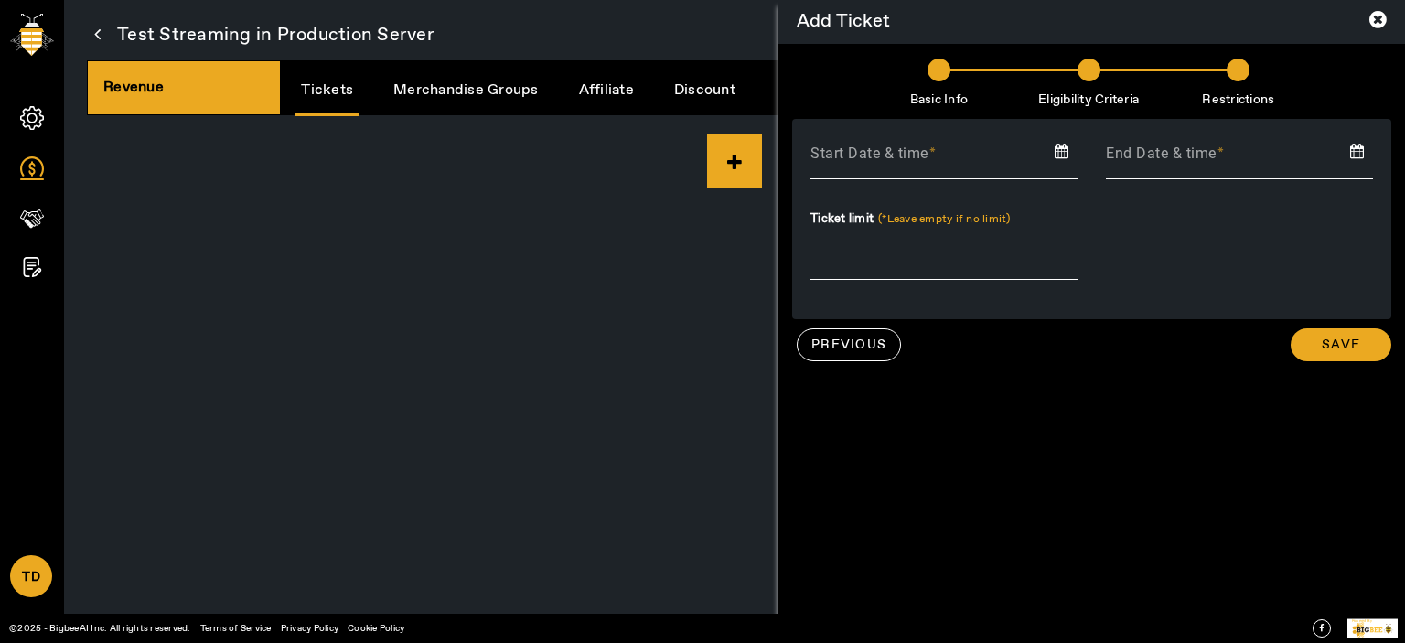
click at [849, 136] on div "Start Date & time Ticket limit (*Leave empty if no limit)" at bounding box center [945, 214] width 296 height 173
click at [866, 136] on input at bounding box center [945, 155] width 296 height 27
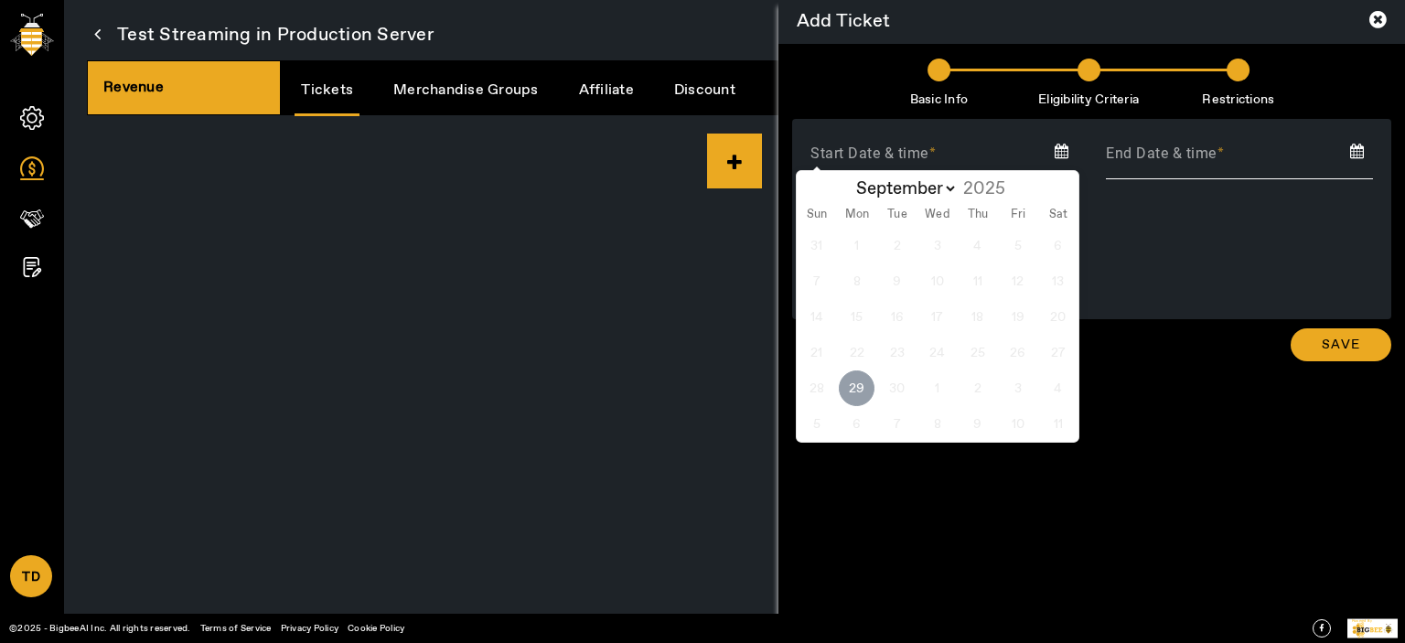
click at [864, 136] on span "29" at bounding box center [857, 389] width 36 height 36
type input "[DATE]"
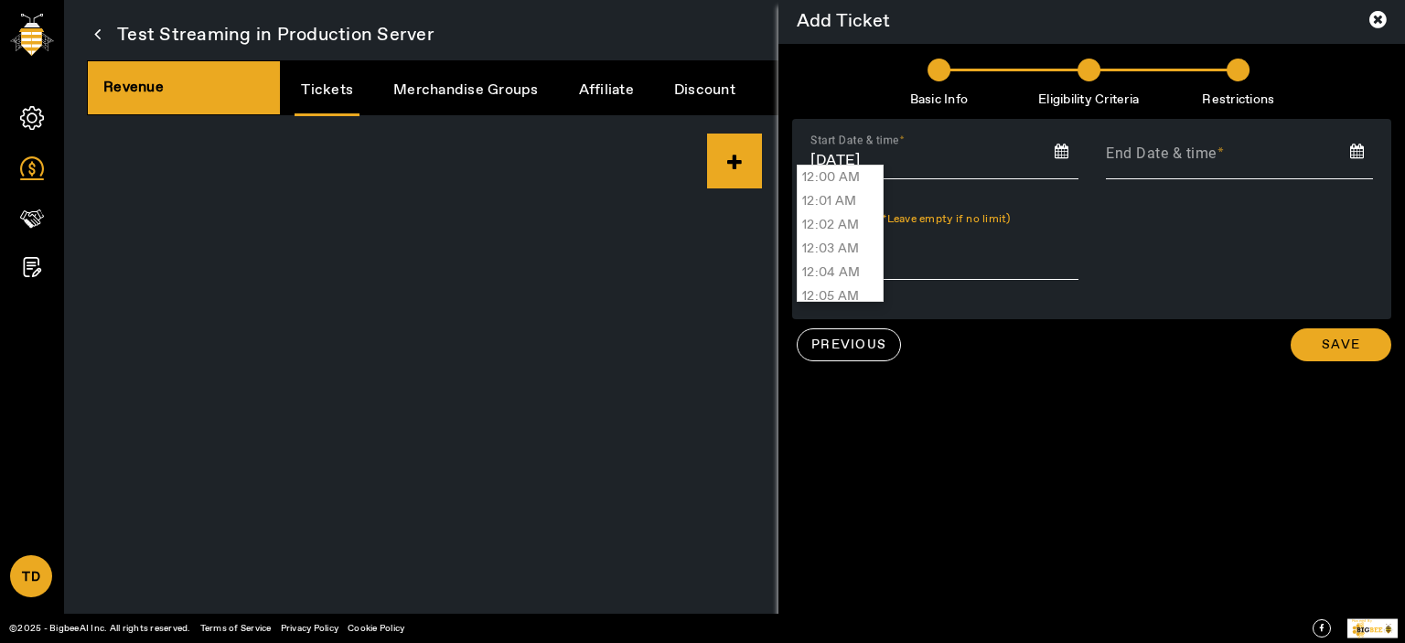
scroll to position [23574, 0]
type input "04:32 PM"
type input "[DATE] 04:32 PM"
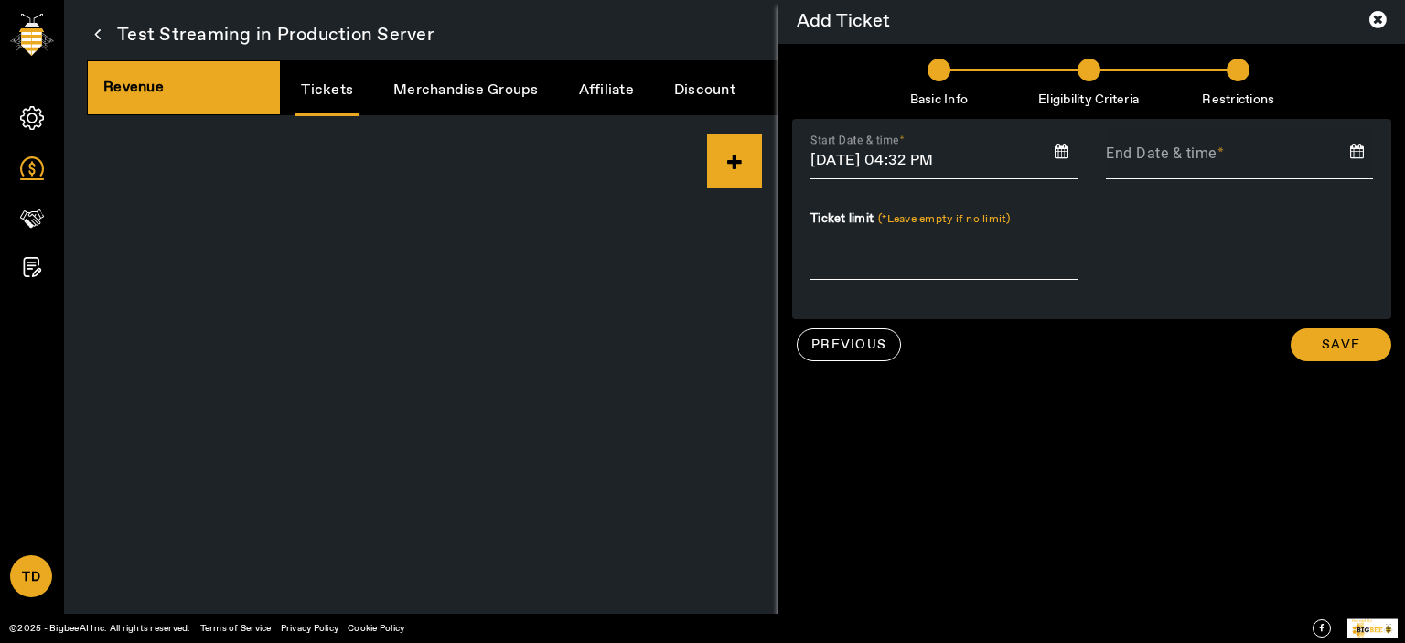
click at [1242, 130] on div "End Date & time" at bounding box center [1240, 153] width 268 height 51
click at [1221, 136] on input at bounding box center [1240, 155] width 296 height 27
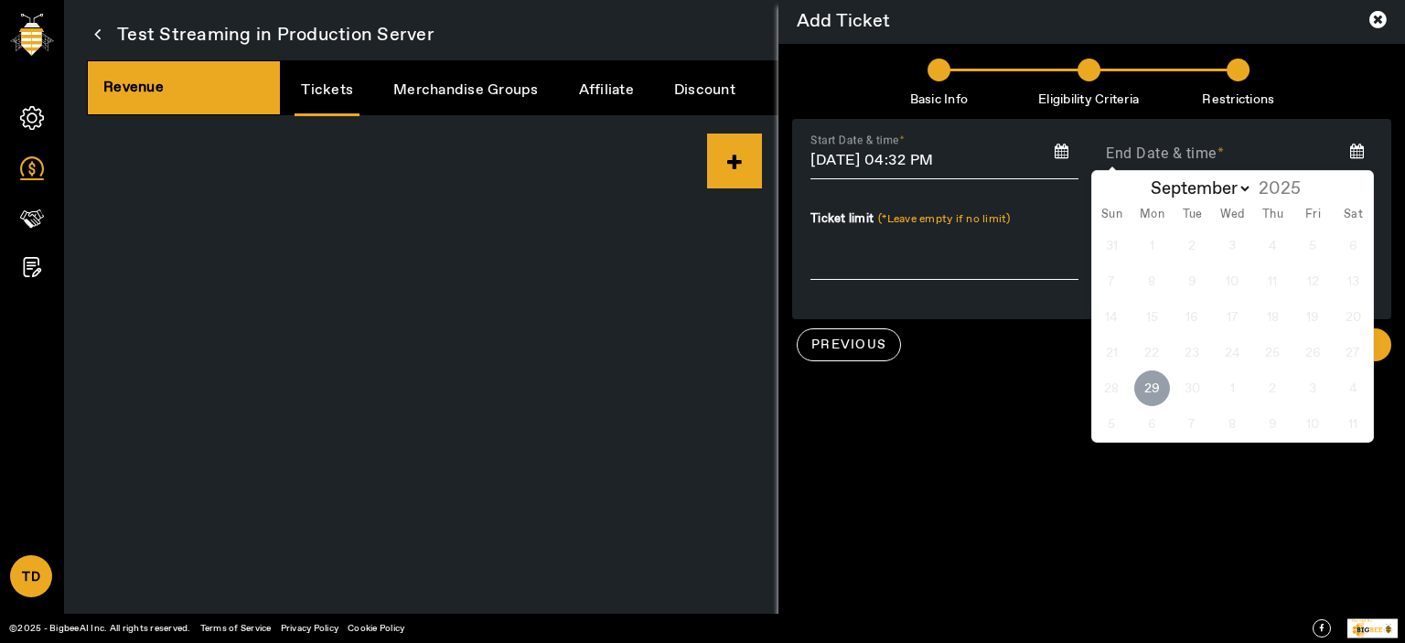
click at [1150, 136] on span "29" at bounding box center [1153, 389] width 36 height 36
type input "[DATE]"
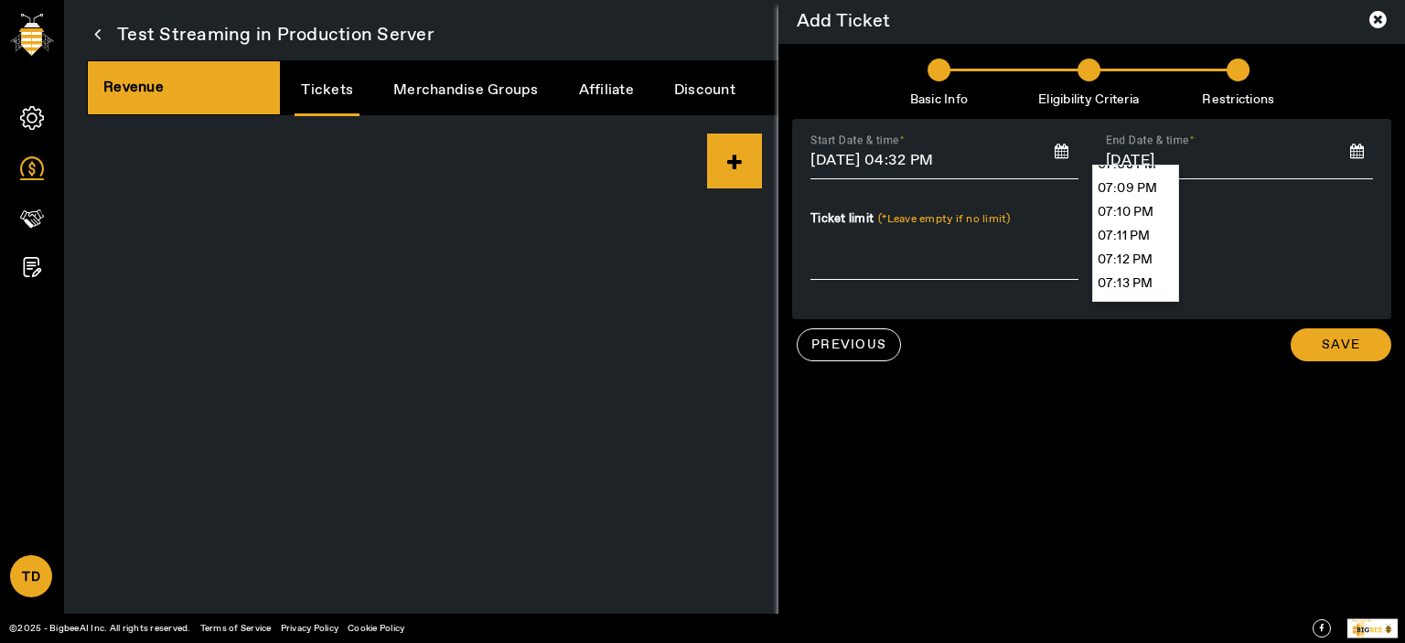
scroll to position [27410, 0]
type input "07:16 PM"
type input "[DATE] 07:16 PM"
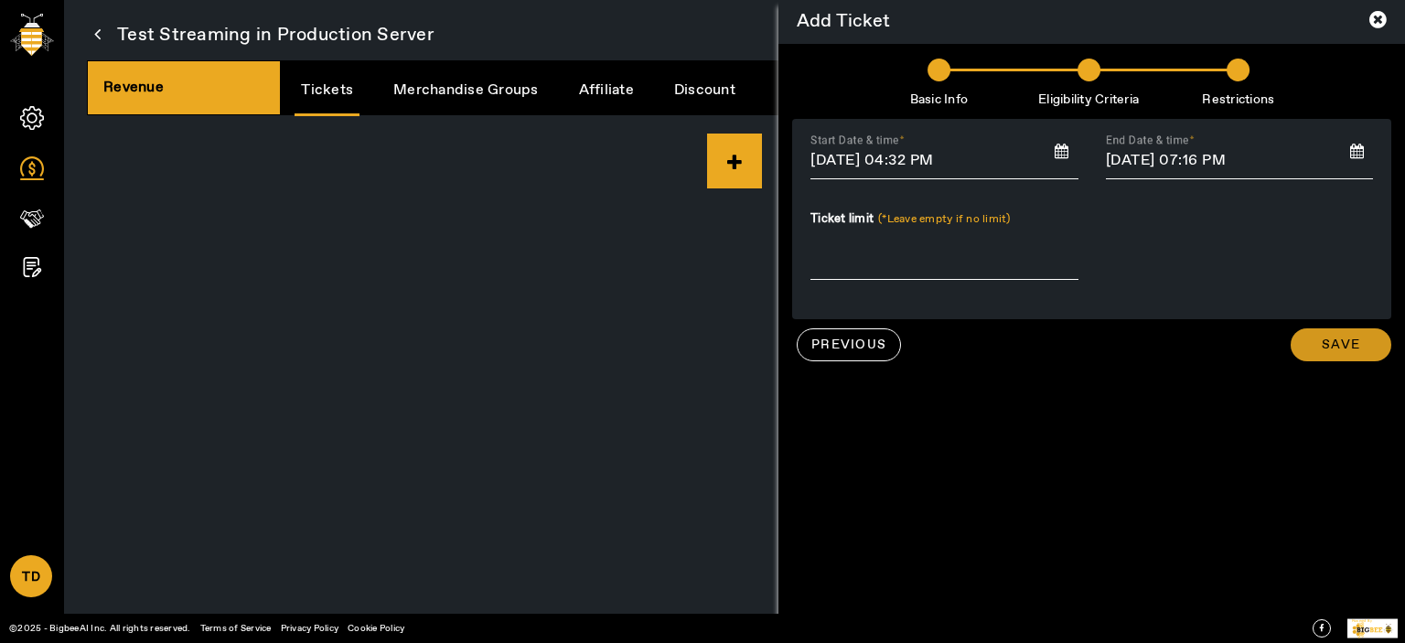
click at [1310, 136] on span at bounding box center [1341, 345] width 101 height 44
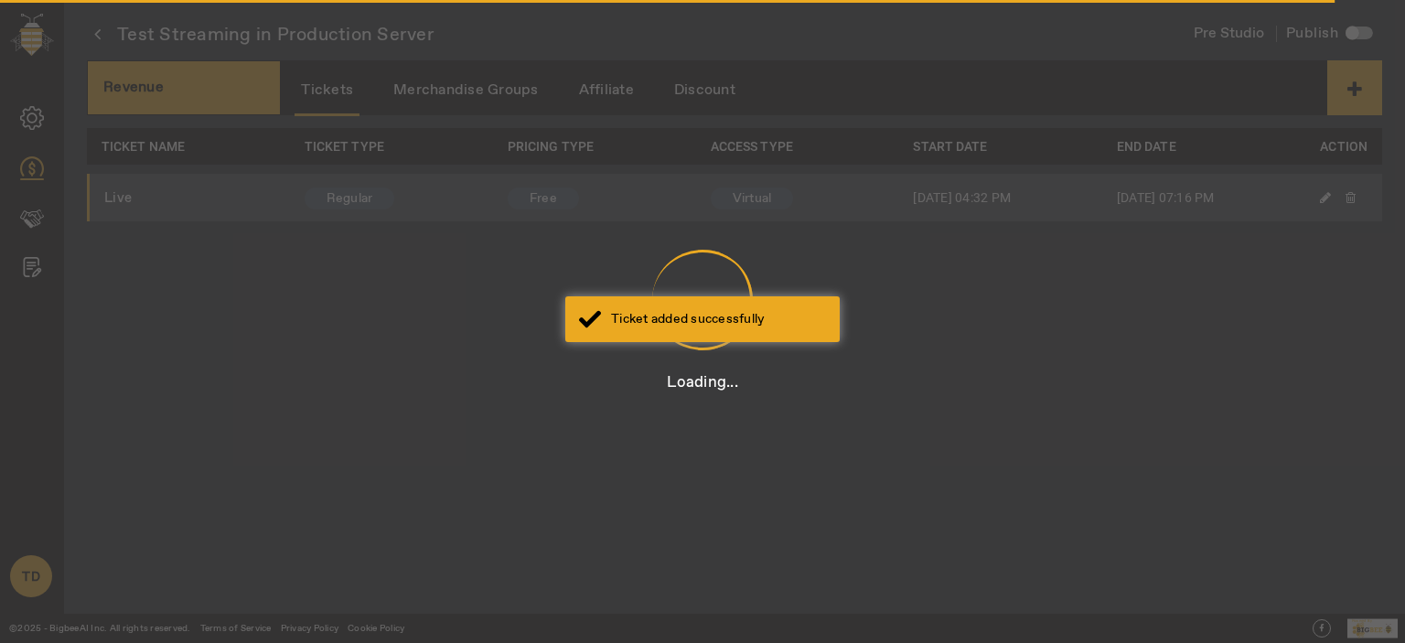
click at [659, 136] on div at bounding box center [702, 300] width 101 height 101
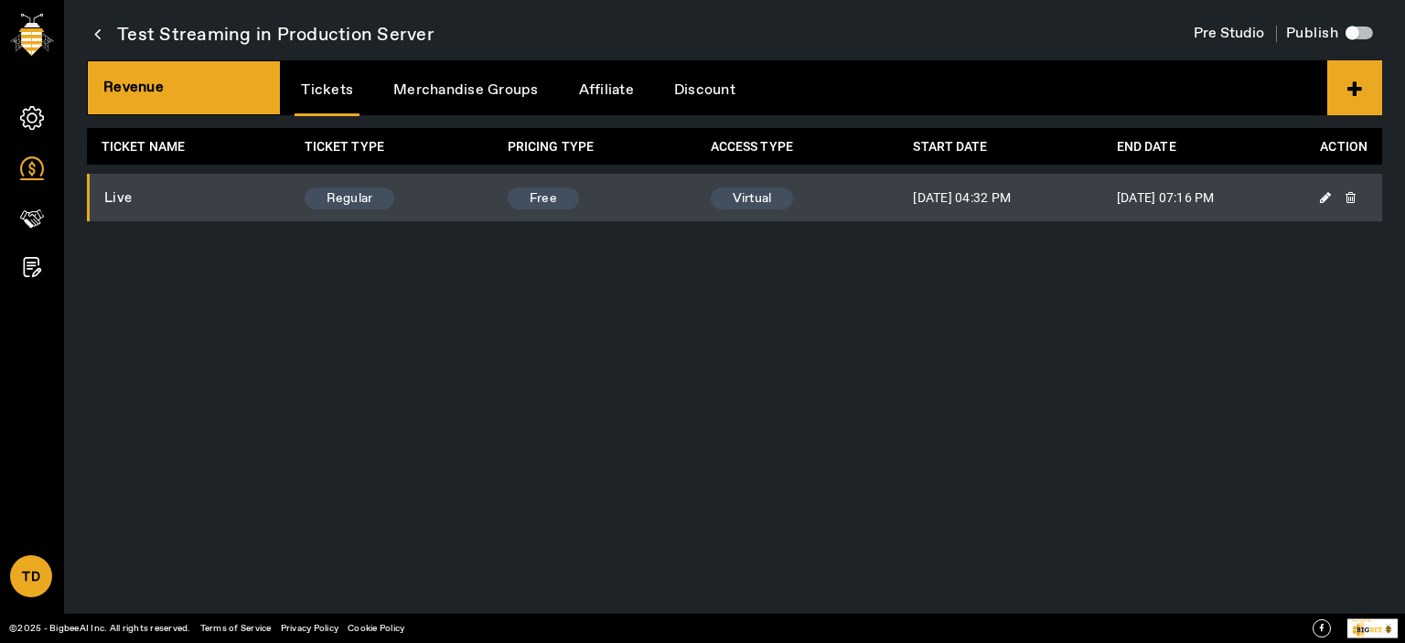
click at [481, 92] on link "Merchandise Groups" at bounding box center [466, 90] width 158 height 47
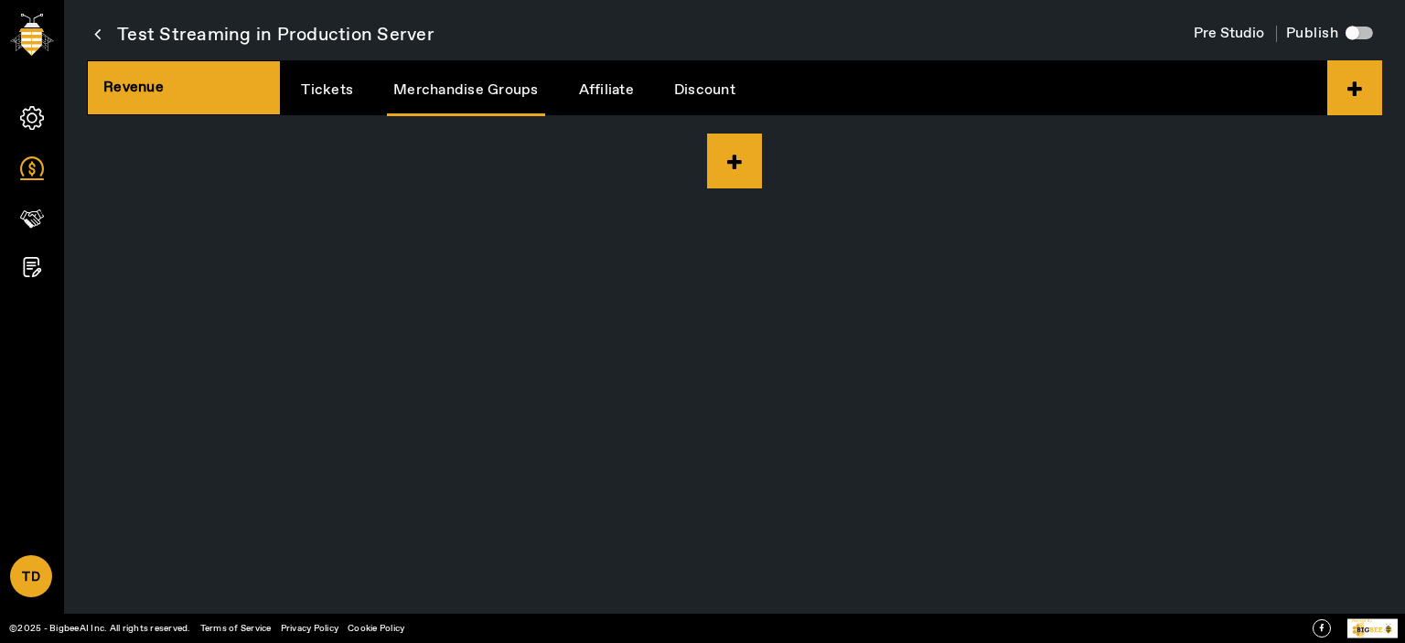
click at [0, 0] on app-root "TD Account Upgrade Plan Purchase Credits Credit Usage Sign Out Test Streaming i…" at bounding box center [0, 0] width 0 height 0
click at [732, 136] on icon at bounding box center [734, 161] width 55 height 55
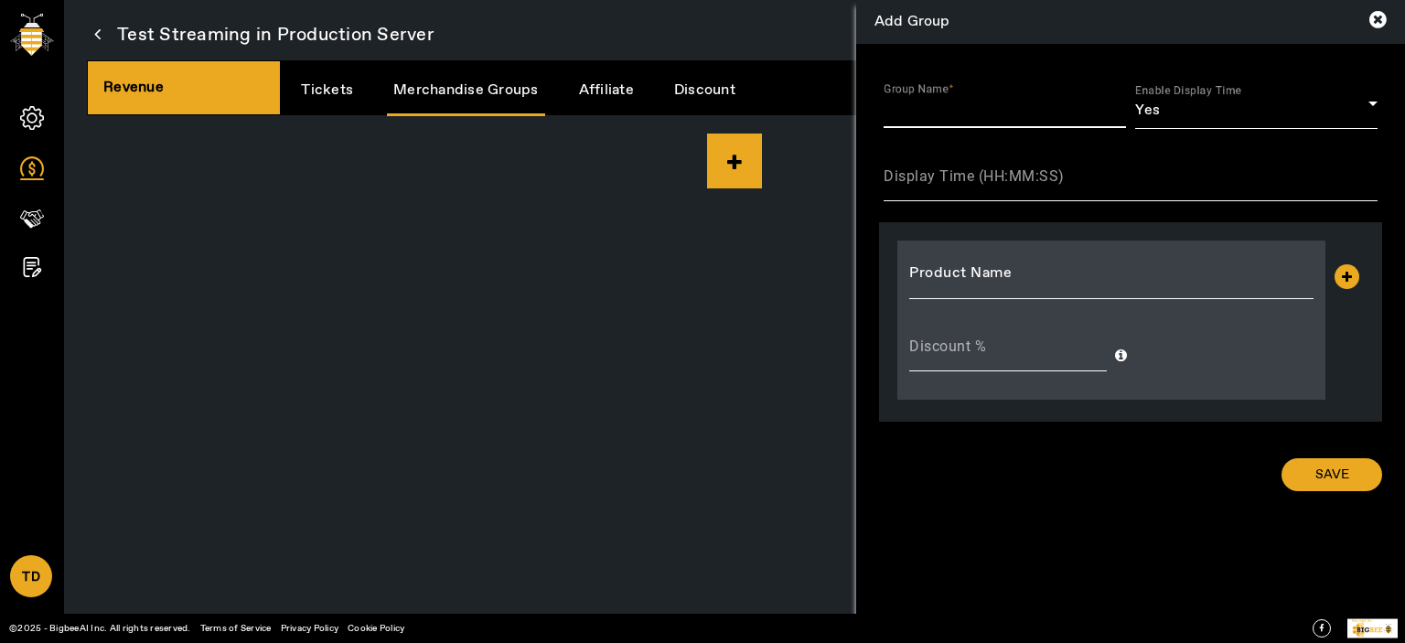
click at [1028, 102] on input "Group Name" at bounding box center [1005, 110] width 242 height 22
type input "G1"
click at [1062, 136] on div "Display Time (HH:MM:SS)" at bounding box center [1131, 175] width 494 height 51
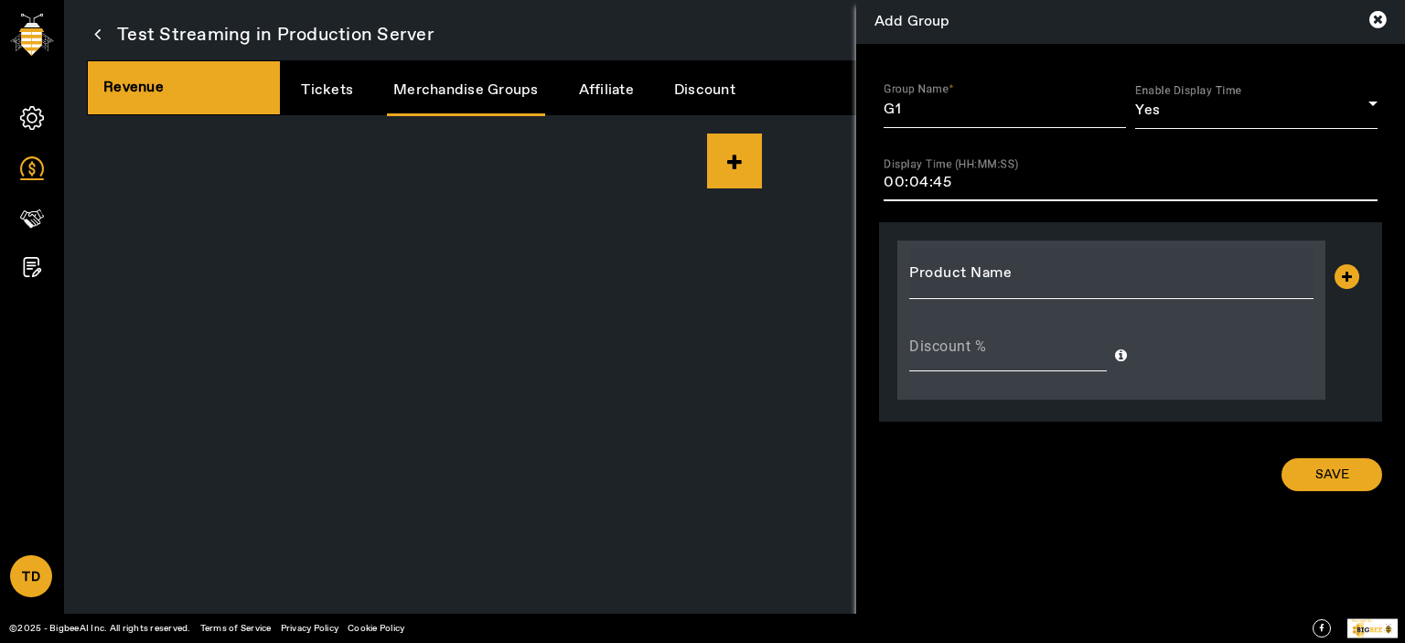
type input "00:04:45"
click at [1049, 136] on input "Product Name" at bounding box center [1111, 274] width 404 height 22
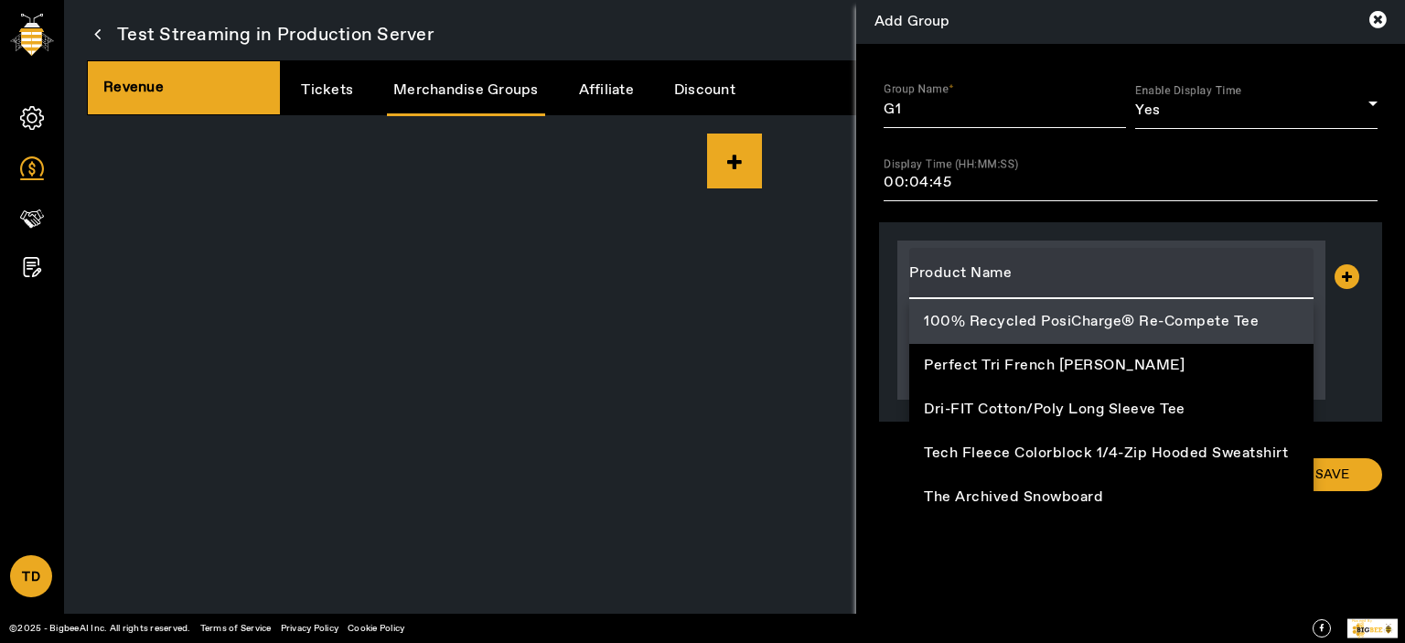
click at [1048, 136] on span "100% Recycled PosiCharge® Re-Compete Tee" at bounding box center [1091, 322] width 335 height 22
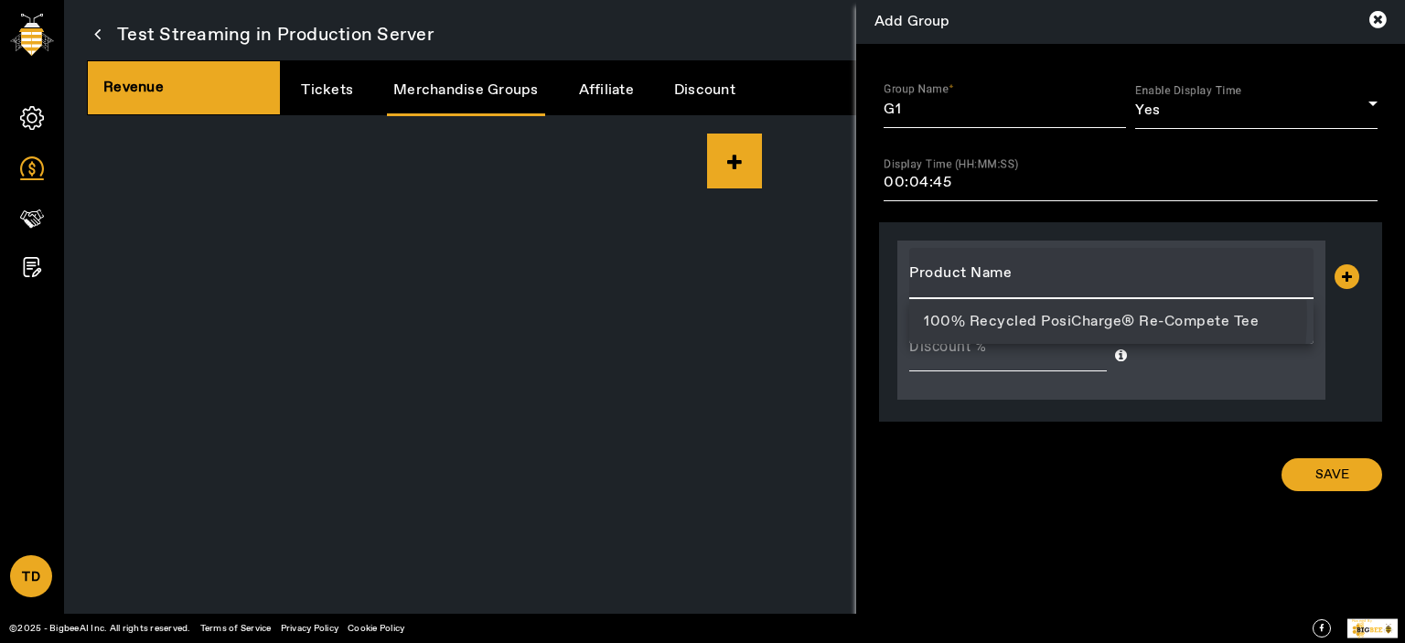
type input "100% Recycled PosiCharge® Re-Compete Tee"
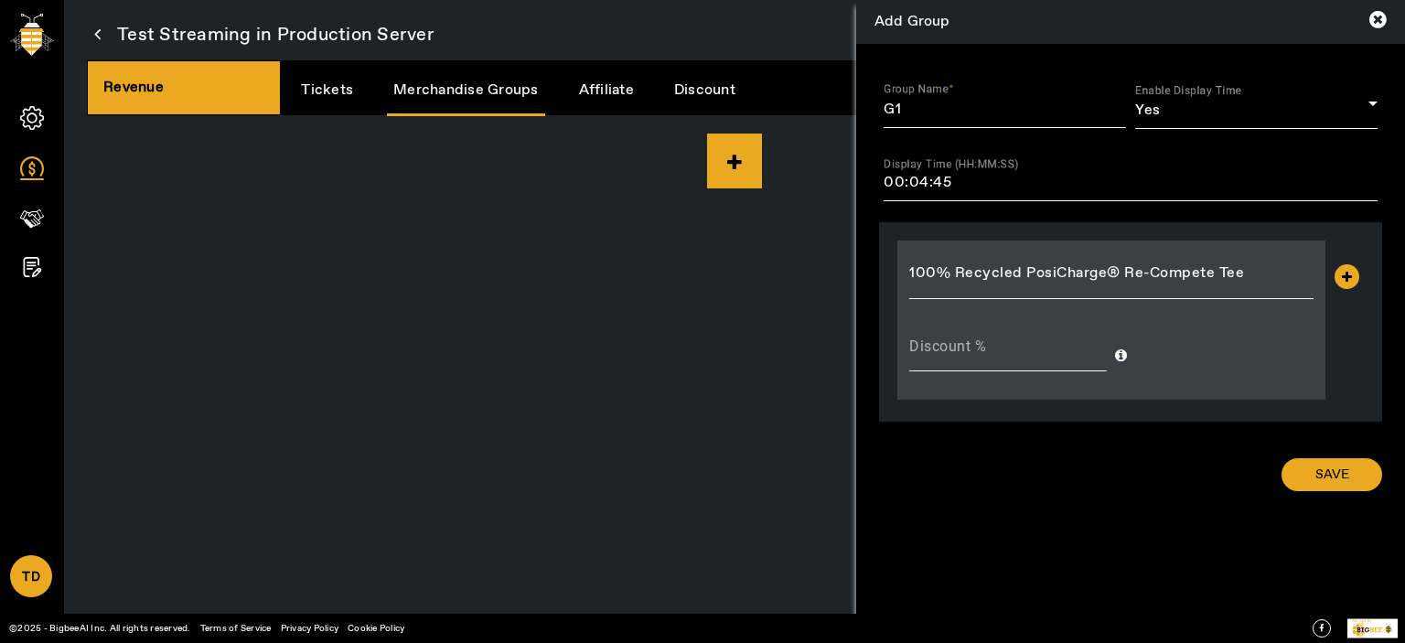
drag, startPoint x: 1342, startPoint y: 274, endPoint x: 1293, endPoint y: 363, distance: 101.6
click at [1341, 136] on icon at bounding box center [1347, 276] width 25 height 25
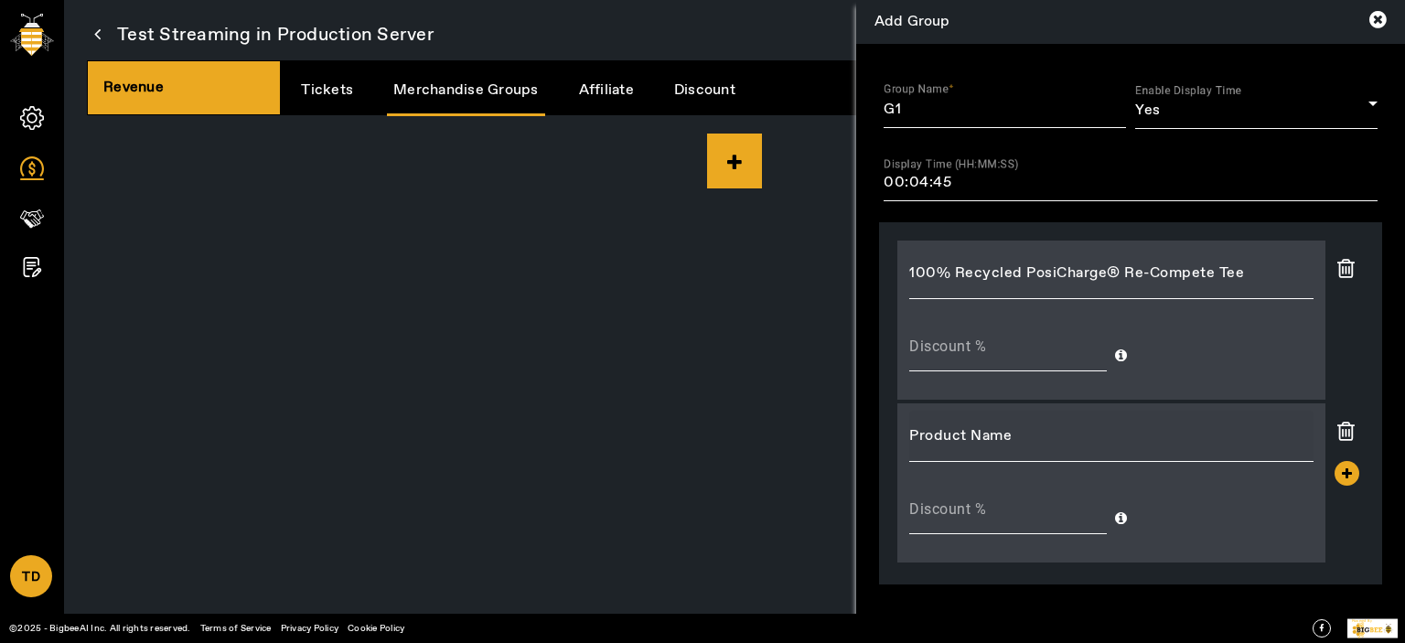
click at [1025, 136] on input "Product Name" at bounding box center [1111, 436] width 404 height 22
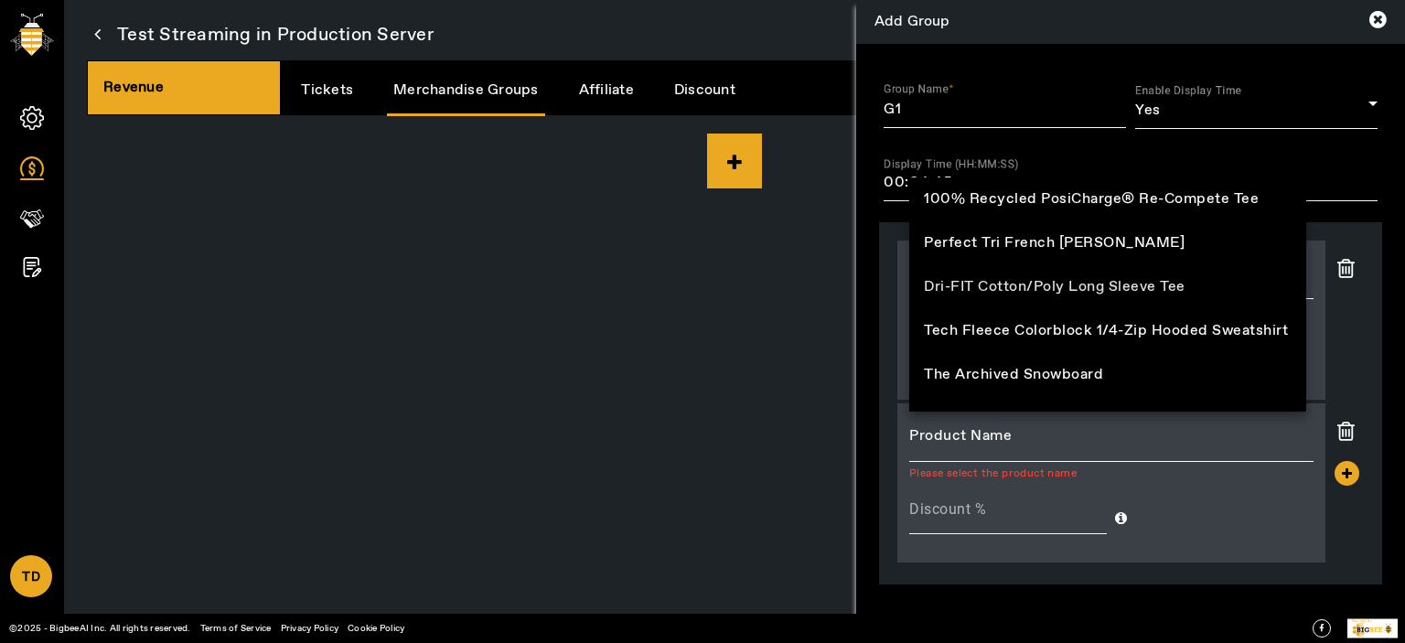
drag, startPoint x: 974, startPoint y: 282, endPoint x: 1041, endPoint y: 288, distance: 68.0
click at [974, 136] on span "Dri-FIT Cotton/Poly Long Sleeve Tee" at bounding box center [1055, 287] width 262 height 22
type input "Dri-FIT Cotton/Poly Long Sleeve Tee"
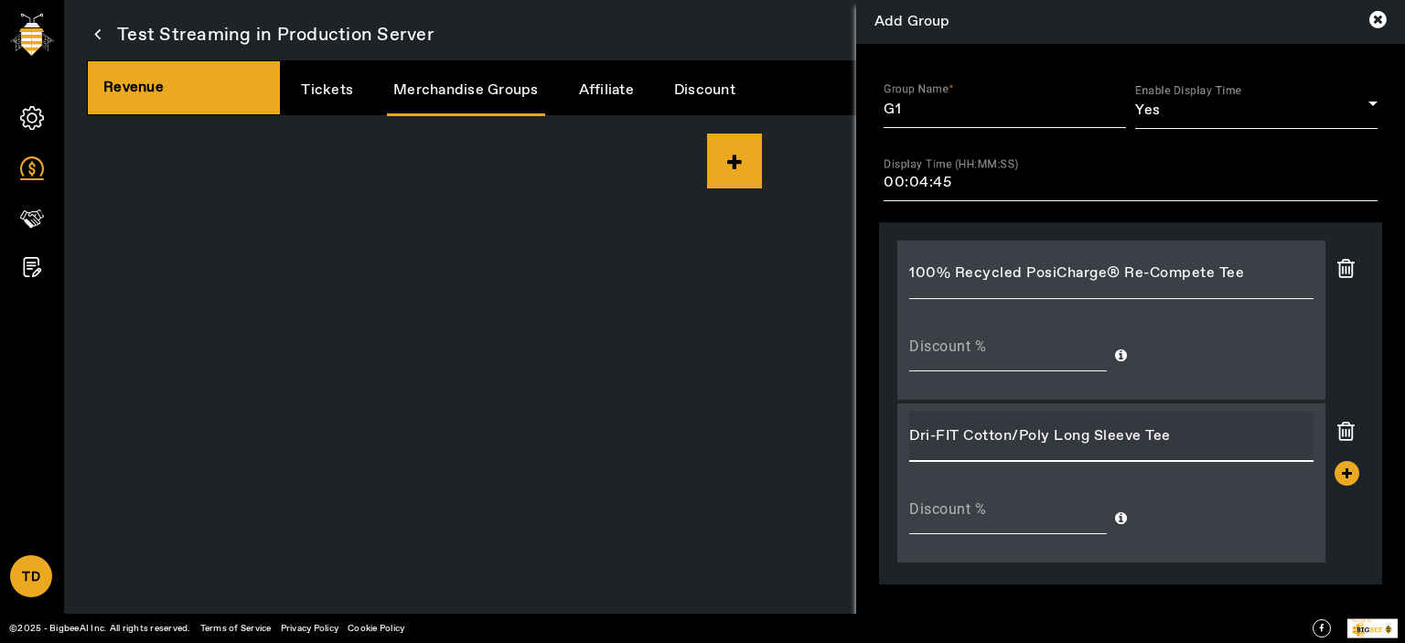
click at [1339, 136] on div at bounding box center [1350, 469] width 30 height 34
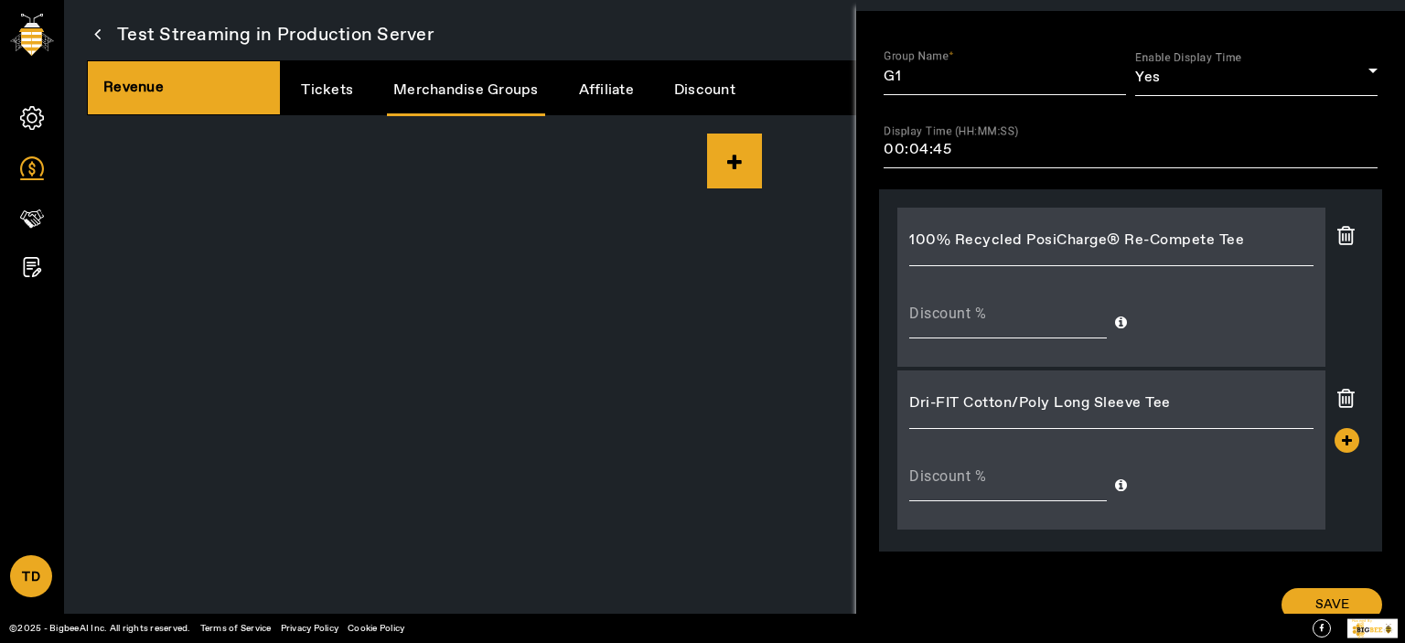
scroll to position [48, 0]
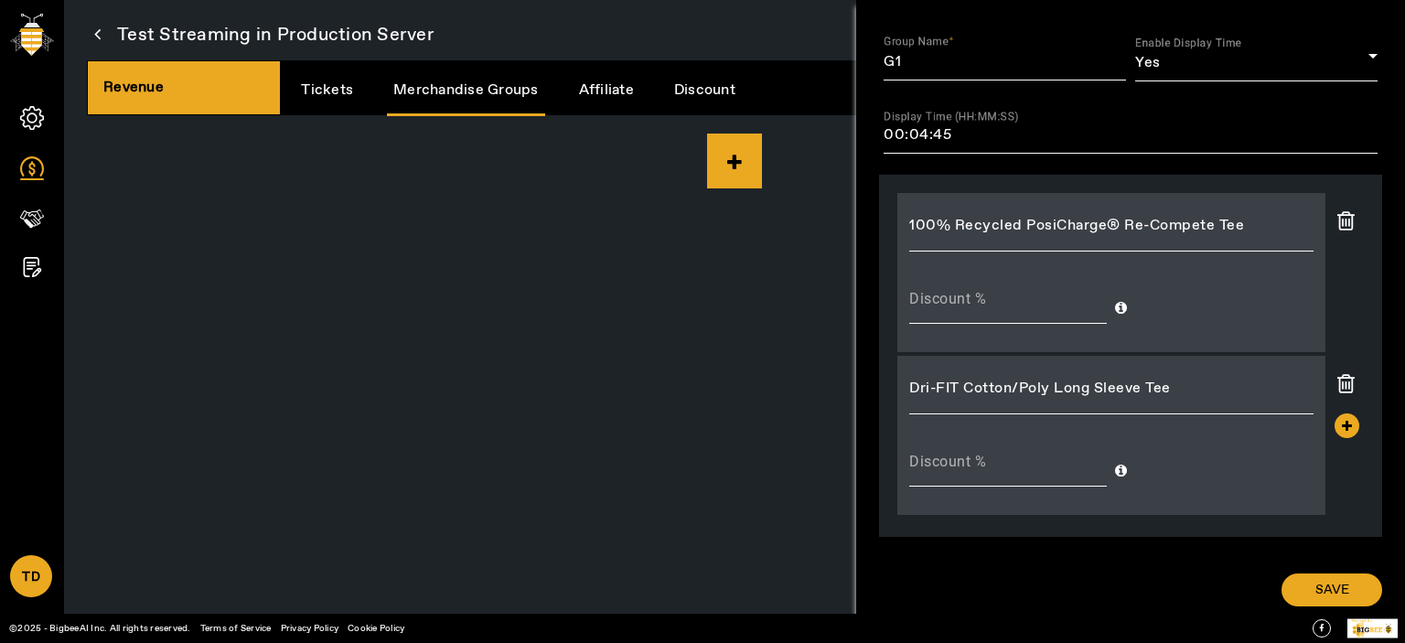
click at [1338, 136] on icon at bounding box center [1347, 426] width 25 height 25
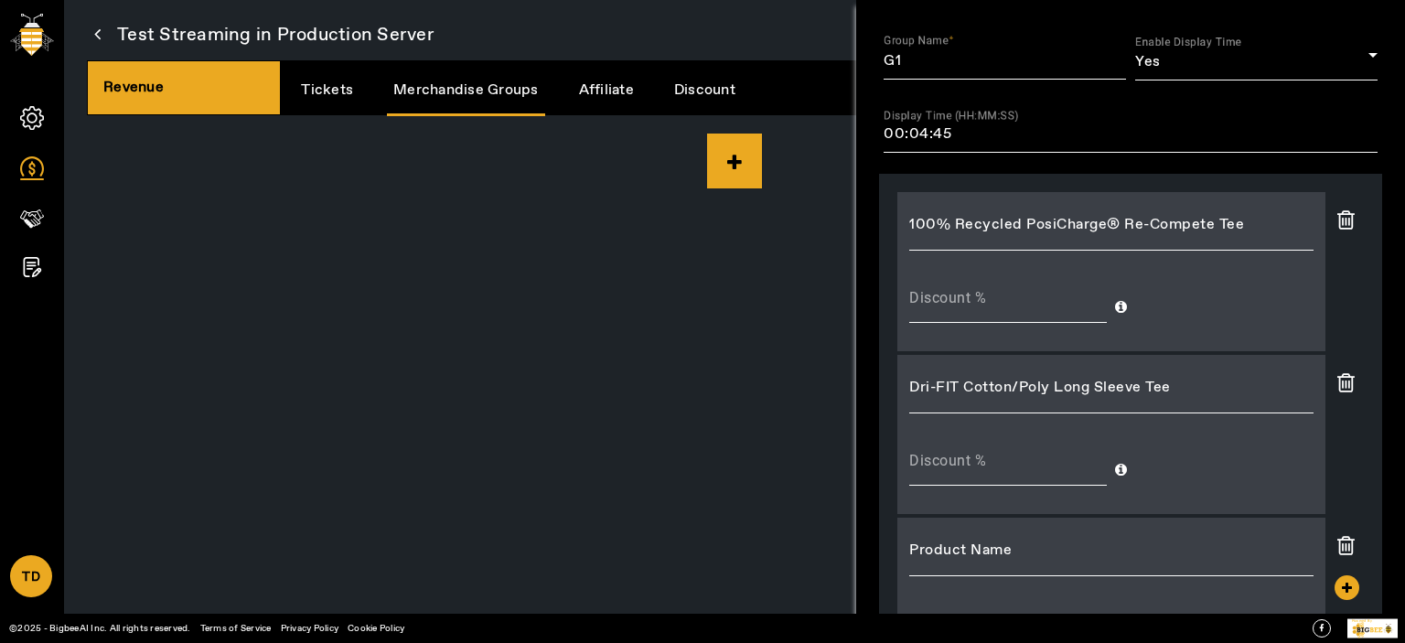
scroll to position [212, 0]
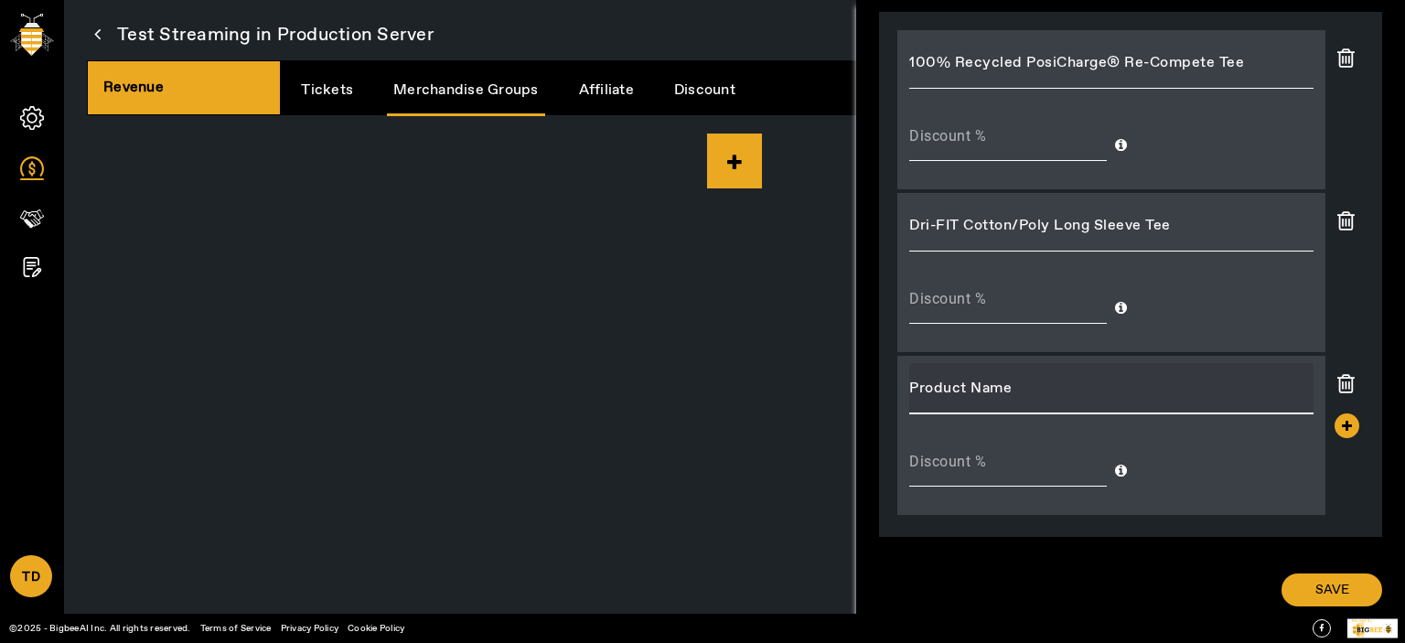
click at [1098, 136] on input "Product Name" at bounding box center [1111, 389] width 404 height 22
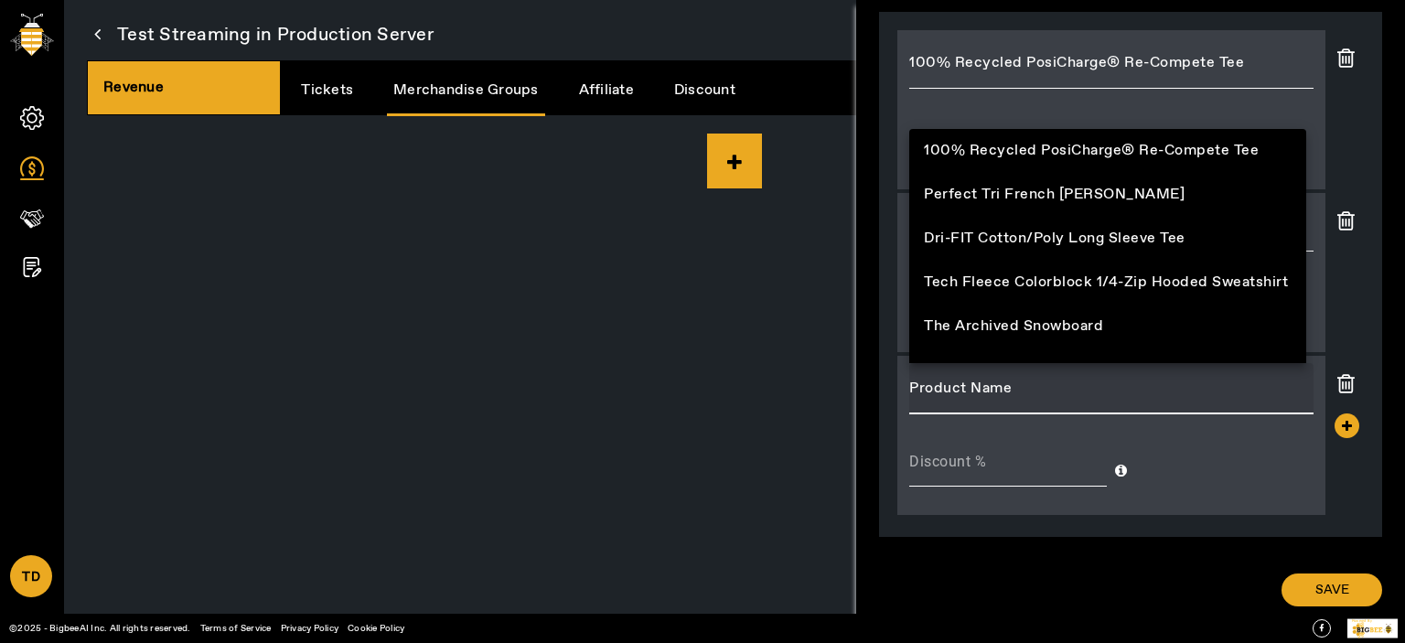
drag, startPoint x: 1050, startPoint y: 282, endPoint x: 1062, endPoint y: 293, distance: 16.2
click at [1050, 136] on span "Tech Fleece Colorblock 1/4-Zip Hooded Sweatshirt" at bounding box center [1106, 283] width 364 height 22
type input "Tech Fleece Colorblock 1/4-Zip Hooded Sweatshirt"
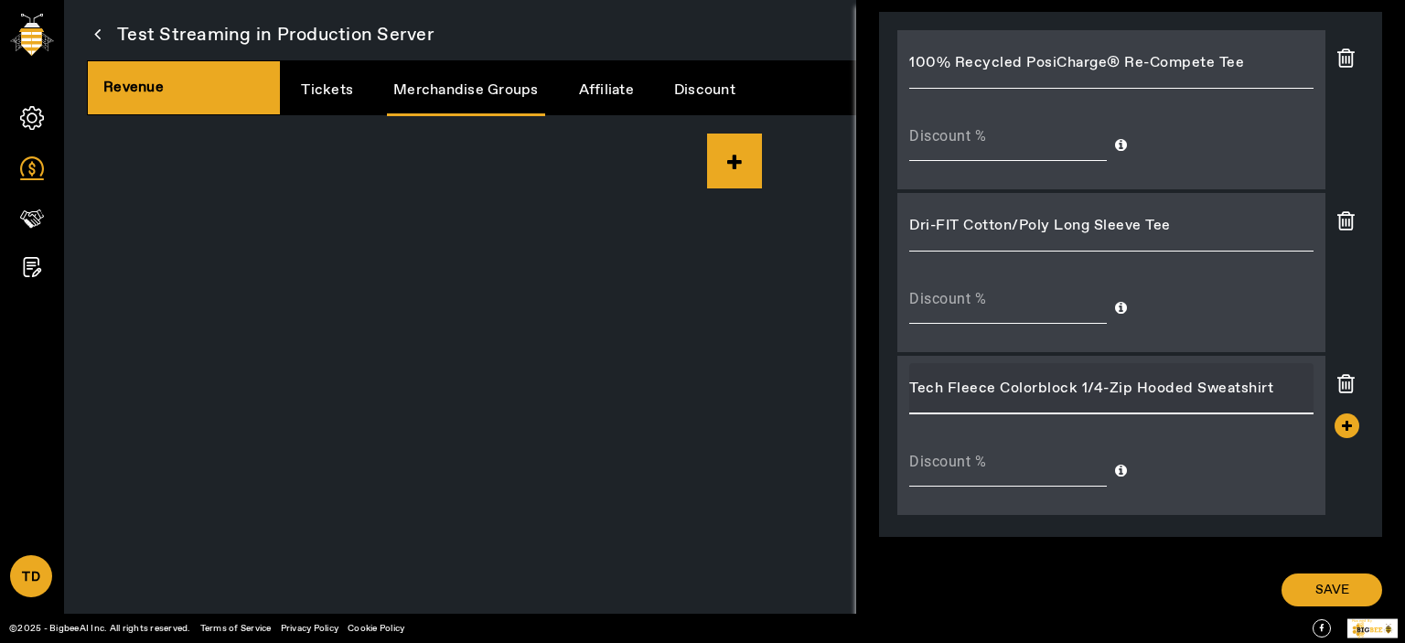
click at [1336, 136] on span "SAVE" at bounding box center [1333, 590] width 34 height 18
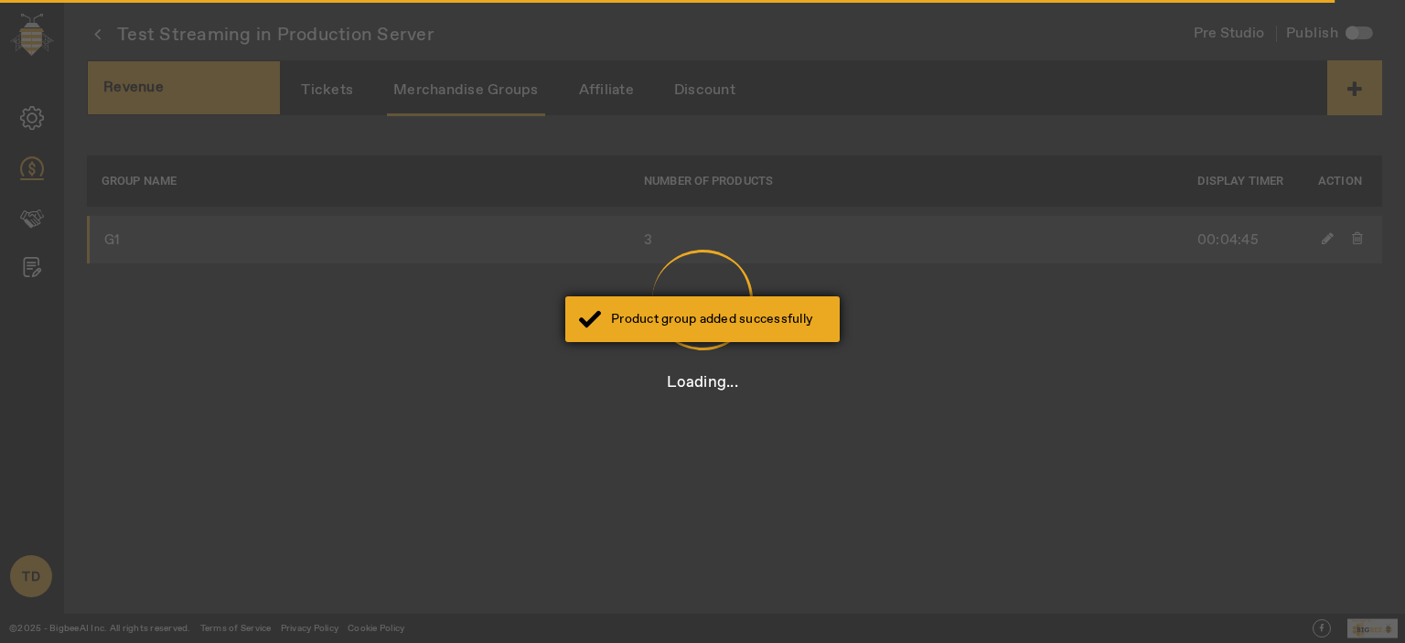
click at [727, 136] on div "Product group added successfully" at bounding box center [702, 319] width 274 height 46
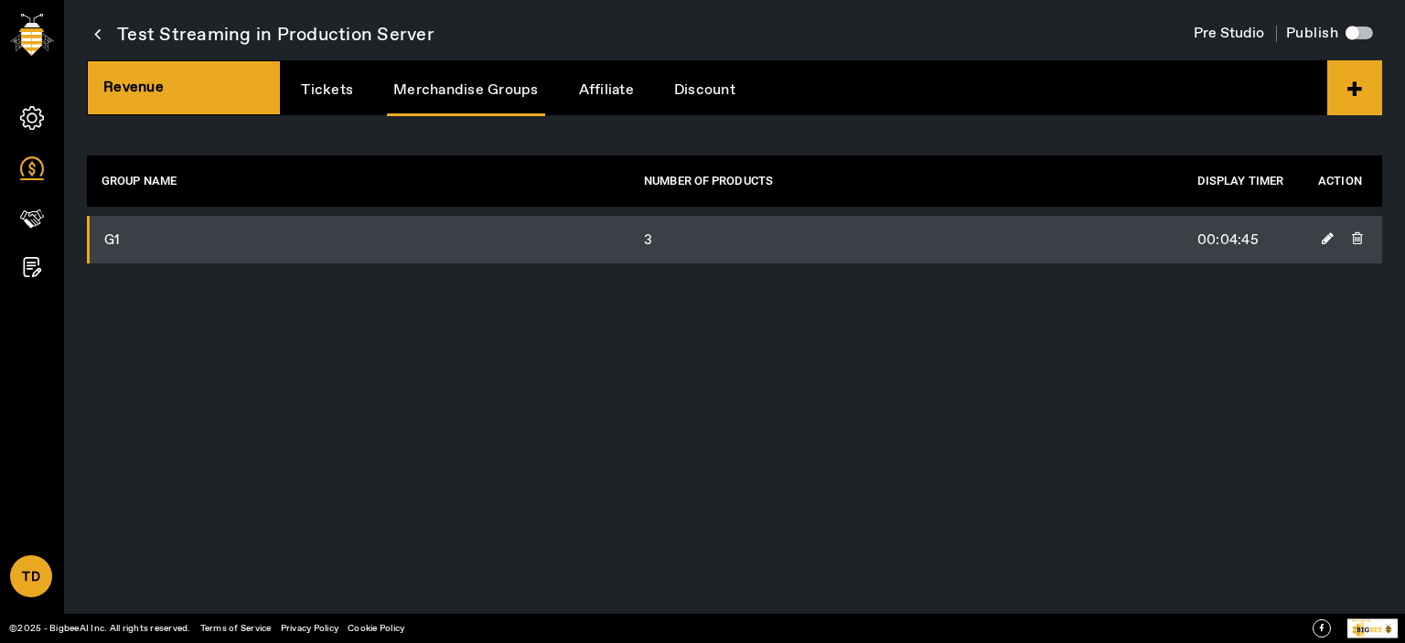
click at [586, 82] on link "Affiliate" at bounding box center [607, 90] width 68 height 47
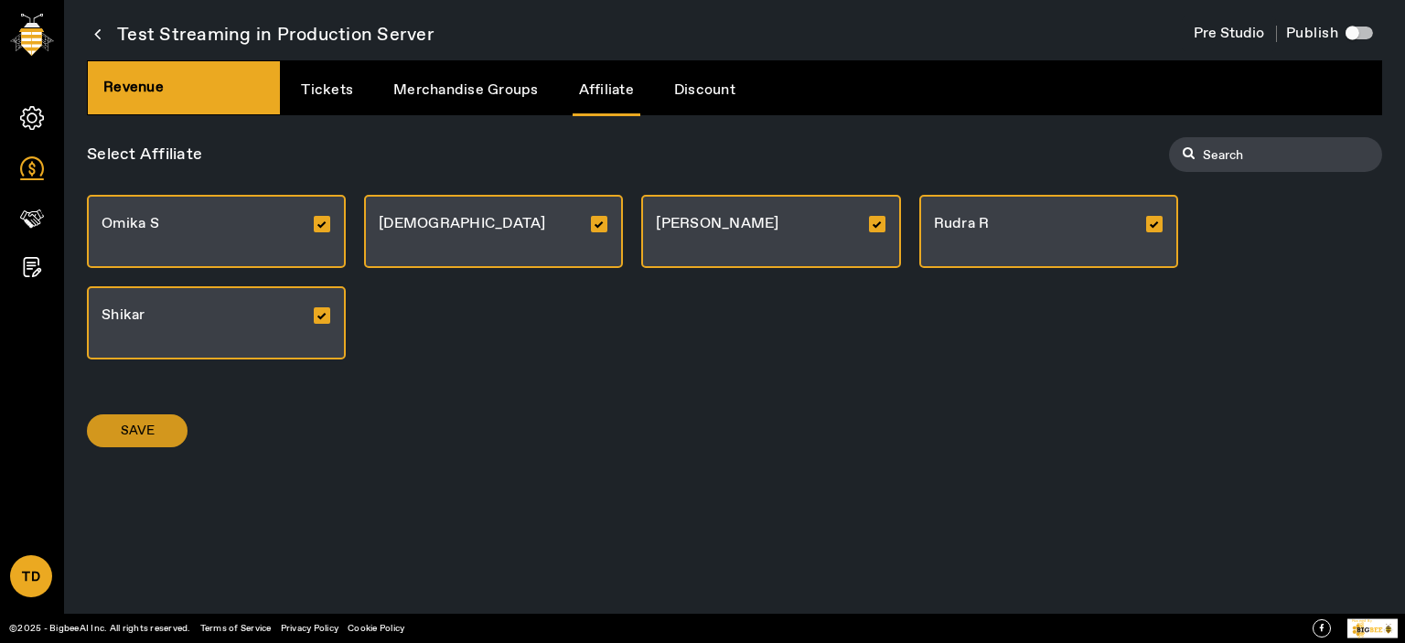
click at [146, 136] on span at bounding box center [137, 431] width 101 height 44
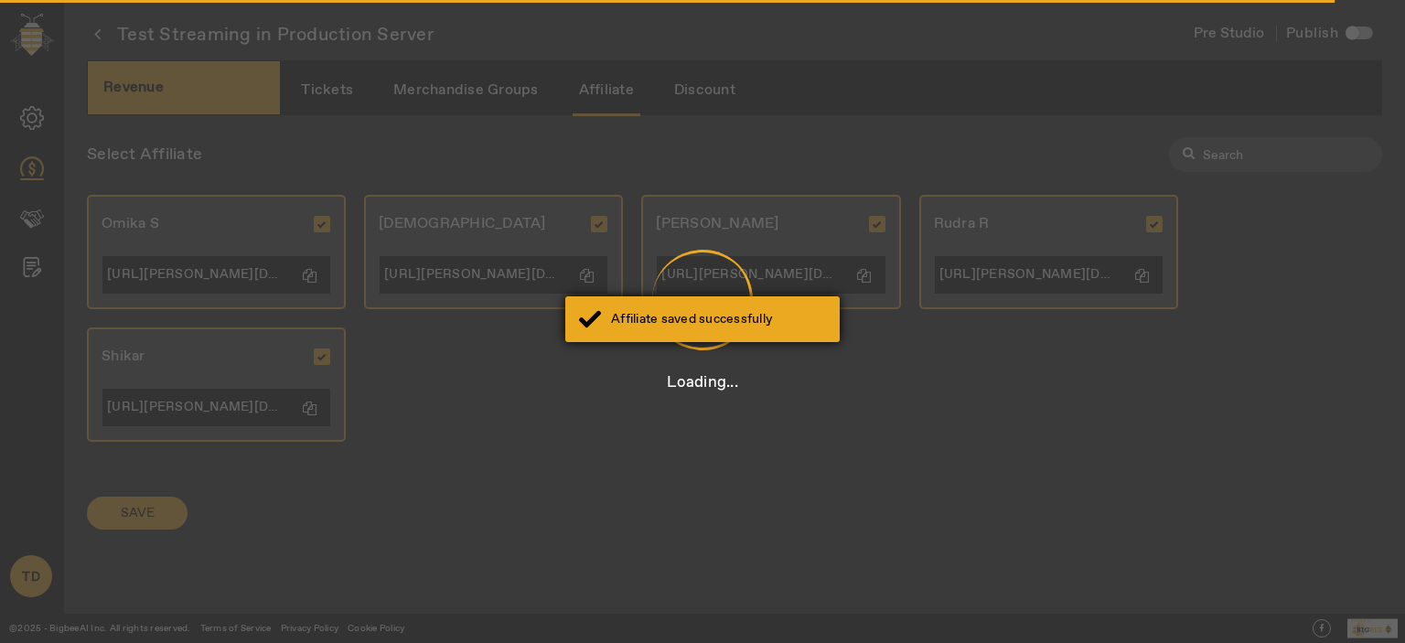
click at [708, 136] on div "Affiliate saved successfully" at bounding box center [702, 319] width 274 height 46
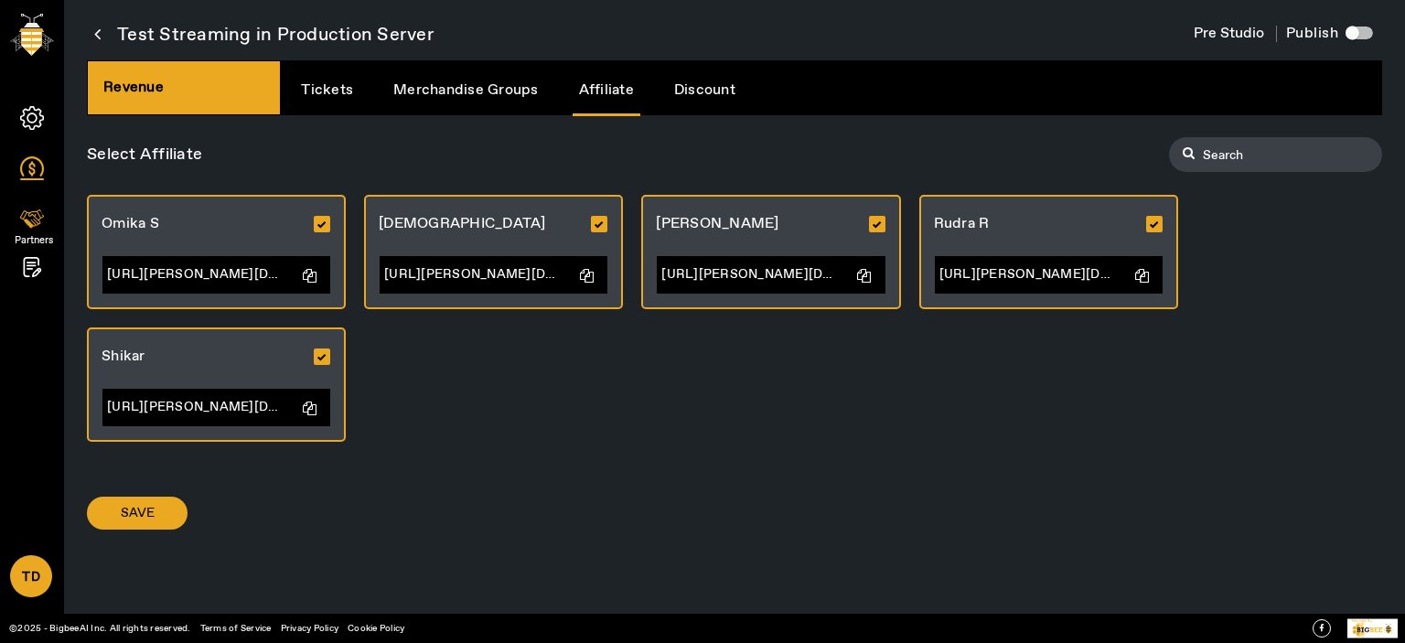
click at [24, 136] on icon at bounding box center [32, 219] width 24 height 24
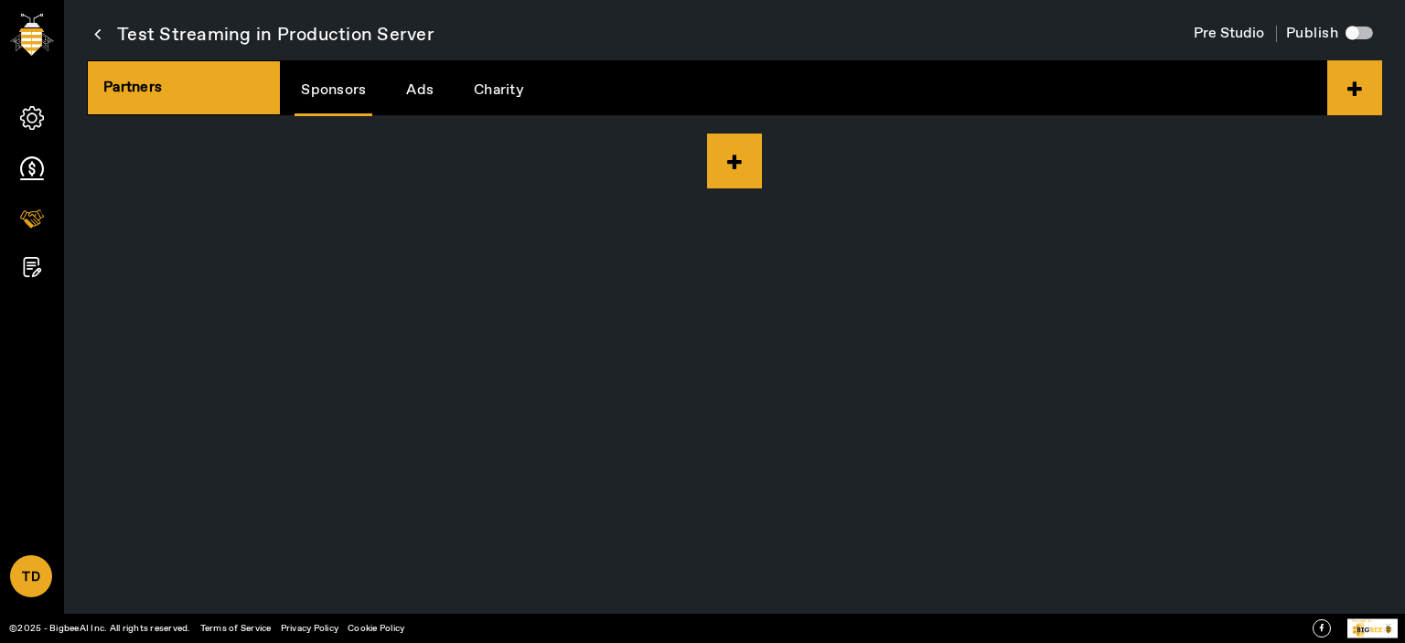
click at [490, 87] on link "Charity" at bounding box center [499, 90] width 63 height 47
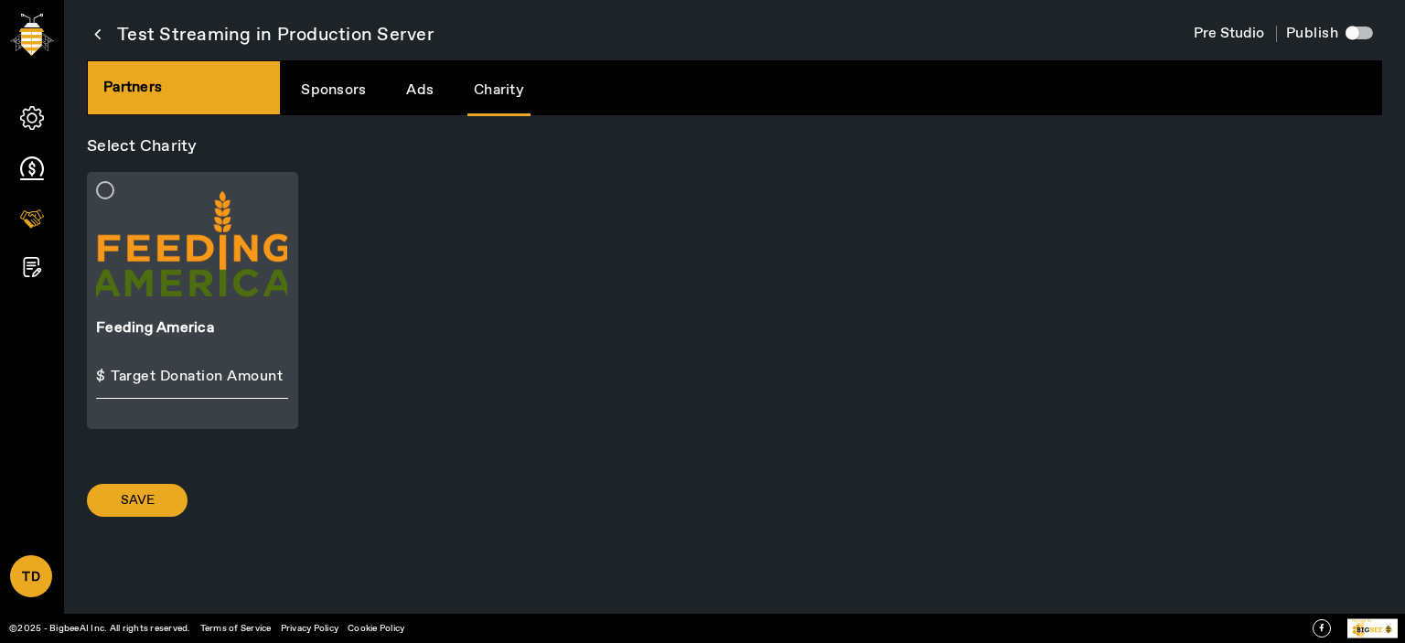
drag, startPoint x: 193, startPoint y: 264, endPoint x: 200, endPoint y: 277, distance: 15.6
click at [194, 136] on div at bounding box center [191, 245] width 191 height 129
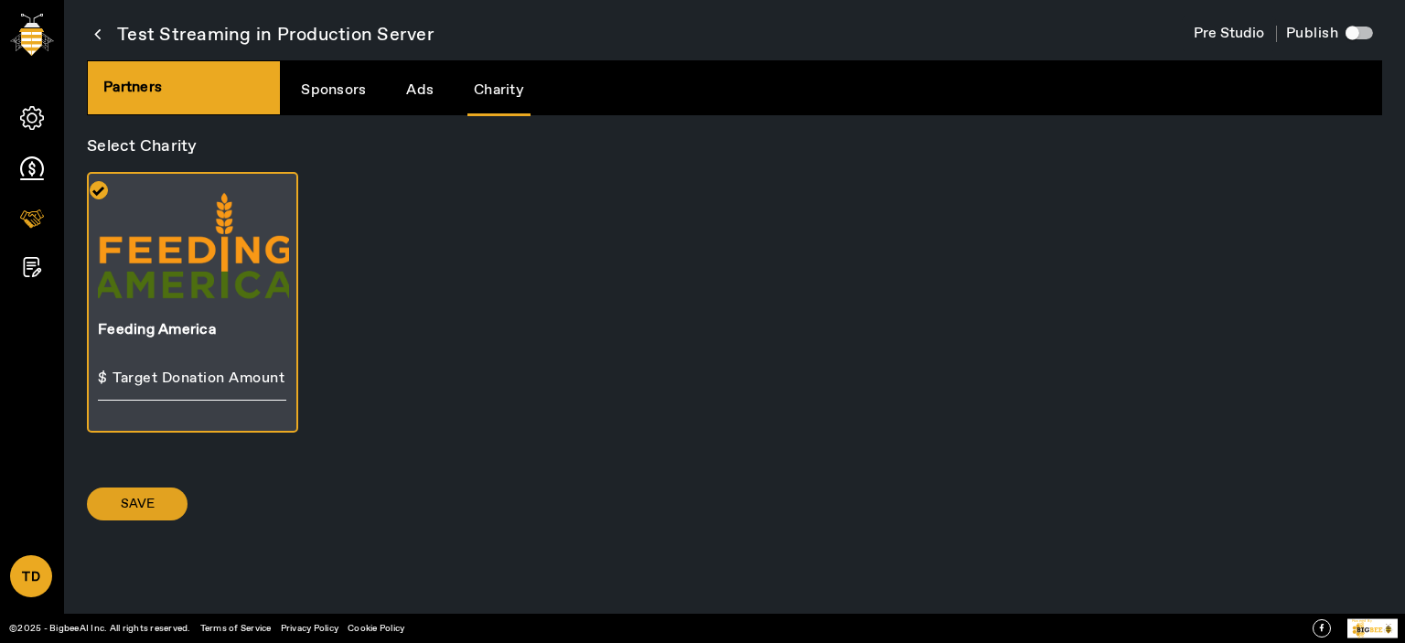
click at [150, 136] on span at bounding box center [137, 504] width 101 height 44
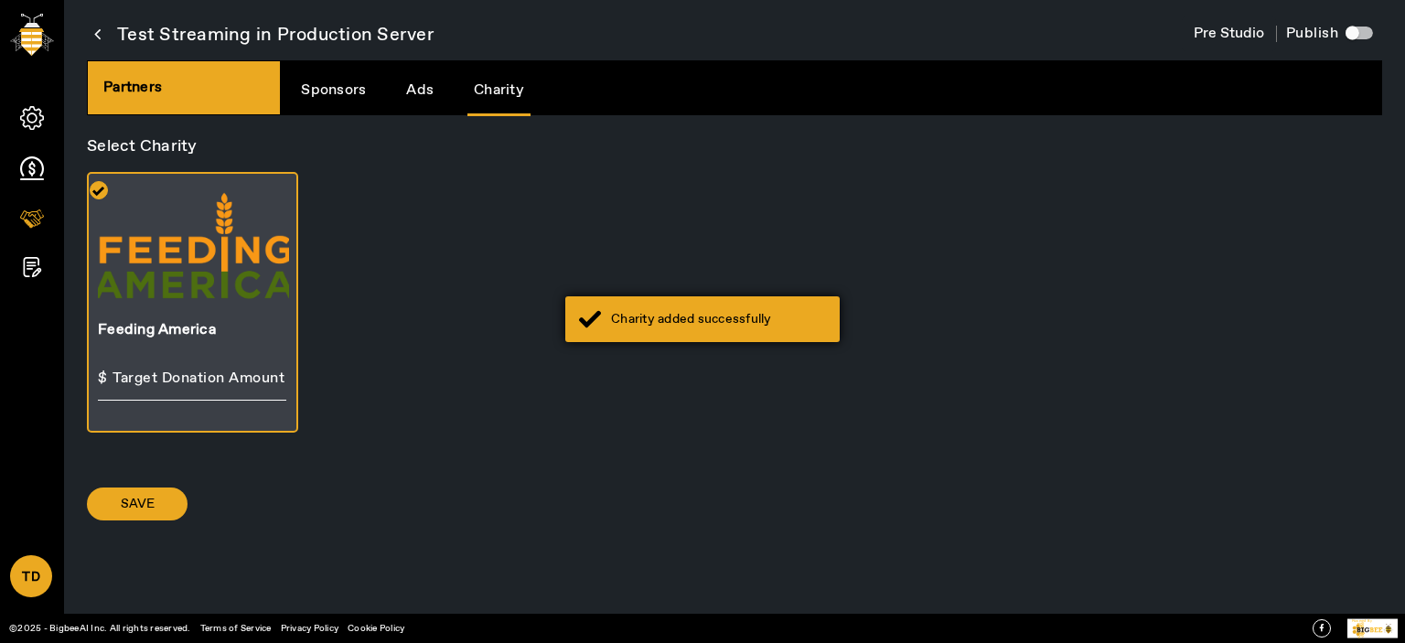
click at [666, 136] on div "Charity added successfully" at bounding box center [718, 319] width 215 height 18
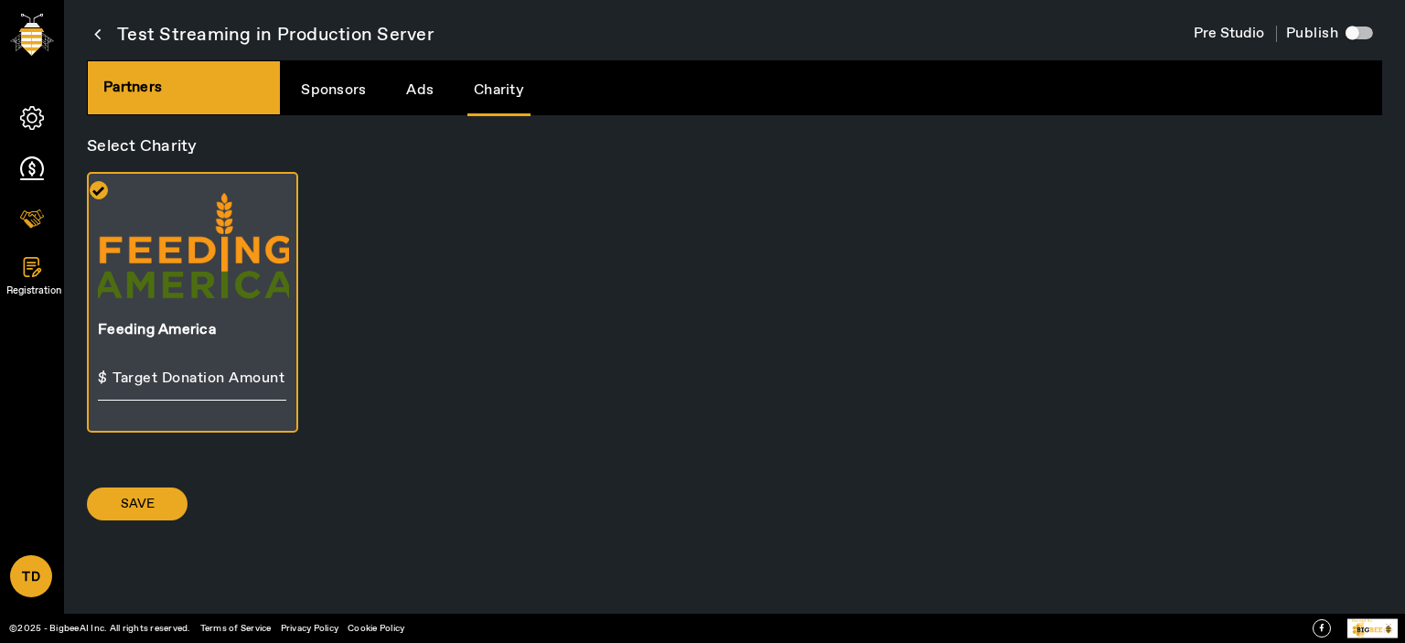
click at [36, 136] on icon at bounding box center [35, 272] width 9 height 9
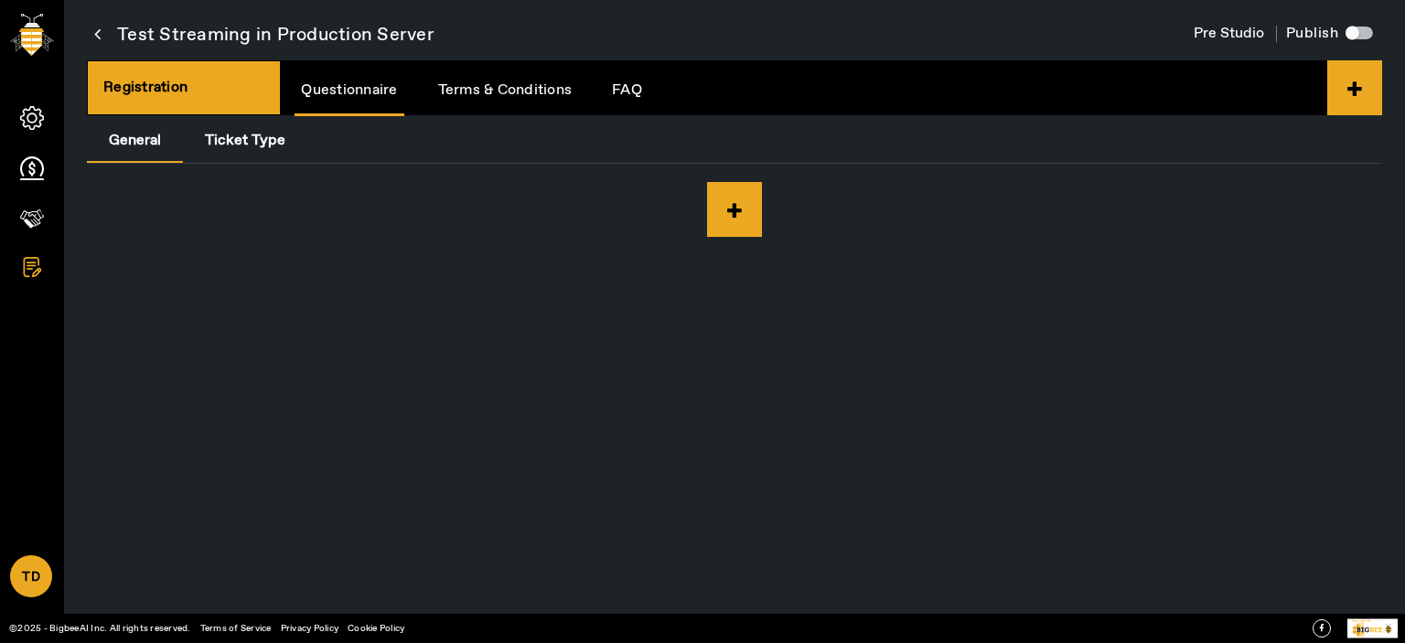
click at [636, 87] on link "FAQ" at bounding box center [627, 90] width 43 height 47
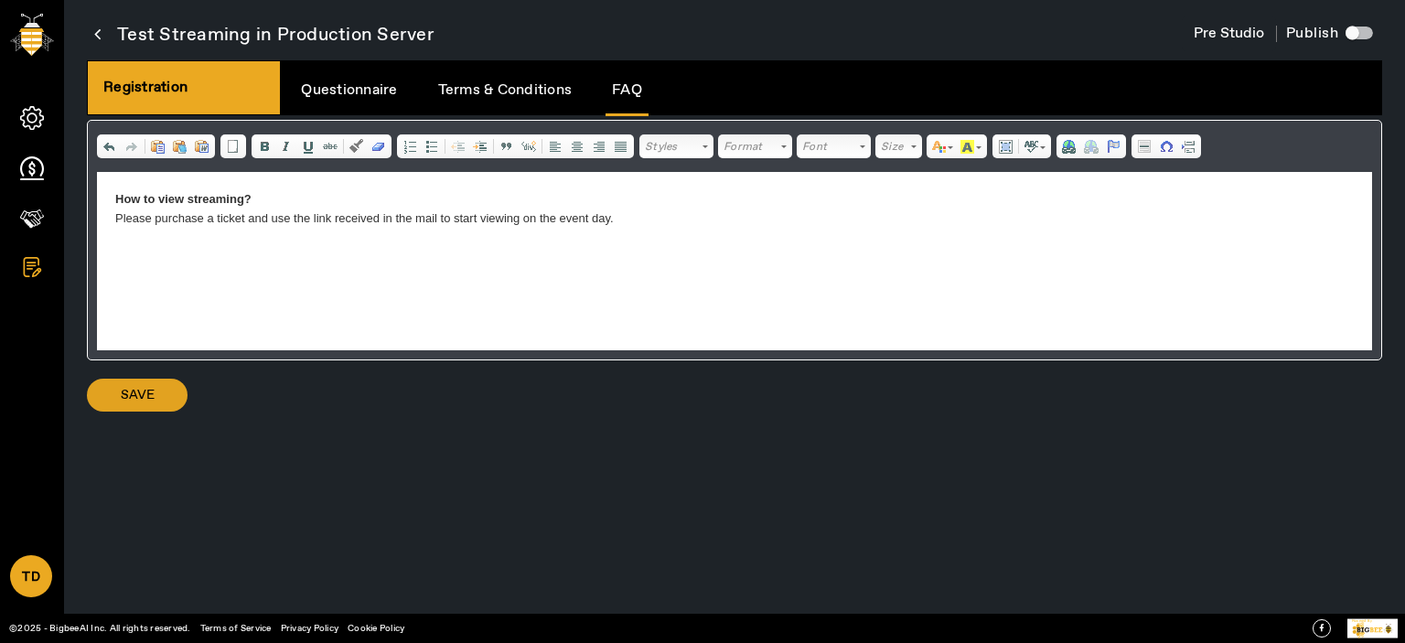
click at [124, 136] on span at bounding box center [137, 395] width 101 height 44
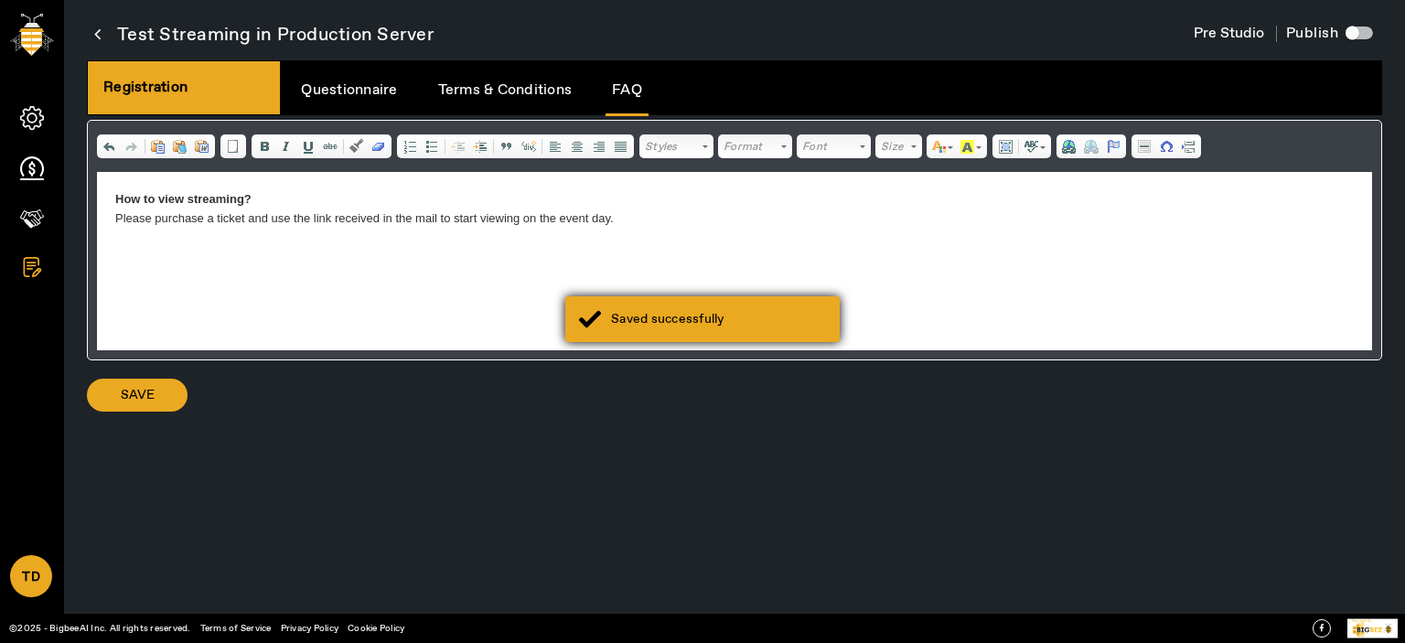
click at [743, 136] on div "Saved successfully" at bounding box center [718, 319] width 215 height 18
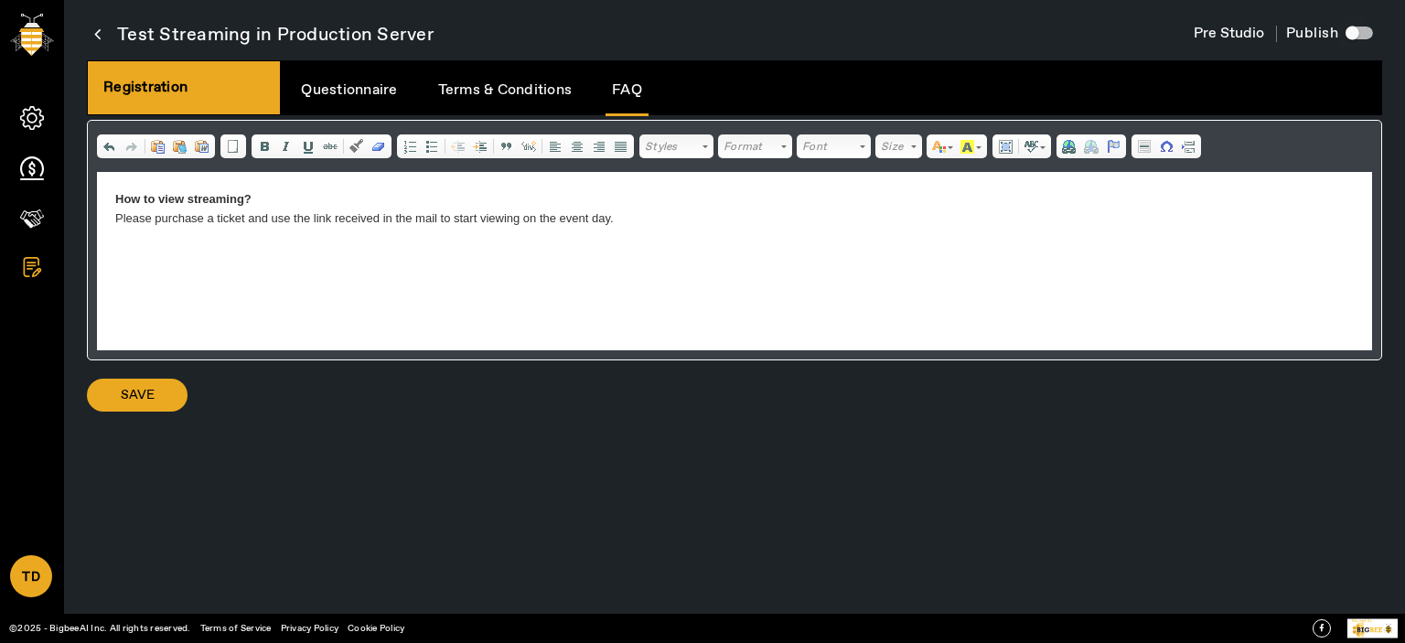
click at [1356, 27] on div "button" at bounding box center [1353, 33] width 14 height 14
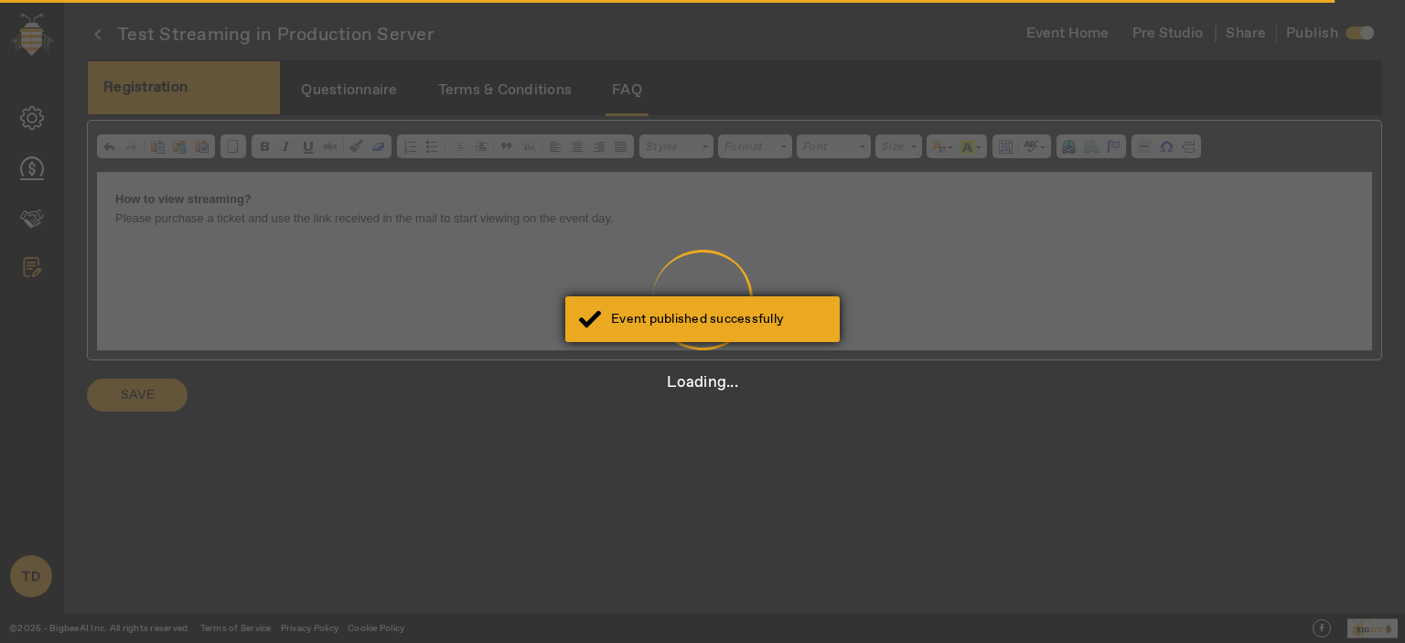
click at [708, 136] on div "Event published successfully" at bounding box center [702, 319] width 274 height 46
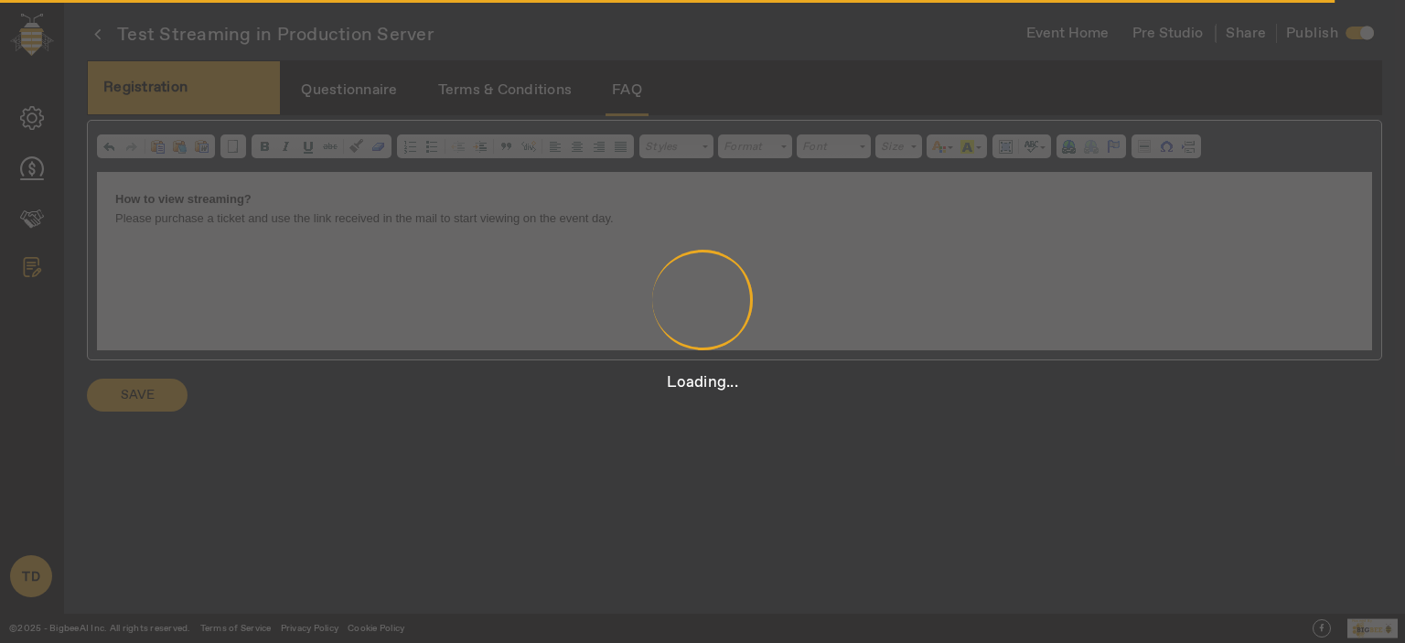
click at [714, 136] on div at bounding box center [702, 299] width 76 height 133
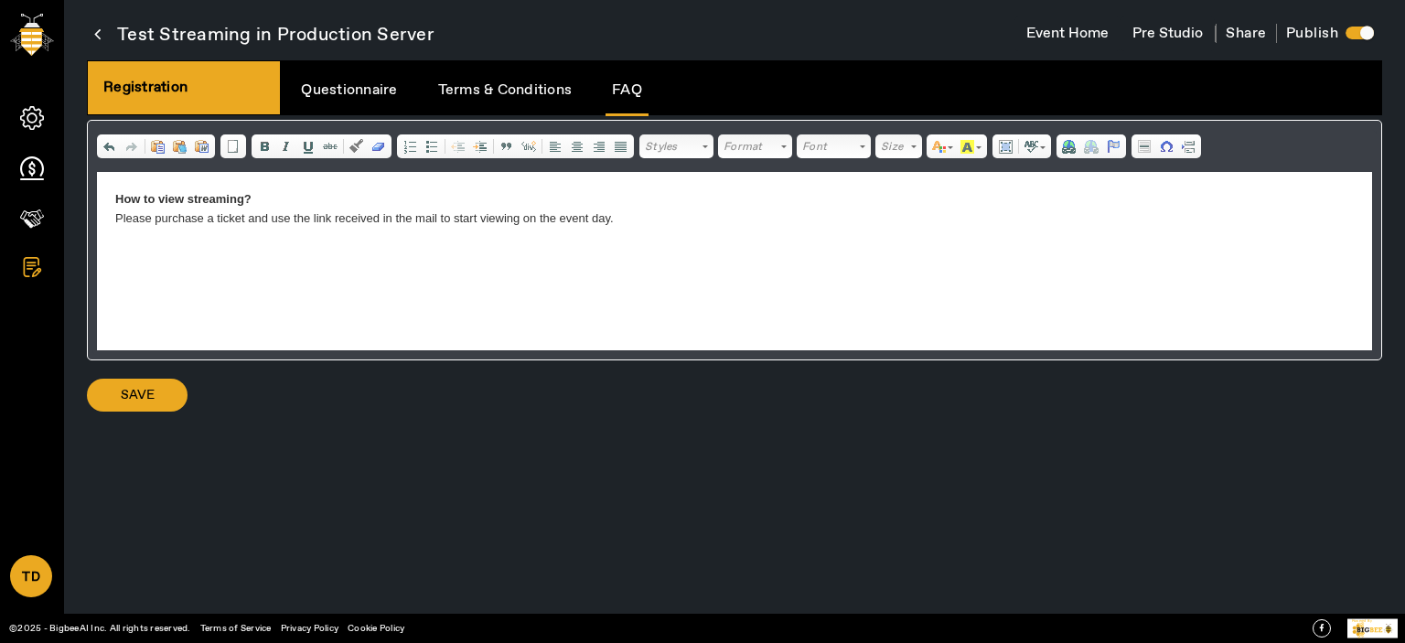
click at [1072, 32] on button "Event Home" at bounding box center [1068, 33] width 106 height 35
click at [1068, 36] on button "Event Home" at bounding box center [1068, 33] width 106 height 35
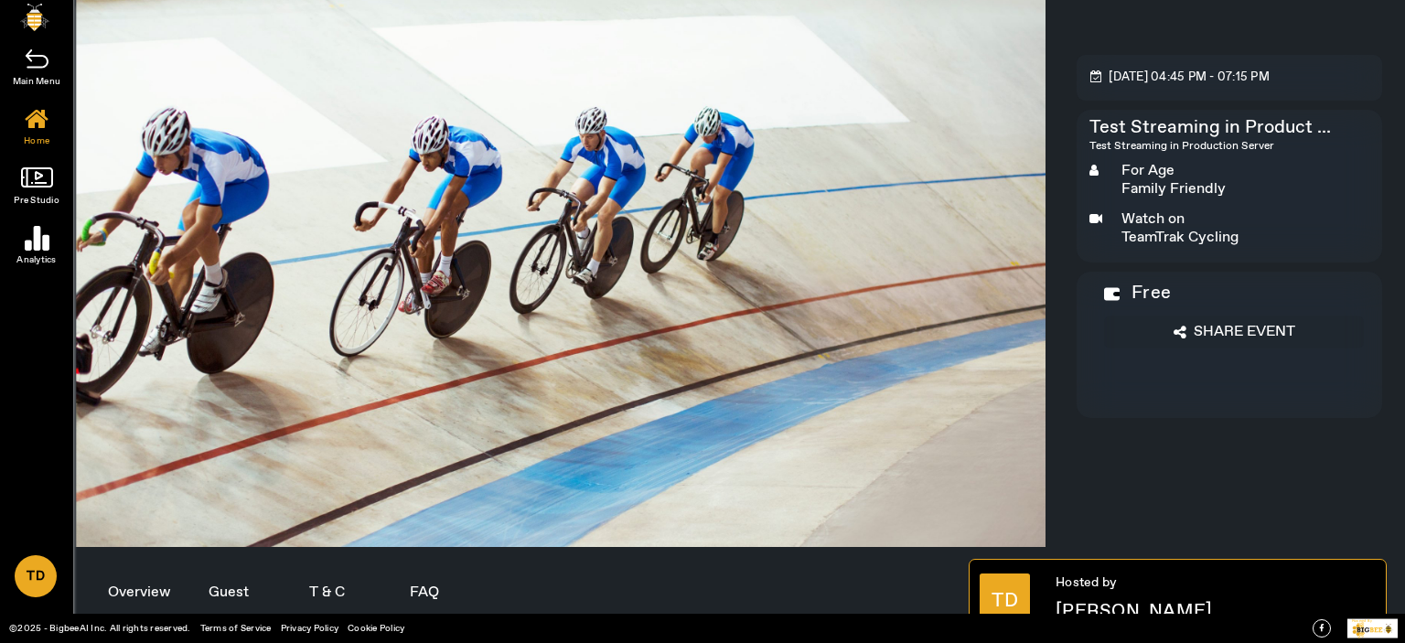
click at [1255, 136] on span "Share Event" at bounding box center [1245, 332] width 102 height 18
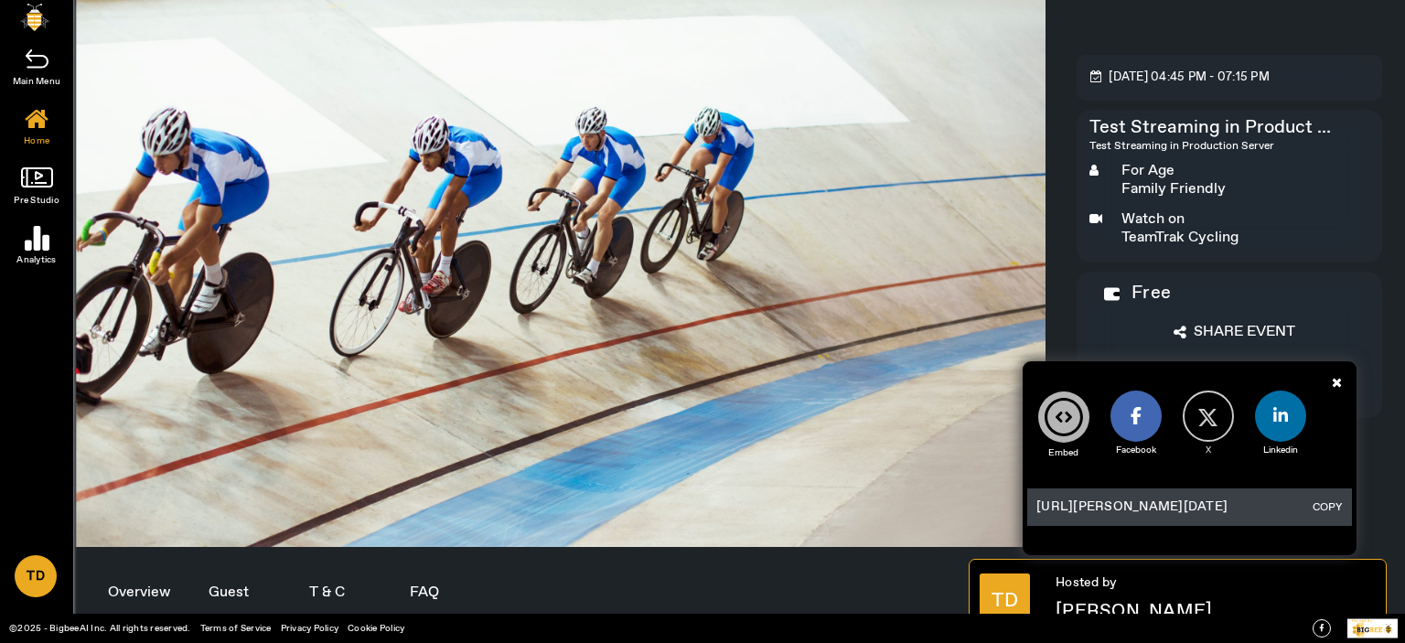
click at [1325, 136] on button "COPY" at bounding box center [1327, 508] width 40 height 20
click at [10, 136] on link at bounding box center [36, 170] width 73 height 41
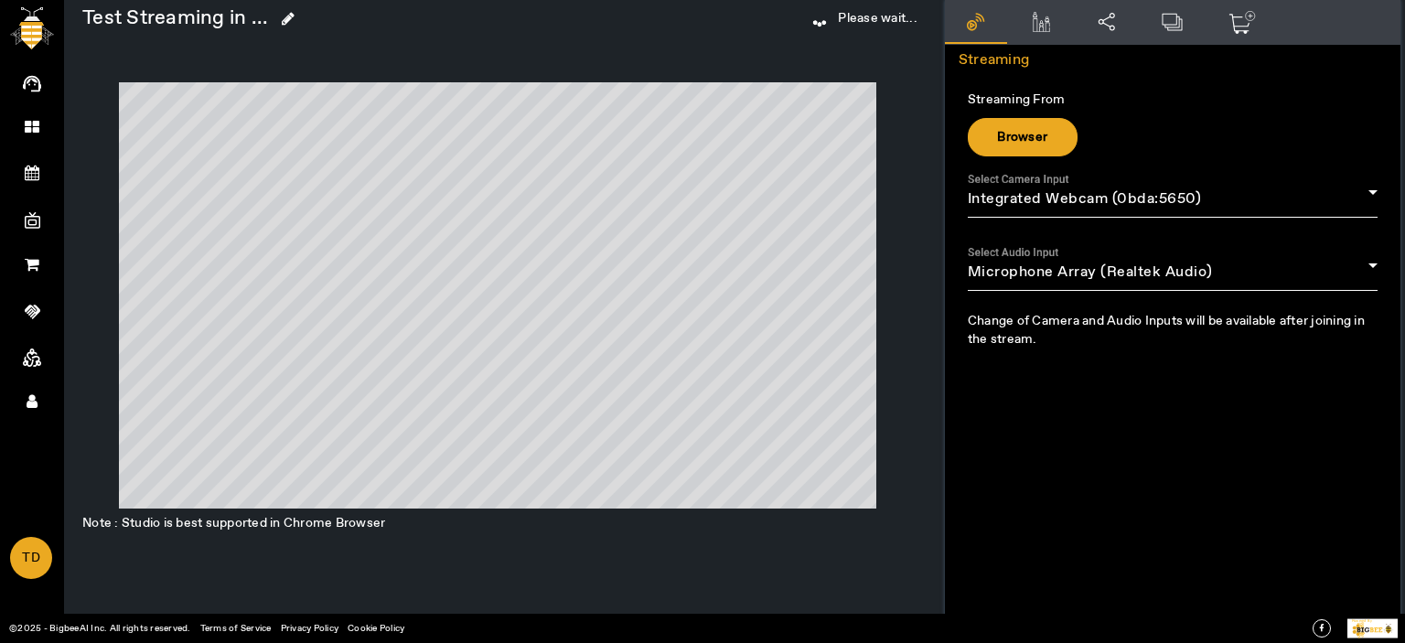
drag, startPoint x: 33, startPoint y: 119, endPoint x: 36, endPoint y: 108, distance: 11.3
click at [33, 119] on icon at bounding box center [32, 127] width 15 height 16
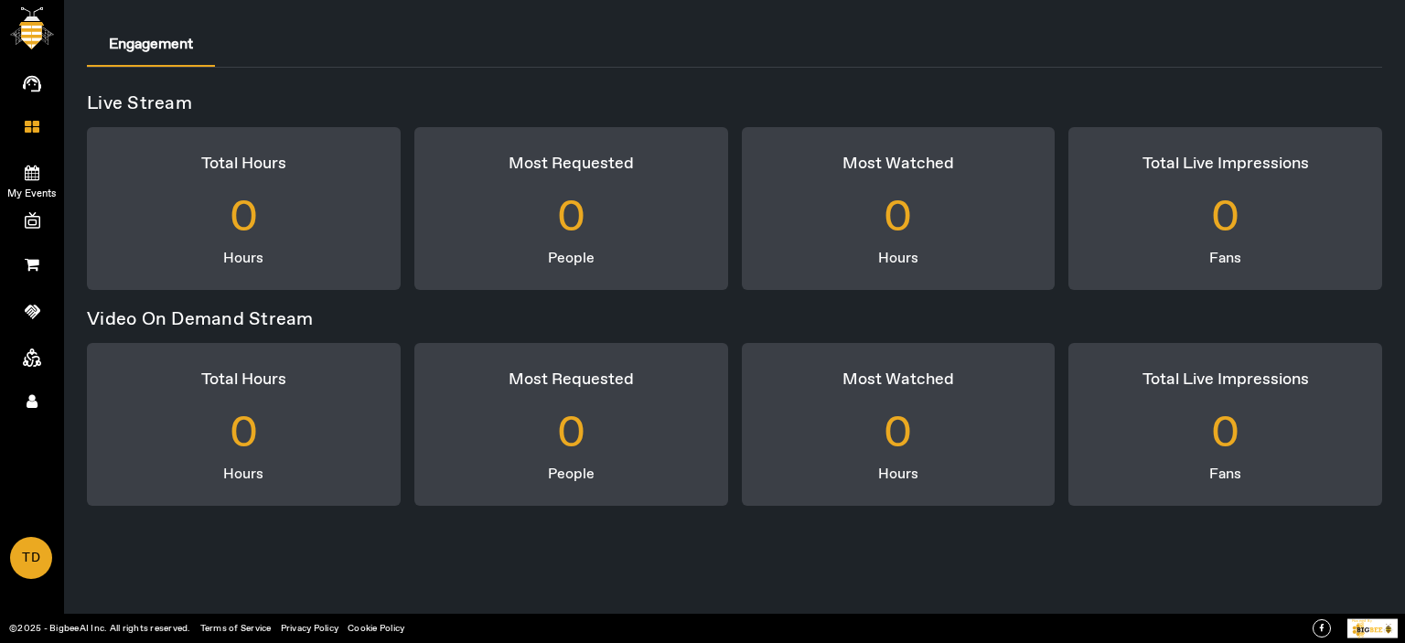
click at [33, 165] on icon at bounding box center [32, 173] width 15 height 16
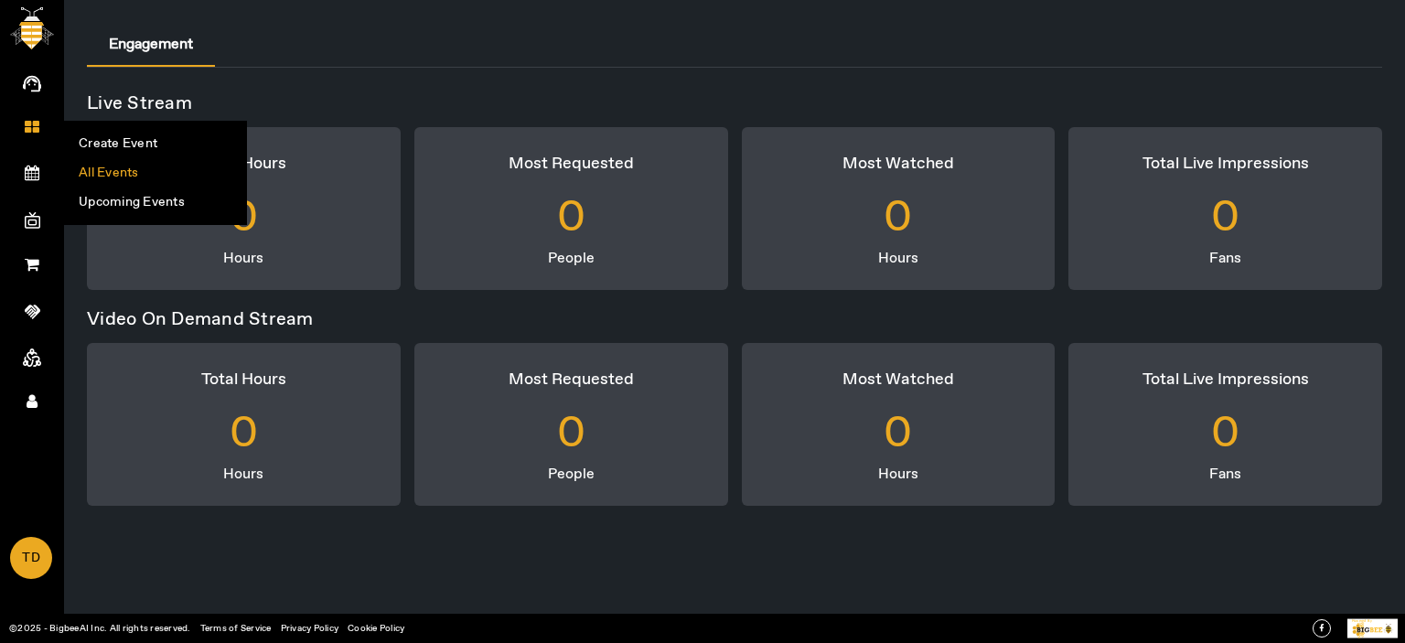
click at [126, 168] on li "All Events" at bounding box center [155, 172] width 181 height 29
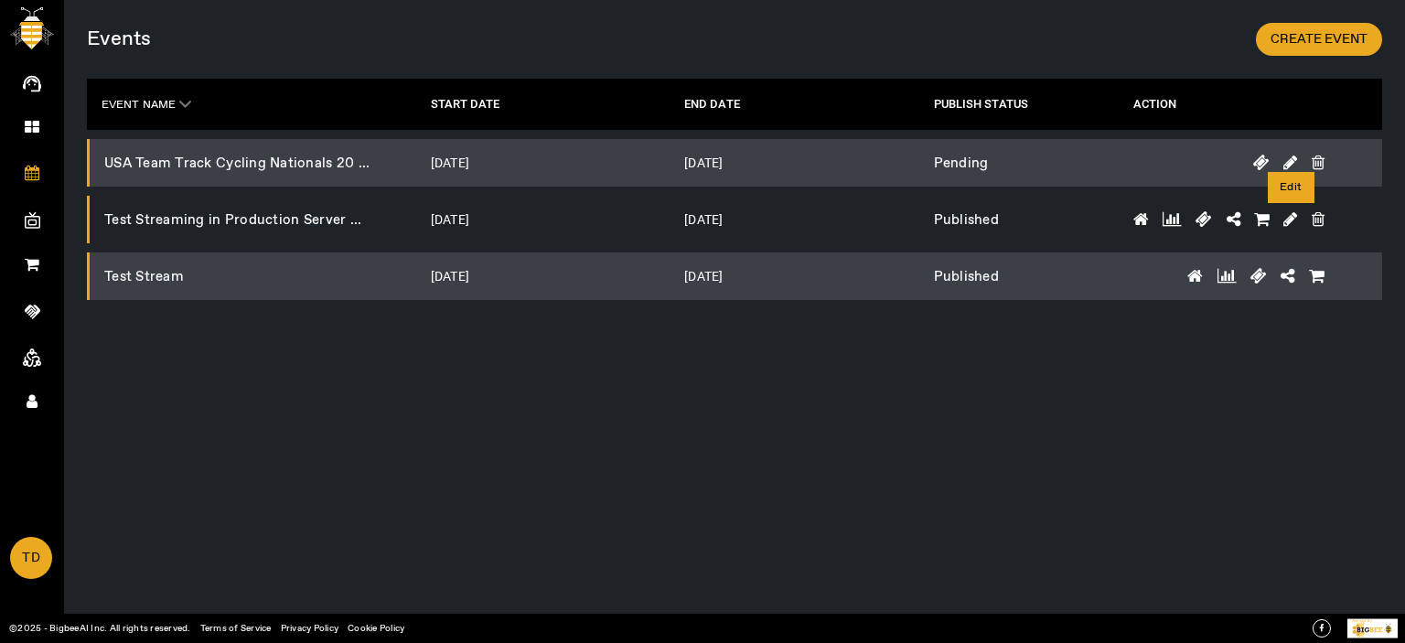
click at [1292, 215] on icon at bounding box center [1291, 219] width 14 height 16
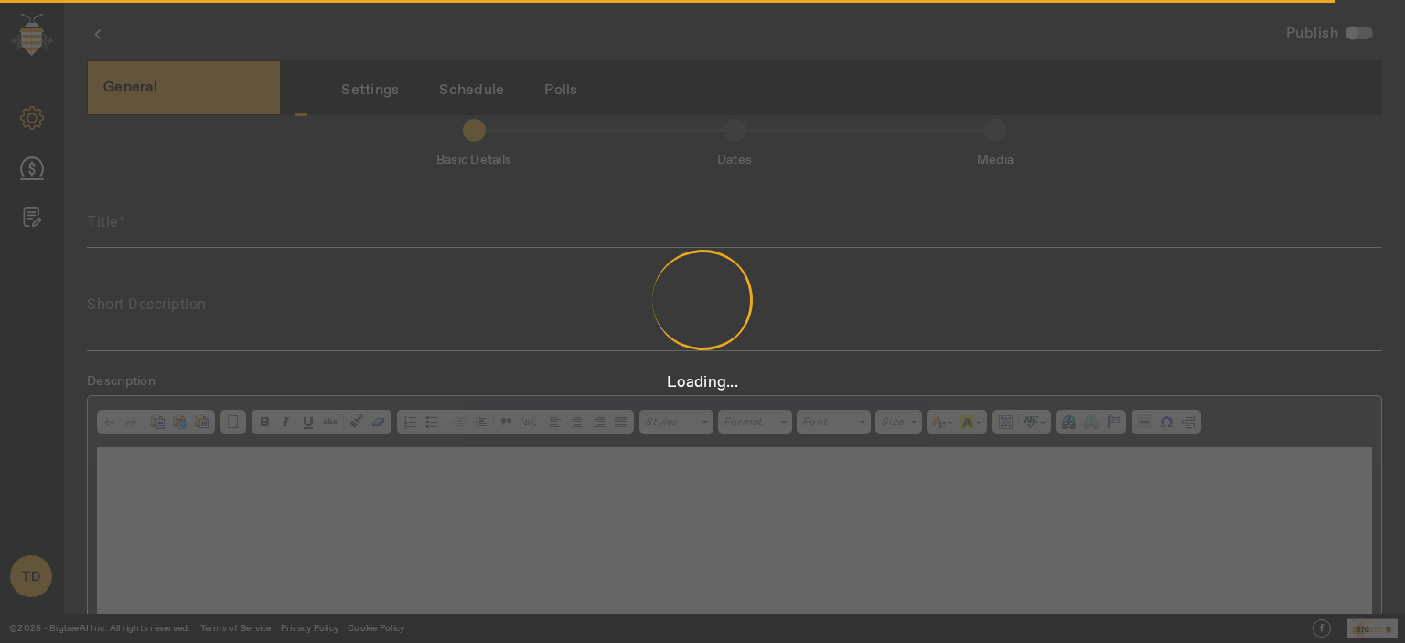
scroll to position [4, 0]
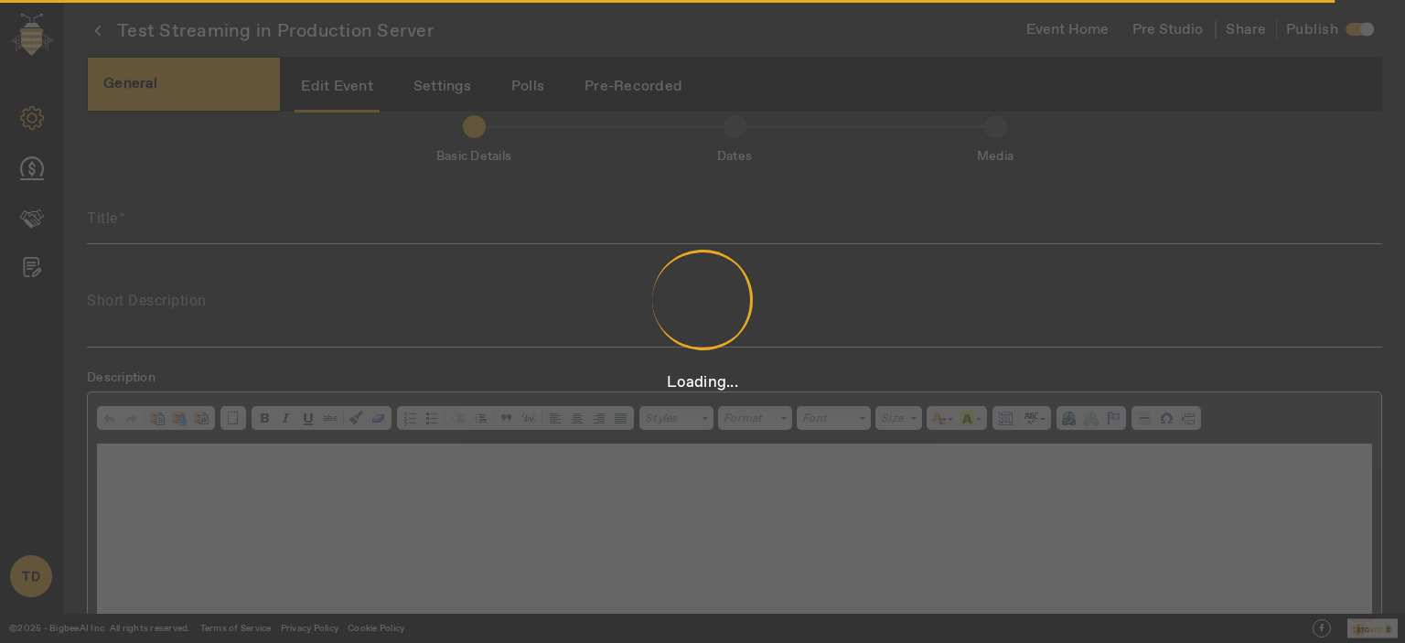
type input "Test Streaming in Production Server"
type textarea "Test Streaming in Production Server"
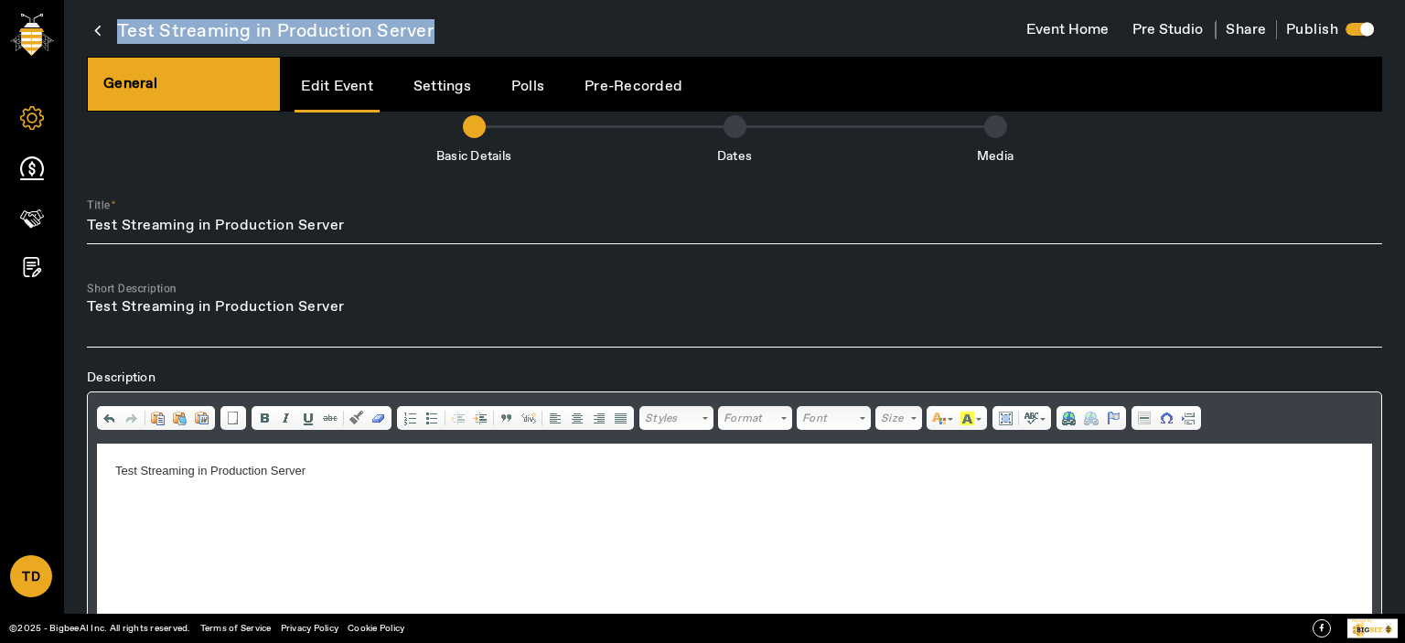
drag, startPoint x: 443, startPoint y: 28, endPoint x: 117, endPoint y: 38, distance: 325.8
click at [117, 38] on div "Test Streaming in Production Server" at bounding box center [411, 37] width 648 height 37
copy span "Test Streaming in Production Server"
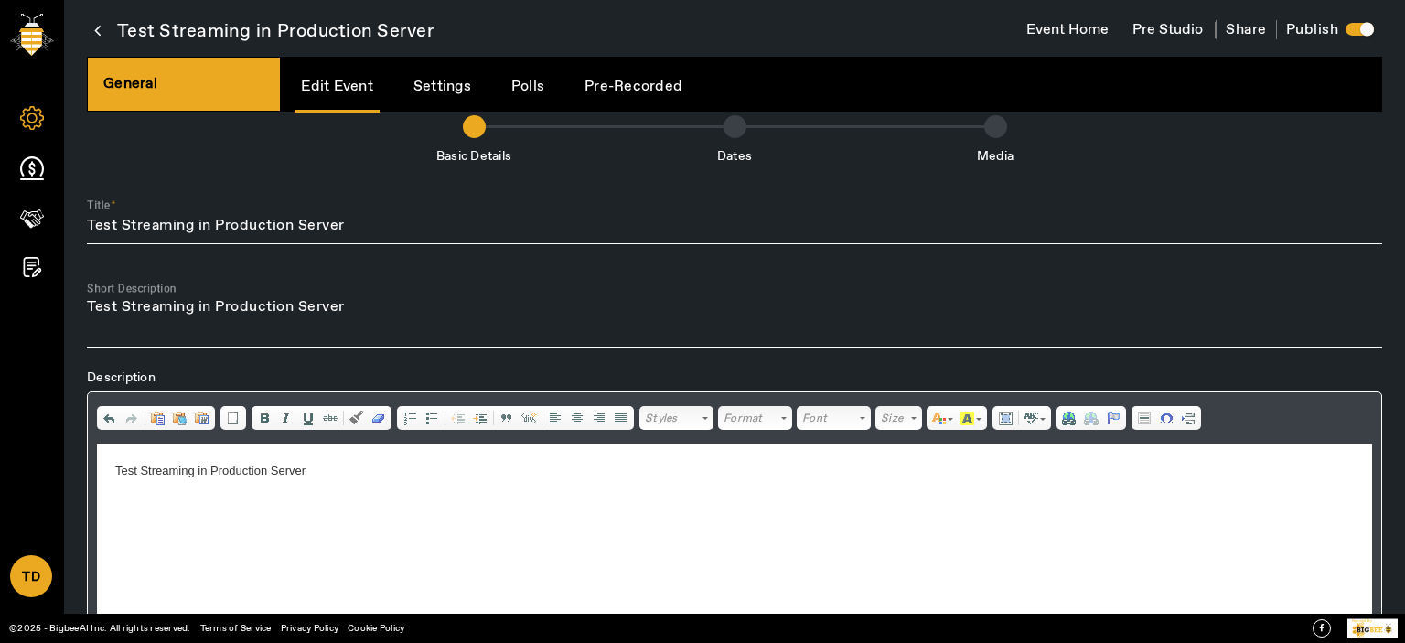
click at [95, 28] on icon at bounding box center [97, 30] width 6 height 23
